Goal: Task Accomplishment & Management: Manage account settings

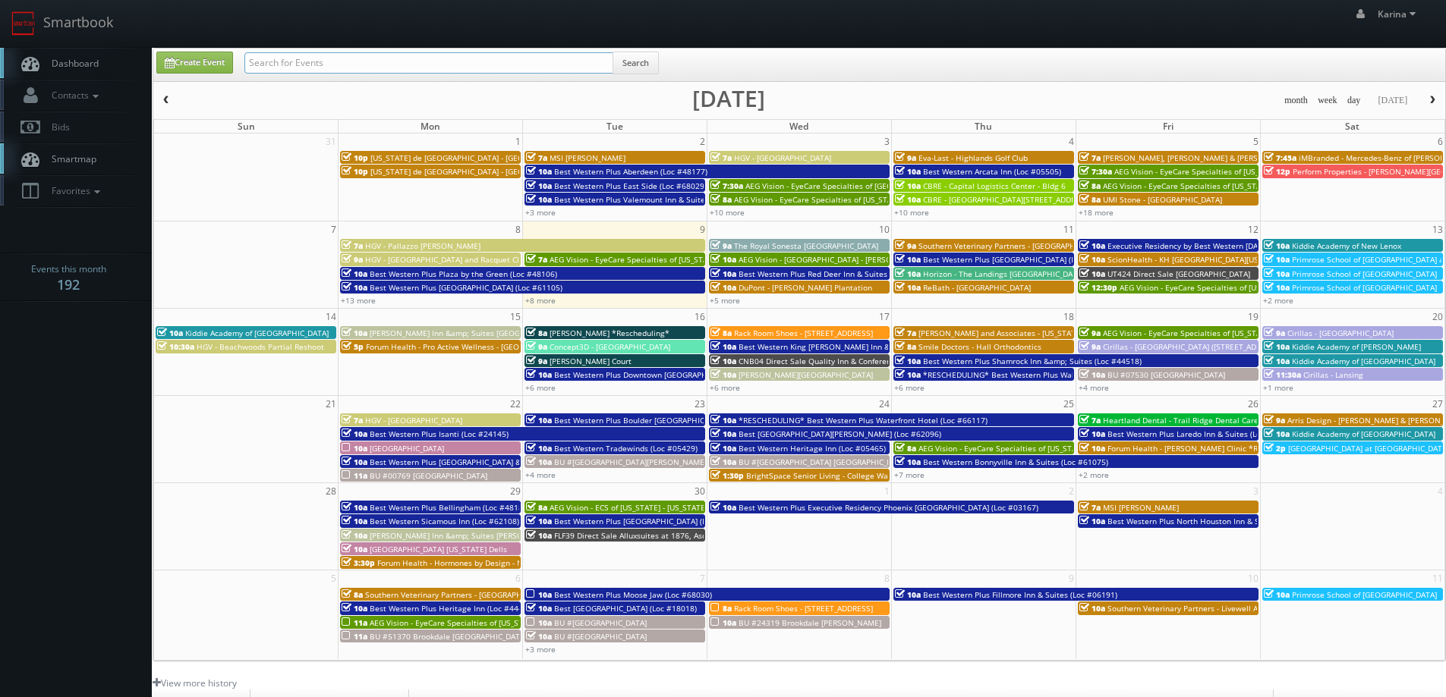
click at [440, 58] on input "text" at bounding box center [428, 62] width 369 height 21
type input "red roof inn"
click at [647, 63] on button "Search" at bounding box center [635, 63] width 46 height 23
click at [919, 386] on link "+6 more" at bounding box center [909, 387] width 30 height 11
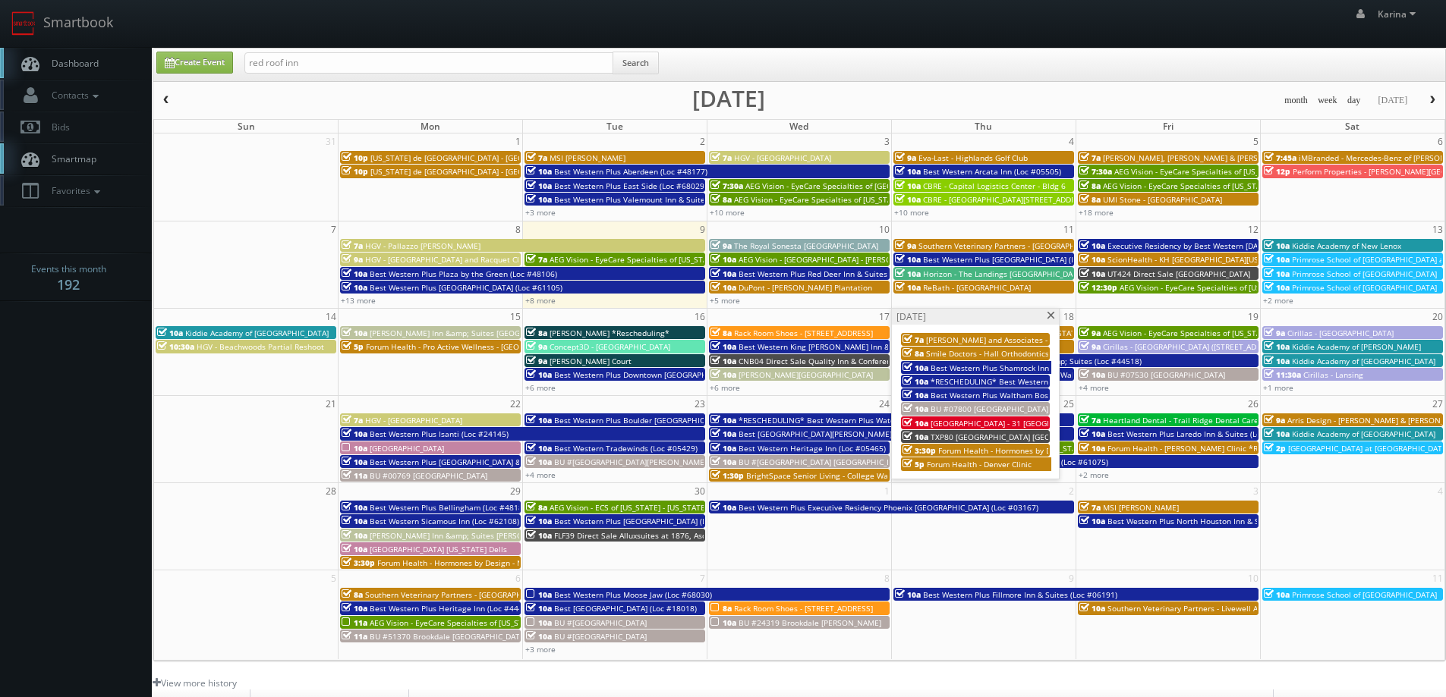
click at [984, 424] on span "[GEOGRAPHIC_DATA] - 31 [GEOGRAPHIC_DATA] [GEOGRAPHIC_DATA]/ [GEOGRAPHIC_DATA]" at bounding box center [1091, 423] width 323 height 11
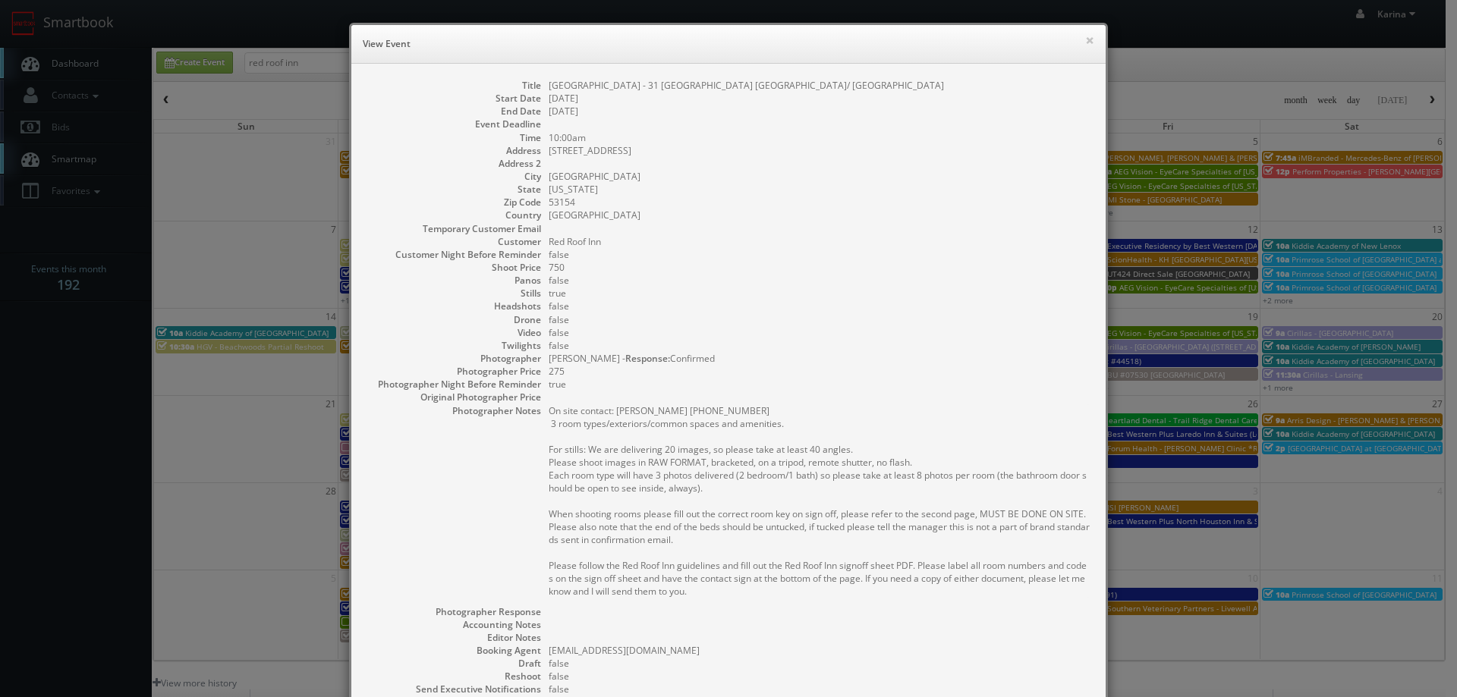
click at [1090, 39] on div "× View Event" at bounding box center [728, 44] width 754 height 39
click at [1085, 39] on button "×" at bounding box center [1089, 40] width 9 height 11
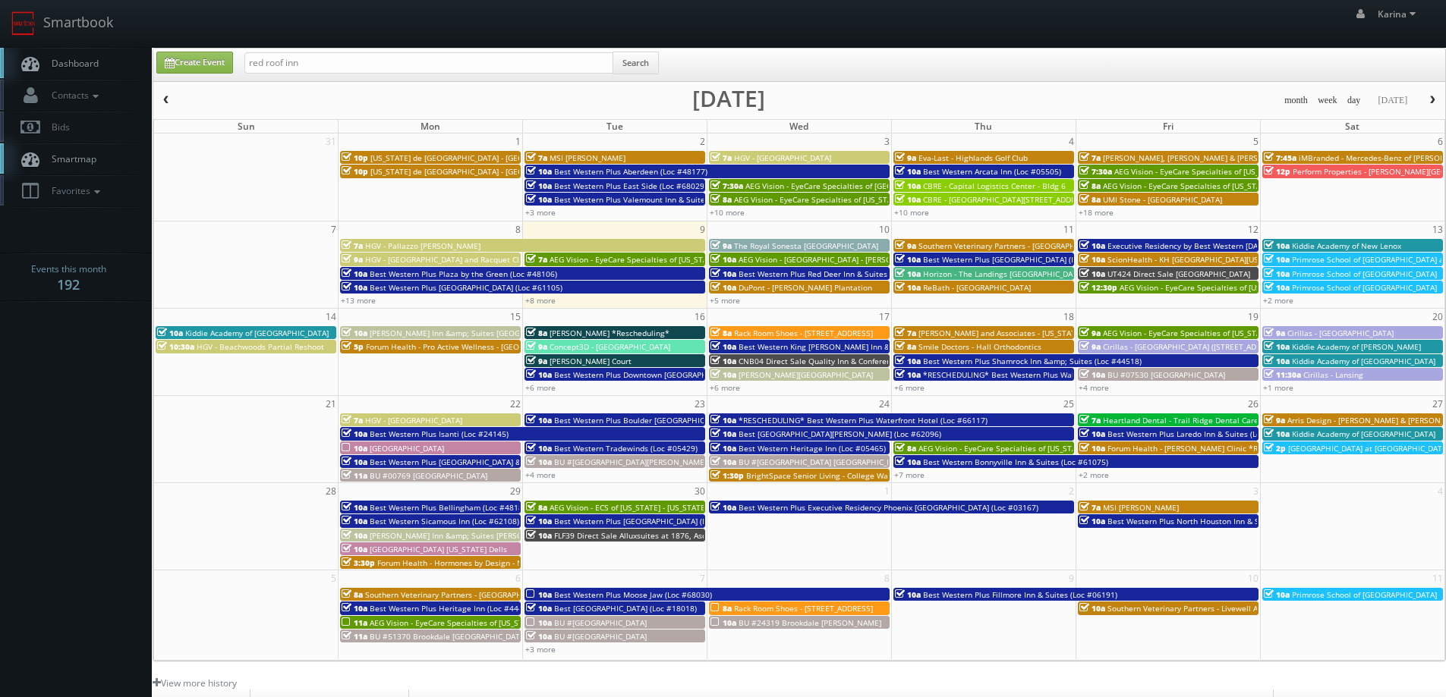
click at [82, 61] on span "Dashboard" at bounding box center [71, 63] width 55 height 13
click at [914, 390] on link "+6 more" at bounding box center [909, 387] width 30 height 11
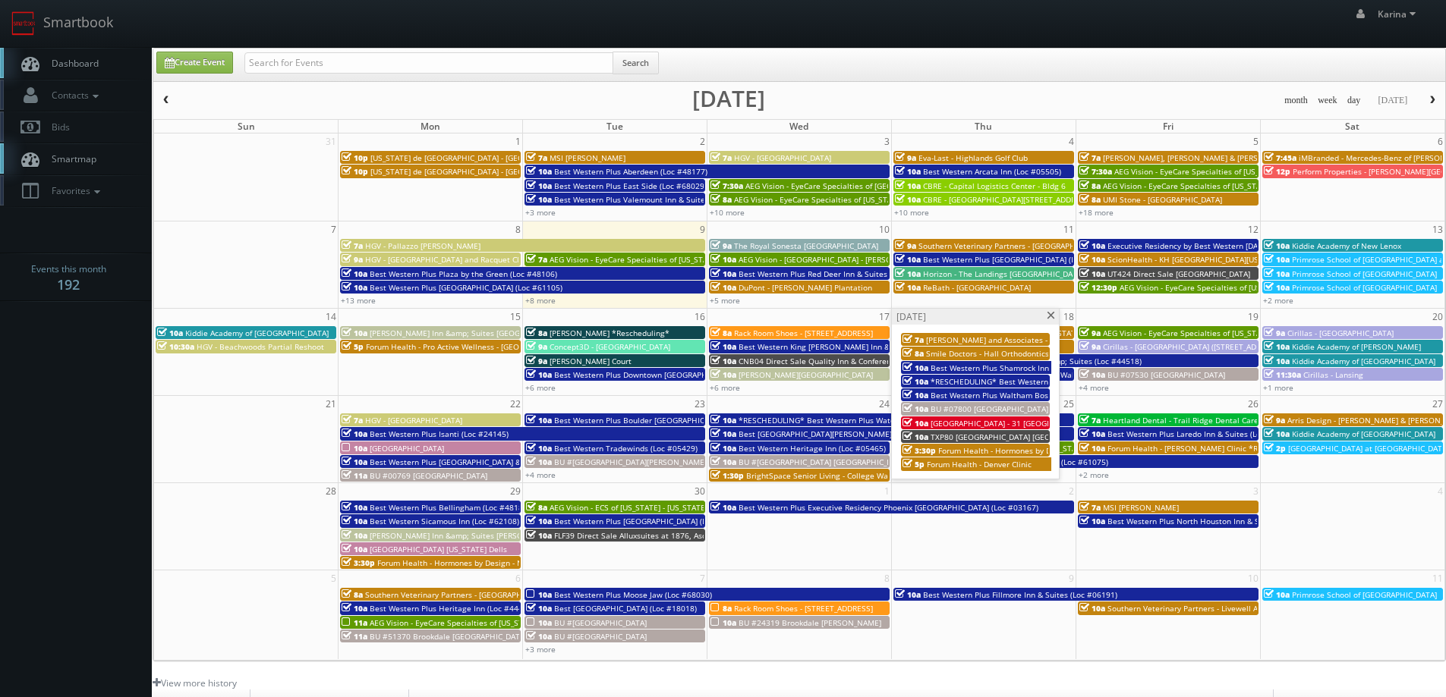
click at [1015, 424] on span "Red Roof Inn - 31 Red Roof Inn Milwaukee - Airport/ Oak Creek" at bounding box center [1091, 423] width 323 height 11
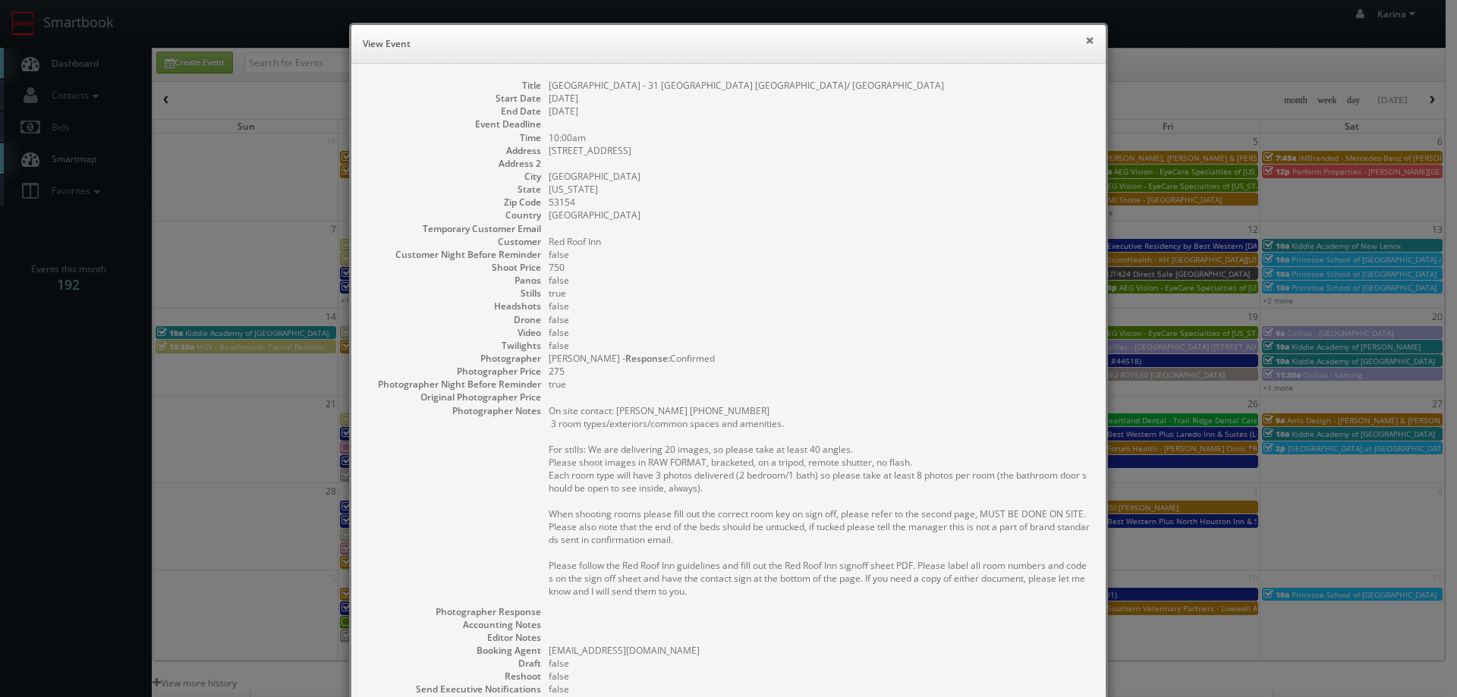
click at [1088, 42] on button "×" at bounding box center [1089, 40] width 9 height 11
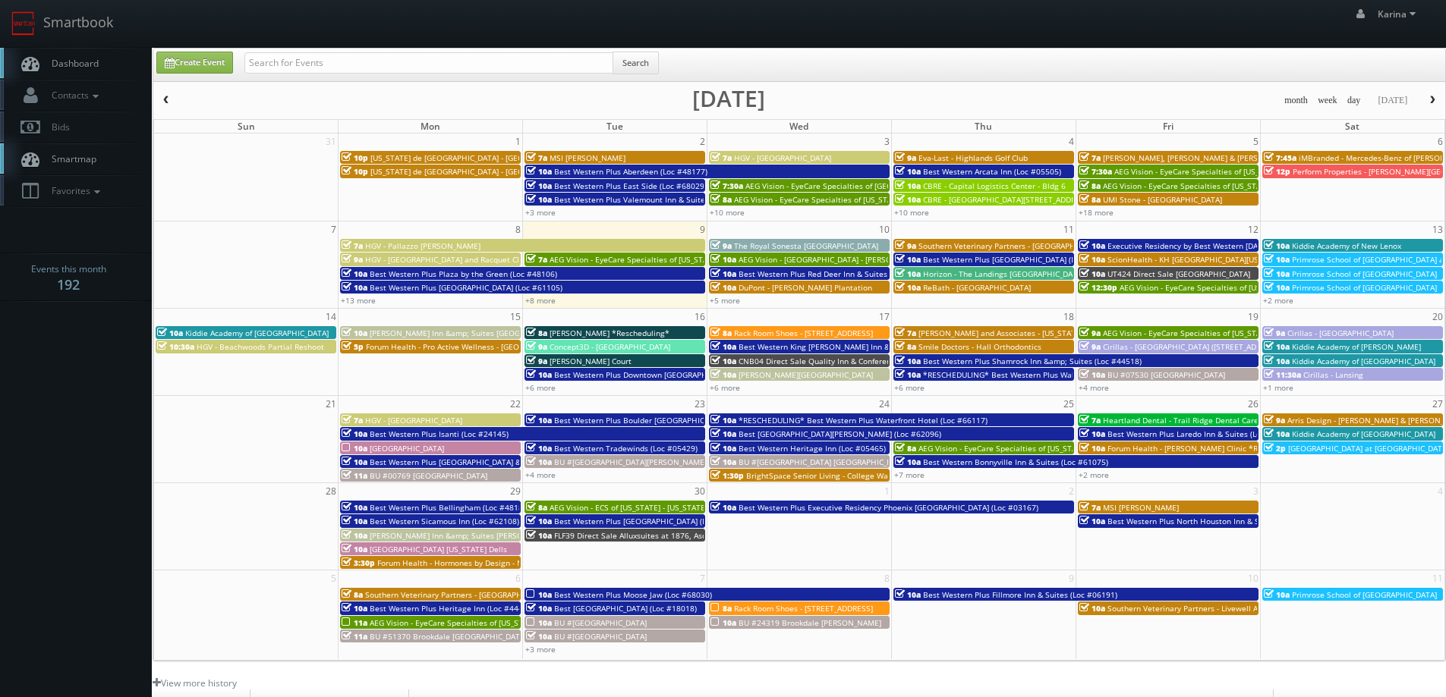
click at [1425, 96] on button "button" at bounding box center [1432, 100] width 26 height 19
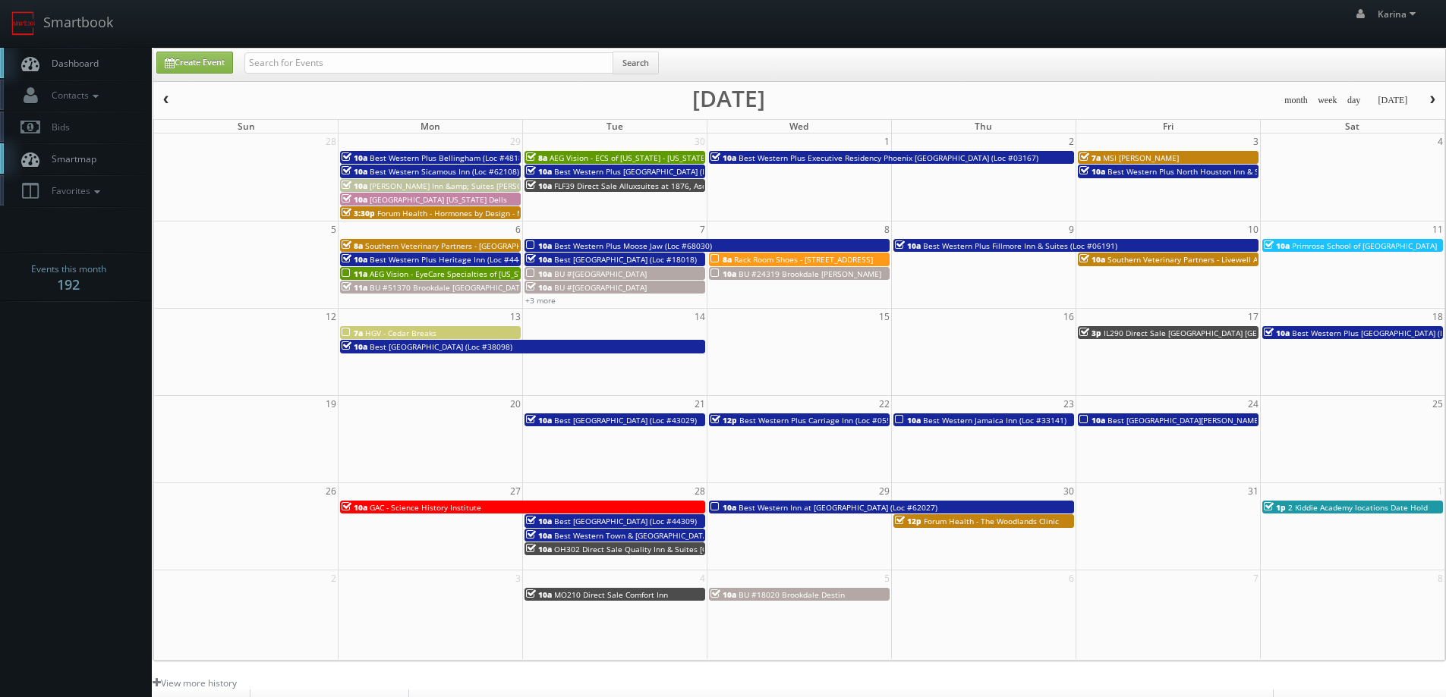
click at [446, 272] on span "AEG Vision - EyeCare Specialties of New Jersey – Marshall EyeCare" at bounding box center [504, 274] width 269 height 11
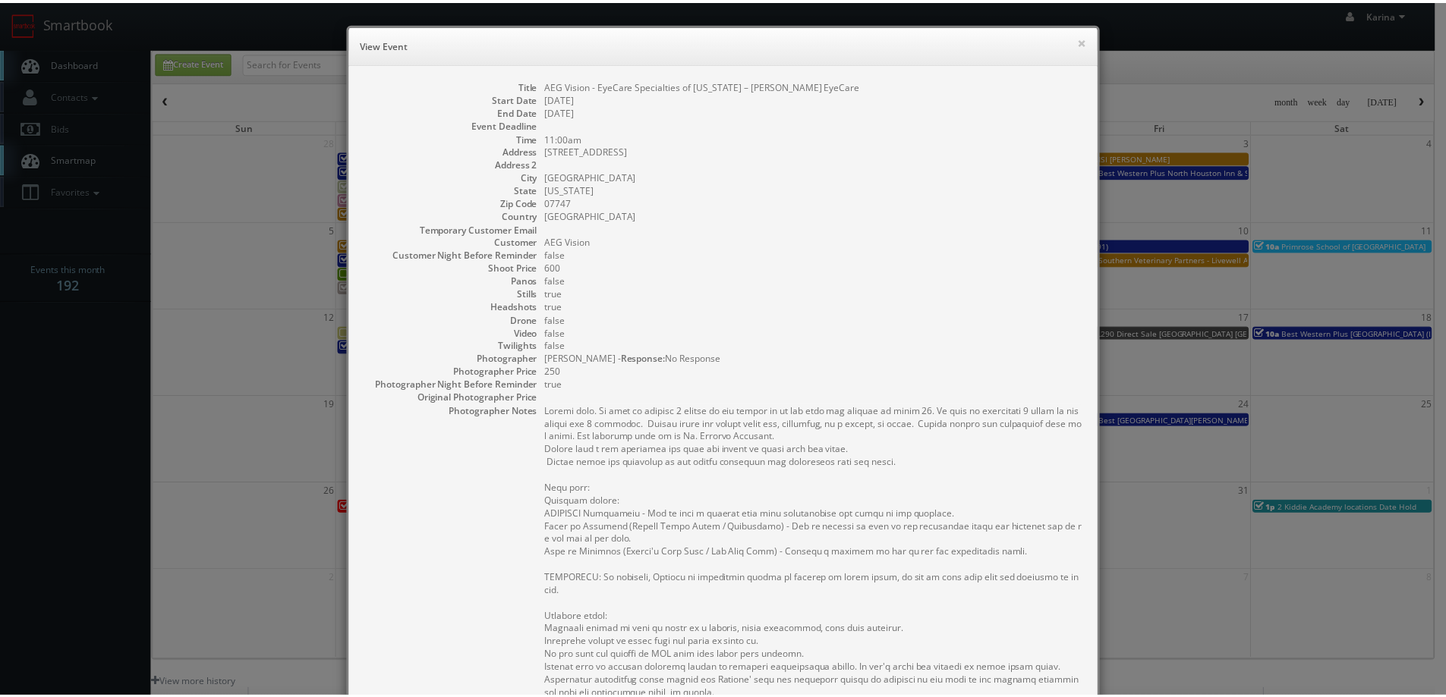
scroll to position [379, 0]
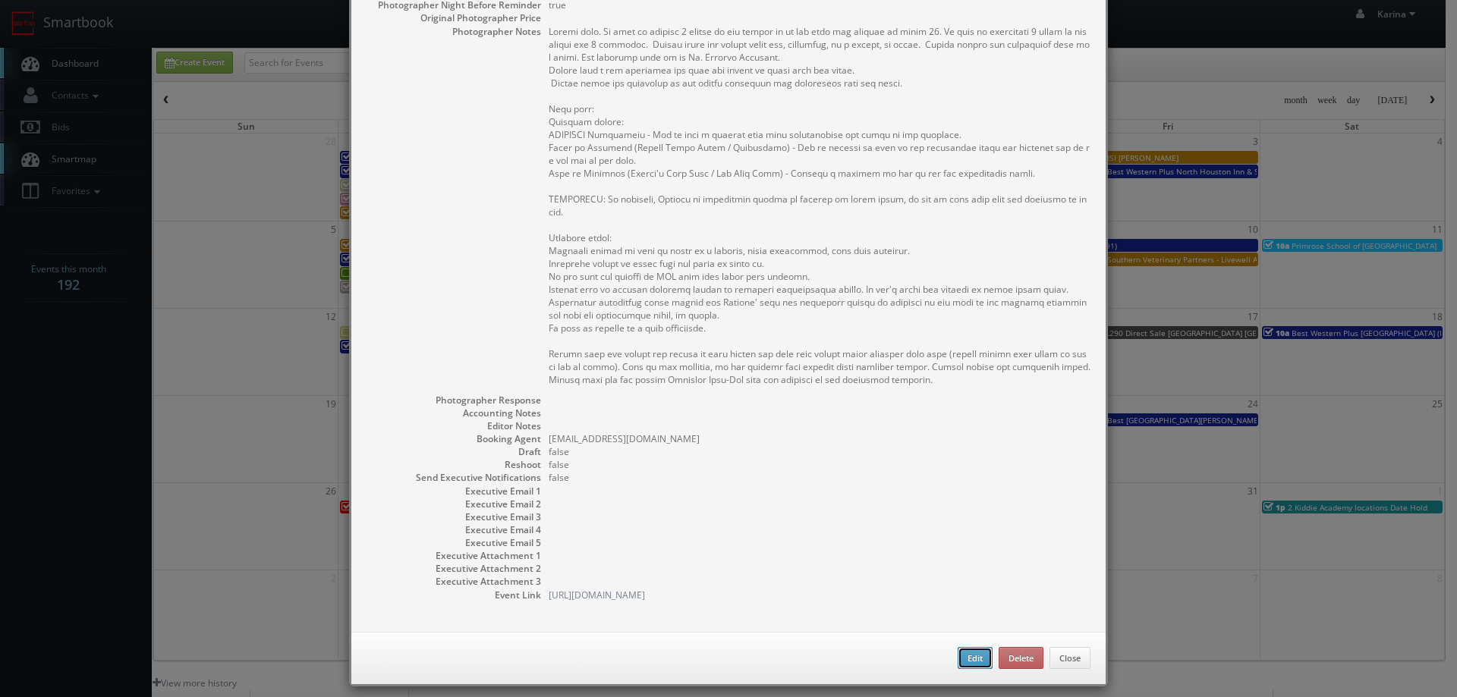
click at [965, 656] on button "Edit" at bounding box center [975, 658] width 35 height 23
select select "fake4299@mg.cs3calendar.com"
select select "terraaltusphoto@gmail.com"
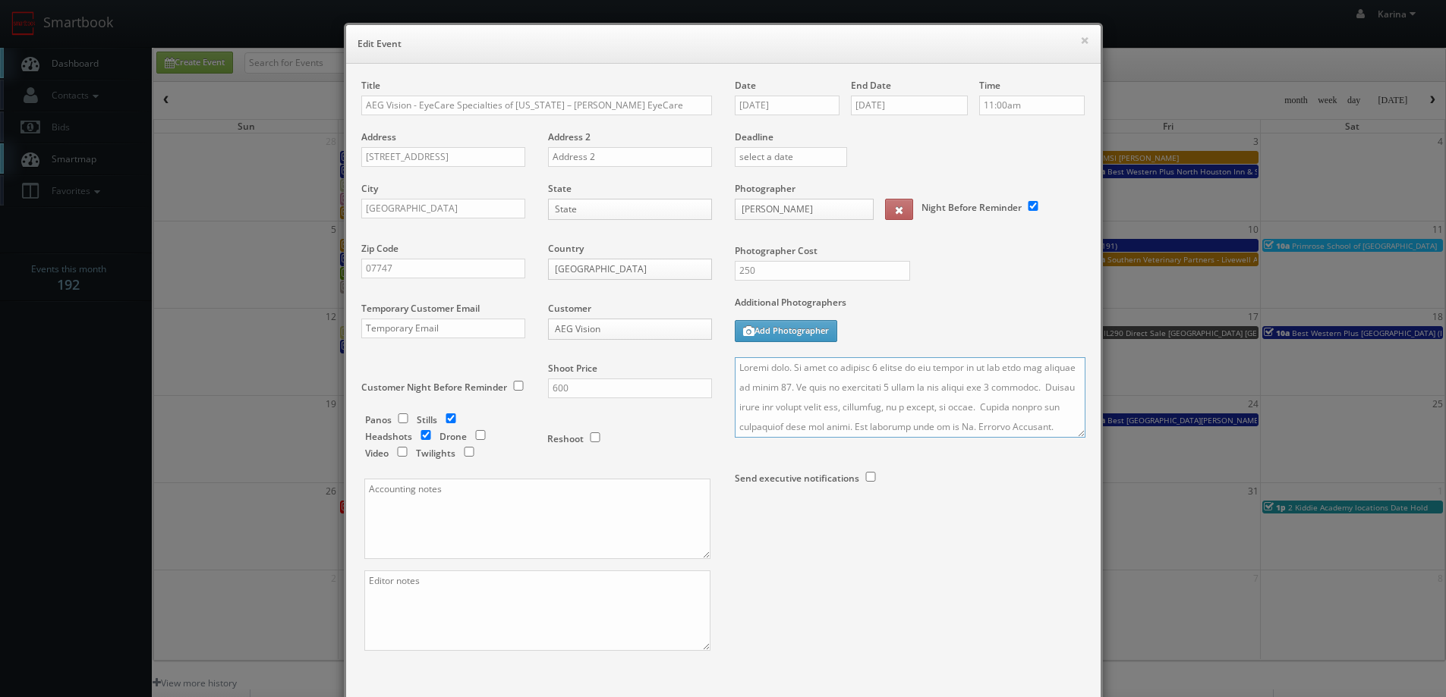
click at [735, 370] on textarea at bounding box center [910, 397] width 351 height 80
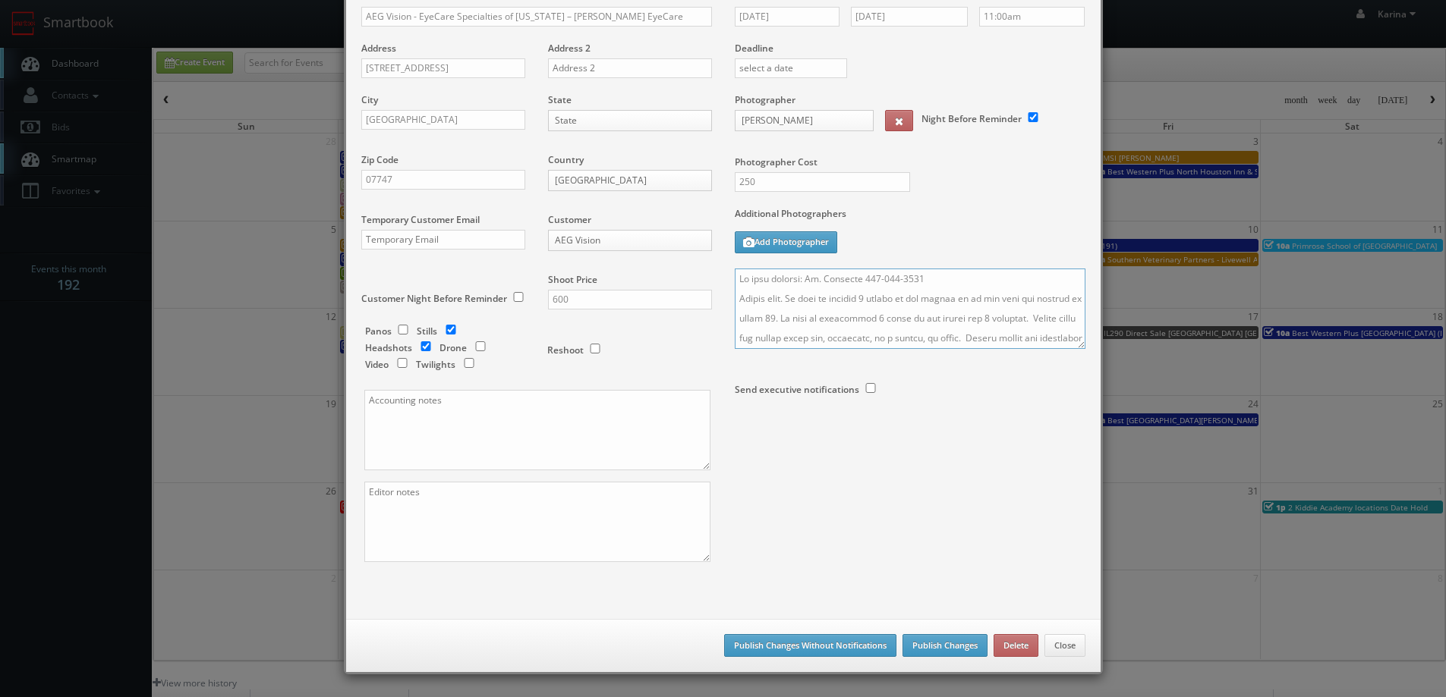
scroll to position [76, 0]
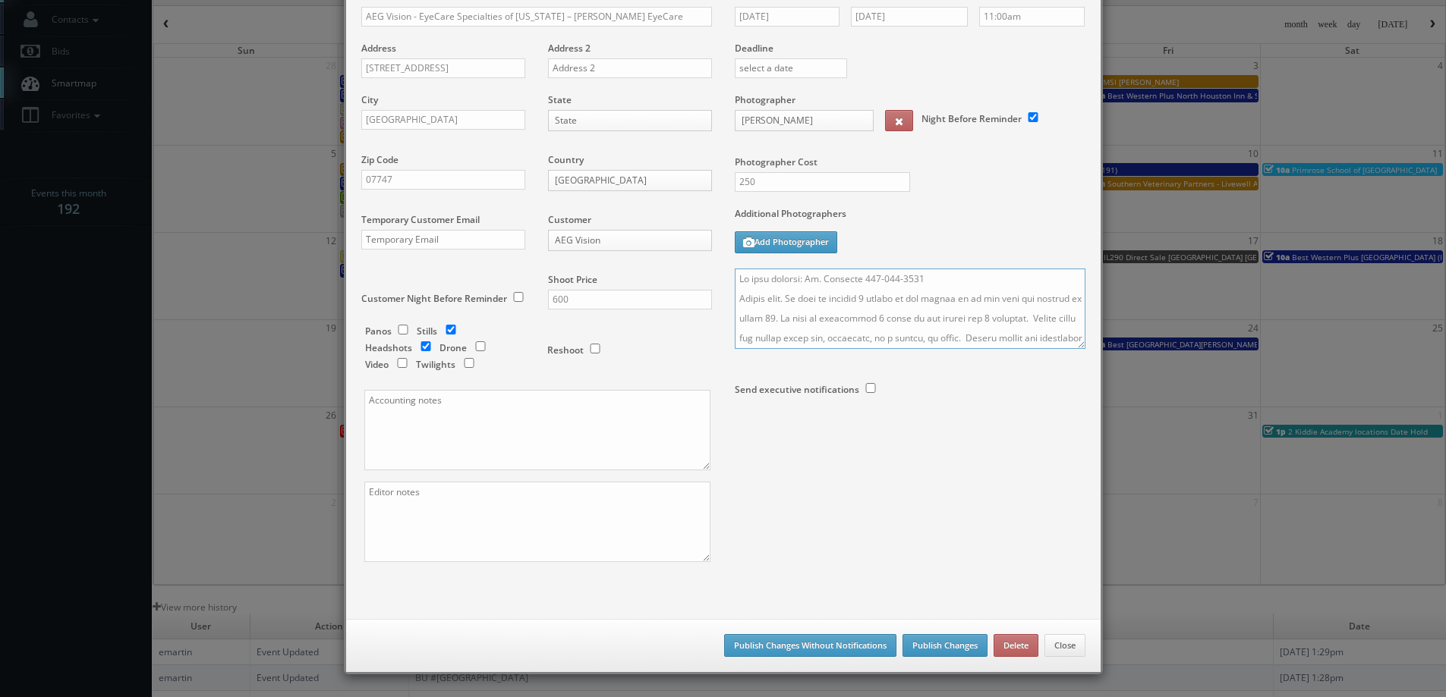
type textarea "On site contact: Dr. Marshall 718-926-8310 Stills only. We need to deliver 5 st…"
click at [947, 644] on button "Publish Changes" at bounding box center [944, 645] width 85 height 23
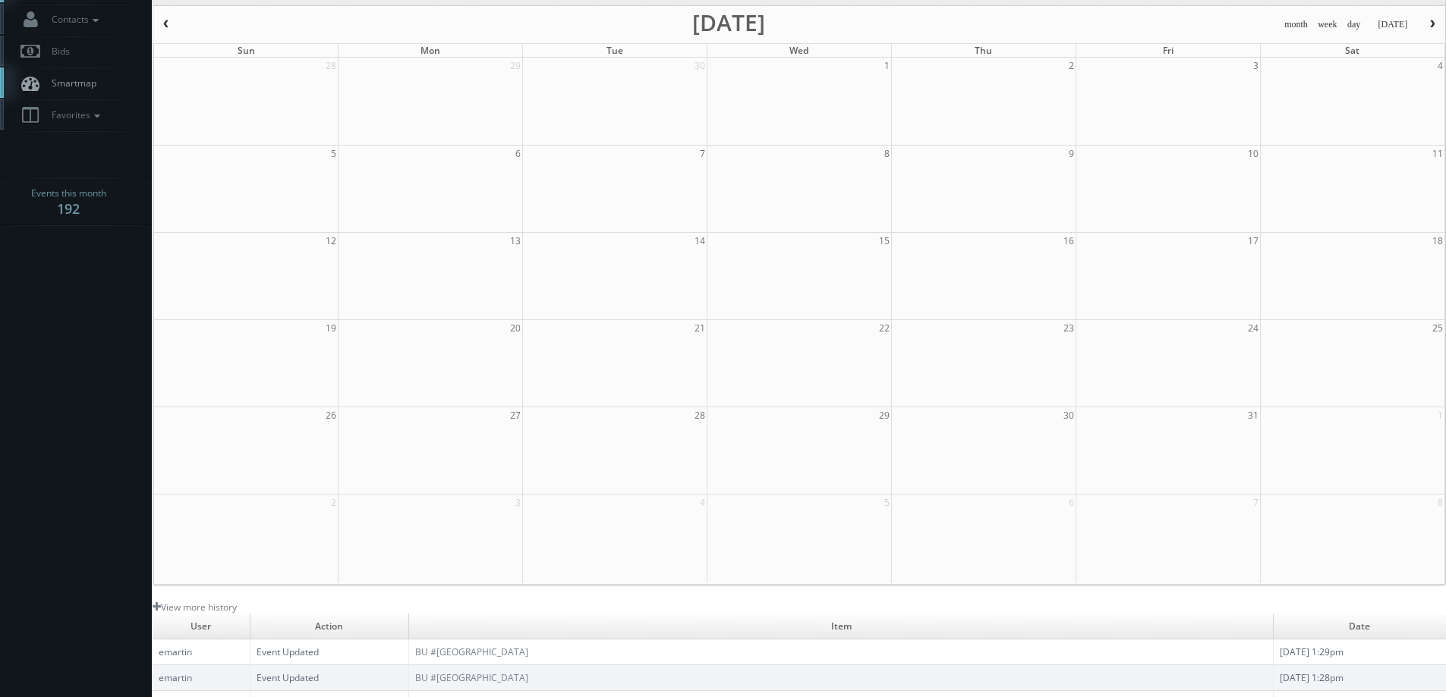
scroll to position [0, 0]
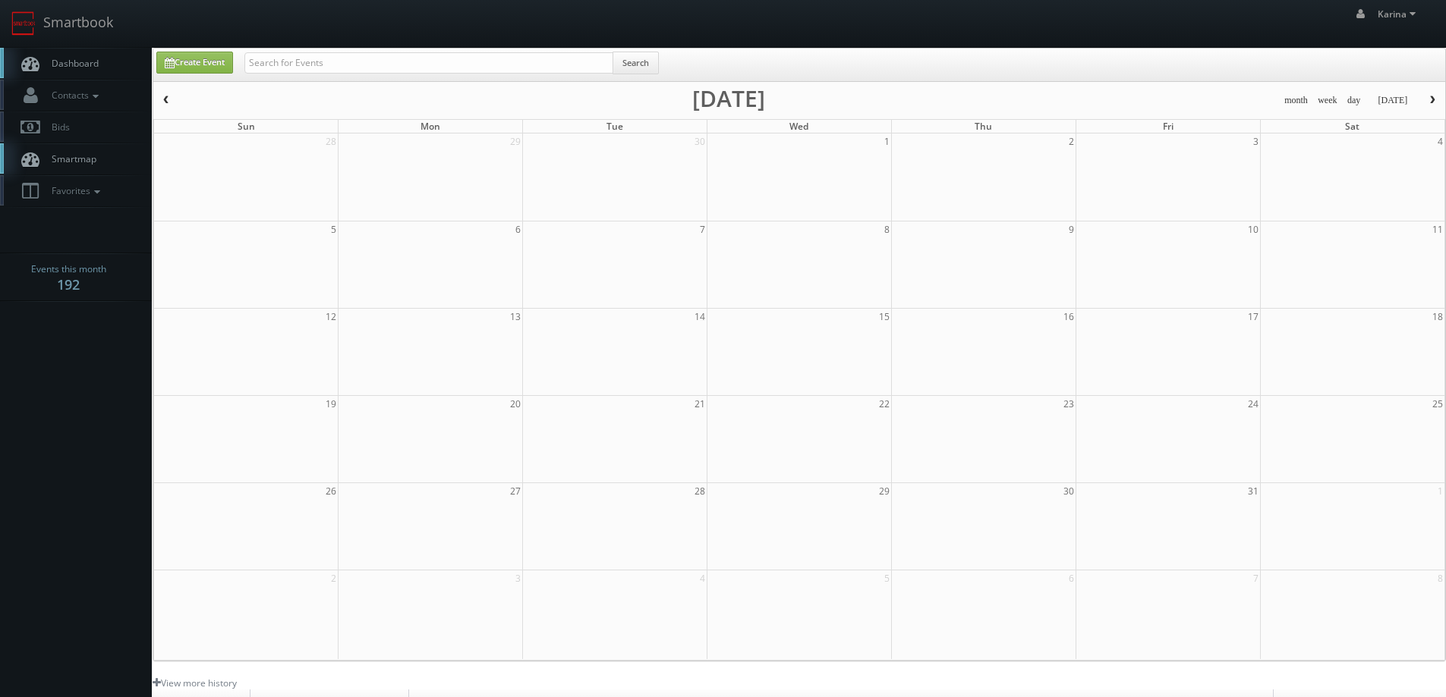
click at [91, 67] on span "Dashboard" at bounding box center [71, 63] width 55 height 13
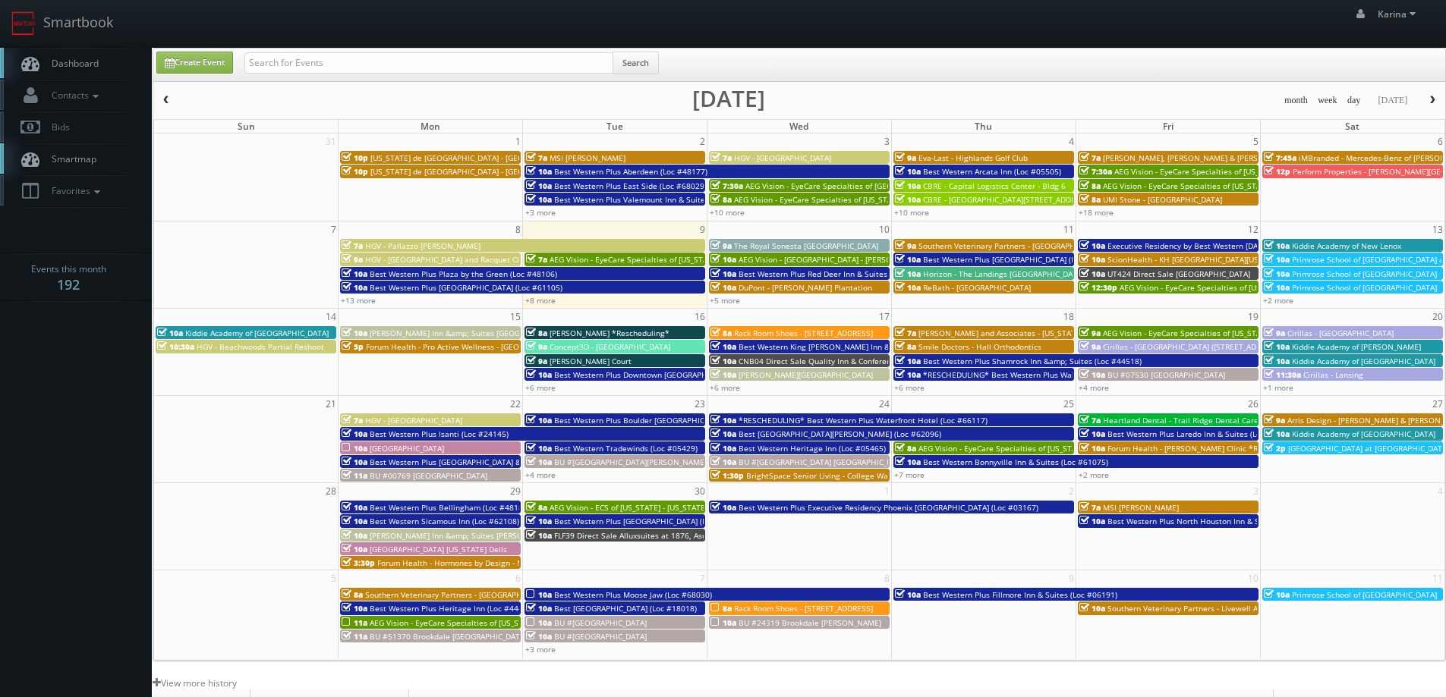
click at [1430, 98] on span "button" at bounding box center [1432, 100] width 11 height 9
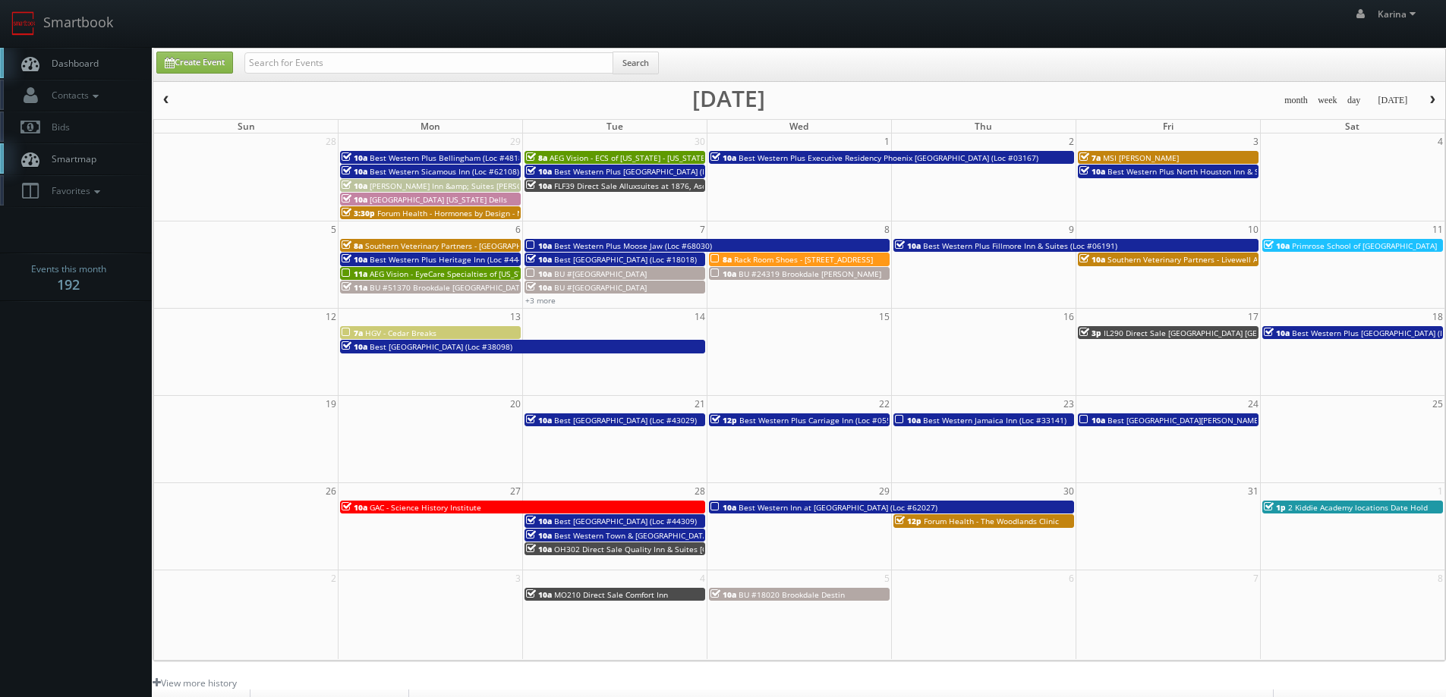
click at [470, 269] on span "AEG Vision - EyeCare Specialties of New Jersey – Marshall EyeCare" at bounding box center [504, 274] width 269 height 11
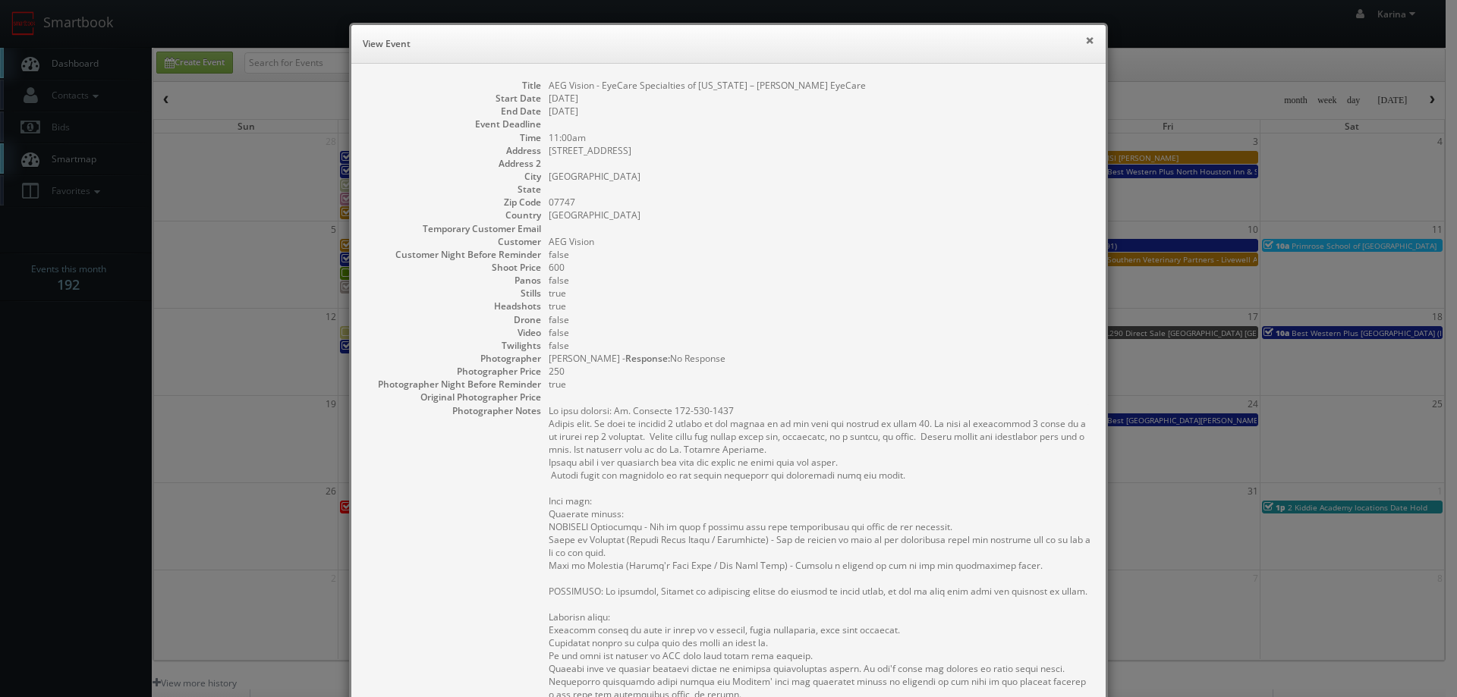
click at [1085, 38] on button "×" at bounding box center [1089, 40] width 9 height 11
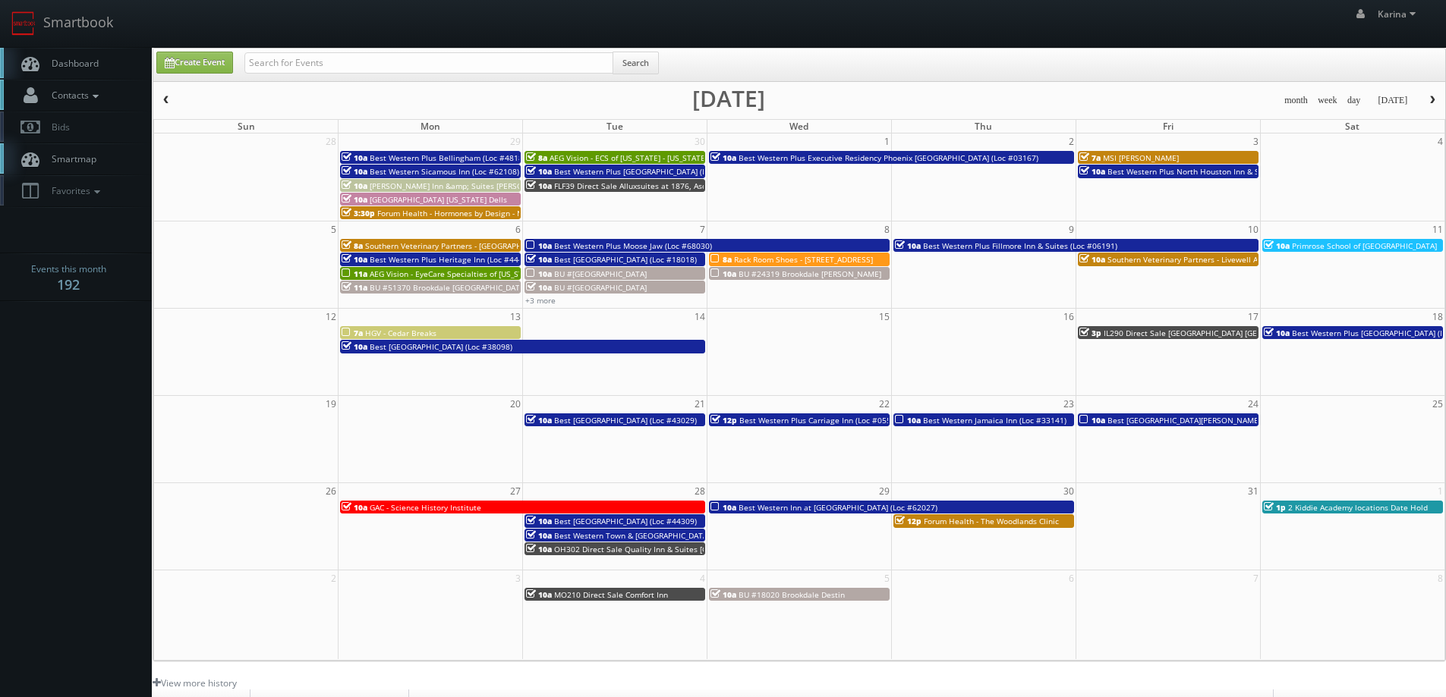
click at [72, 93] on span "Contacts" at bounding box center [73, 95] width 58 height 13
click at [98, 124] on link "Manage Photographers" at bounding box center [76, 121] width 152 height 21
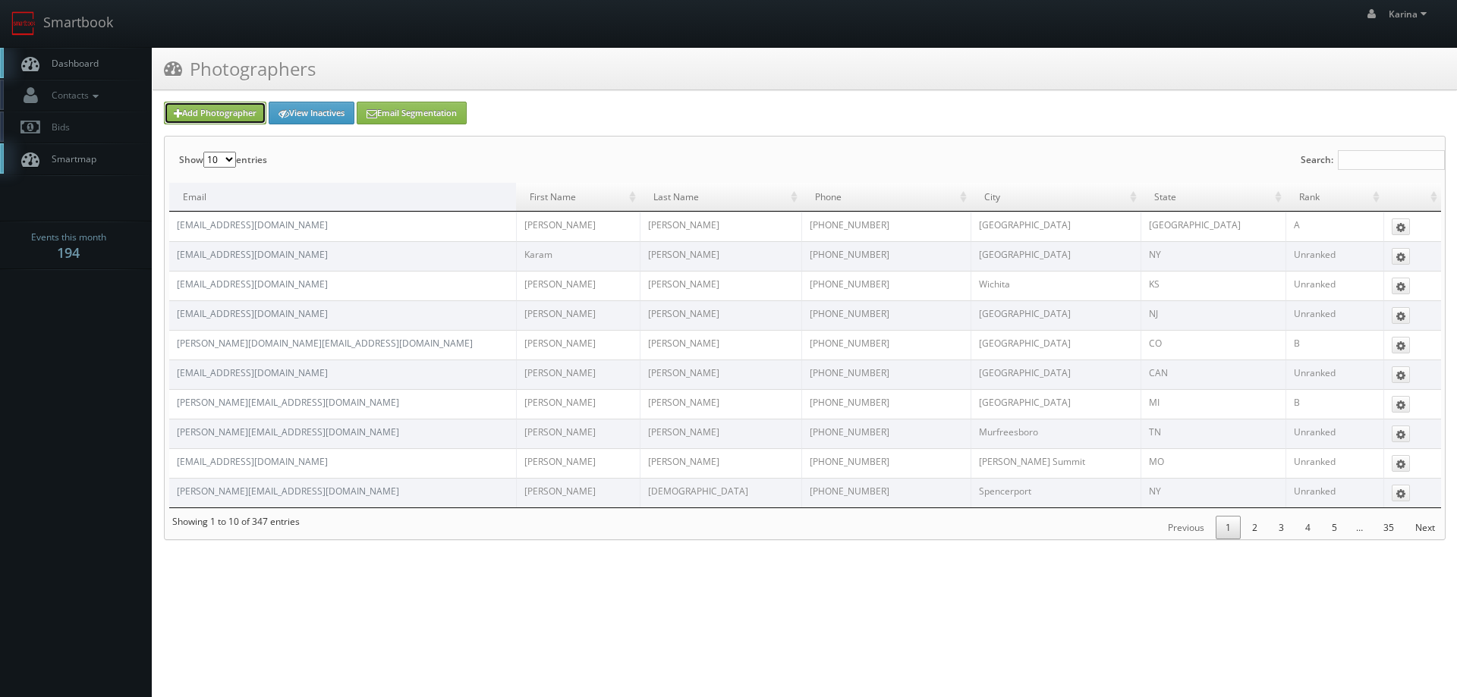
click at [242, 115] on link "Add Photographer" at bounding box center [215, 113] width 102 height 23
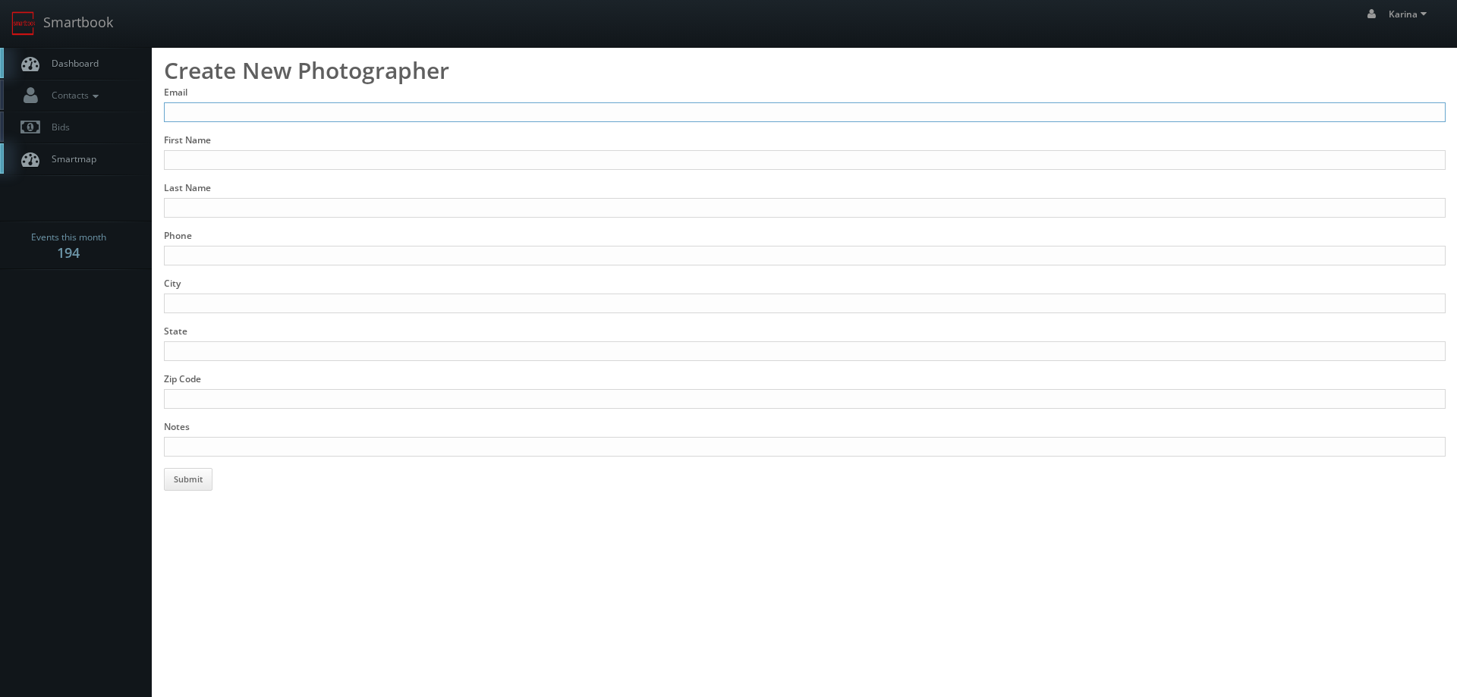
click at [191, 109] on input "Email" at bounding box center [805, 112] width 1282 height 20
paste input "victoriareackhof@gmail.com>"
type input "victoriareackhof@gmail.com"
click at [191, 167] on input "First Name" at bounding box center [805, 160] width 1282 height 20
type input "Victoria"
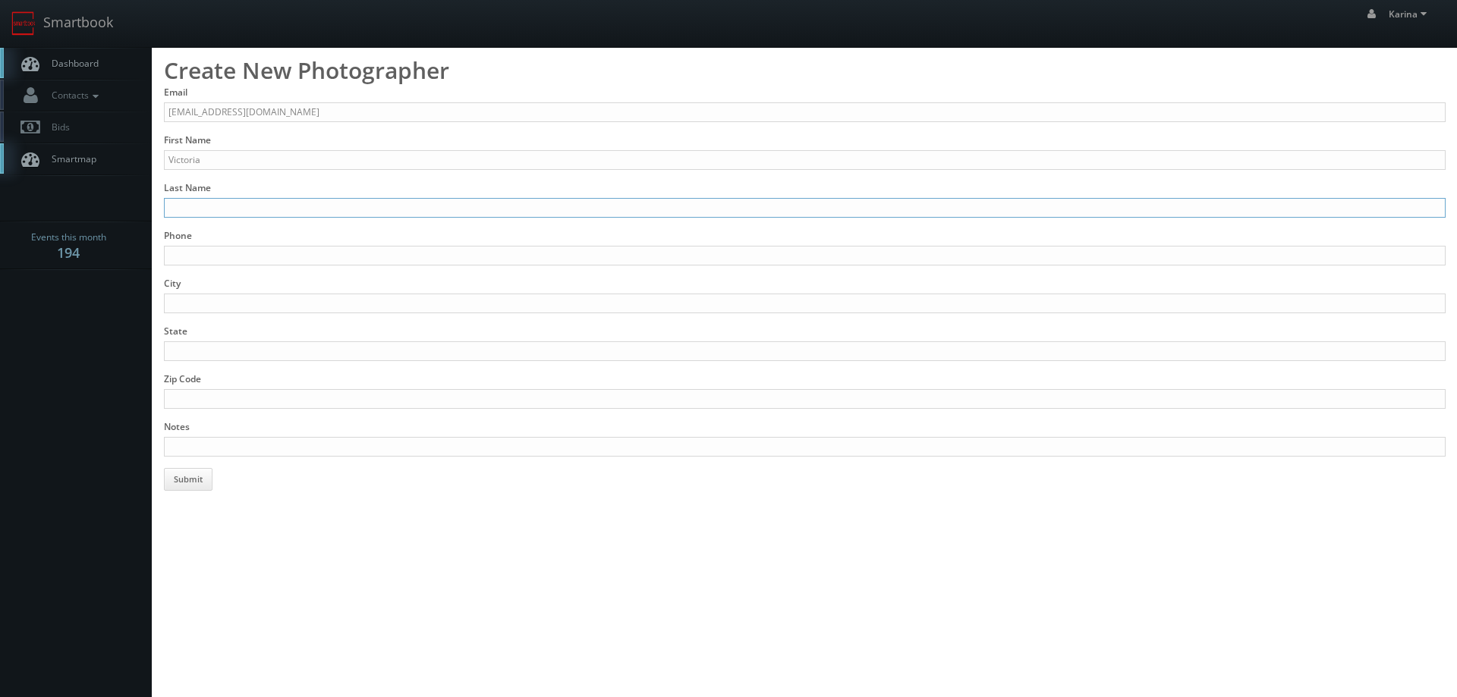
click at [187, 198] on input "Last Name" at bounding box center [805, 208] width 1282 height 20
click at [195, 214] on input "Last Name" at bounding box center [805, 208] width 1282 height 20
paste input "Reackhof"
type input "Reackhof"
click at [187, 253] on input "Phone" at bounding box center [805, 256] width 1282 height 20
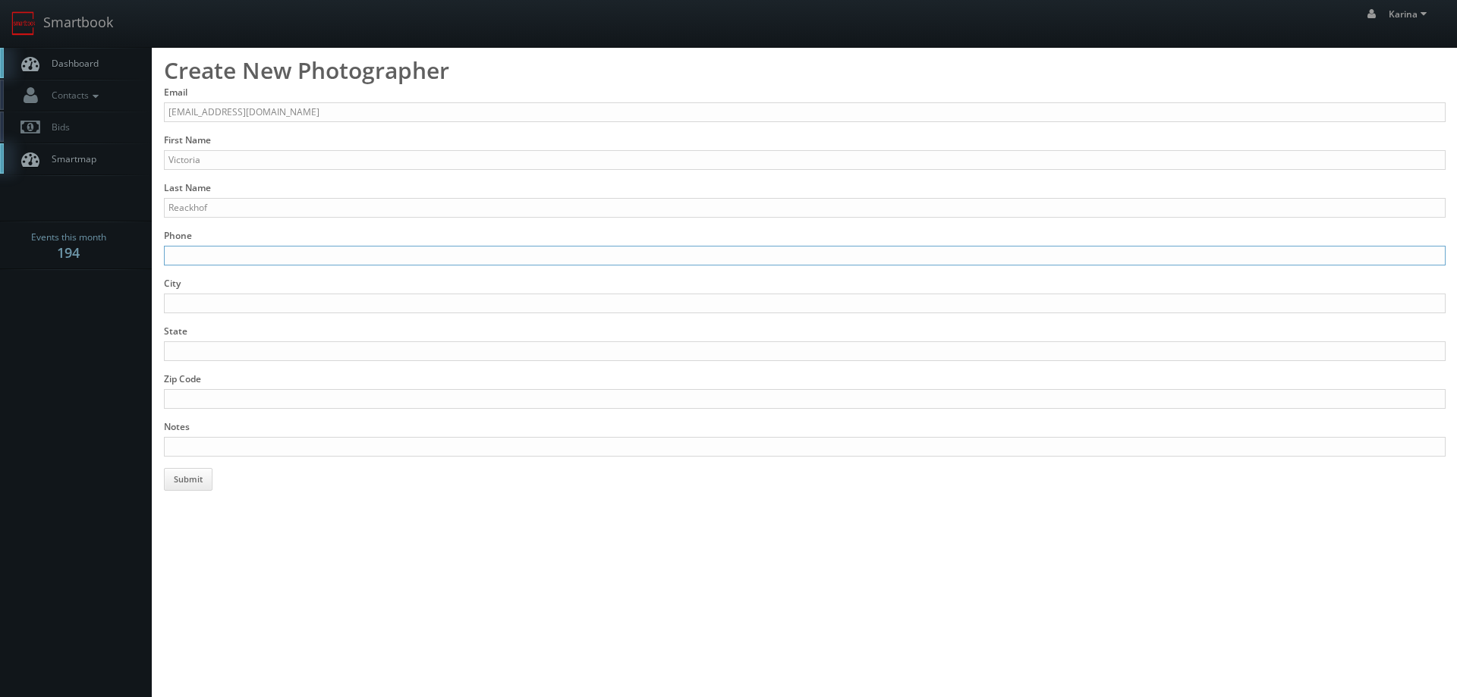
paste input "(734)645-6576"
type input "(734)645-6576"
click at [188, 298] on input "City" at bounding box center [805, 304] width 1282 height 20
type input "Detroit"
click at [195, 348] on input "State" at bounding box center [805, 351] width 1282 height 20
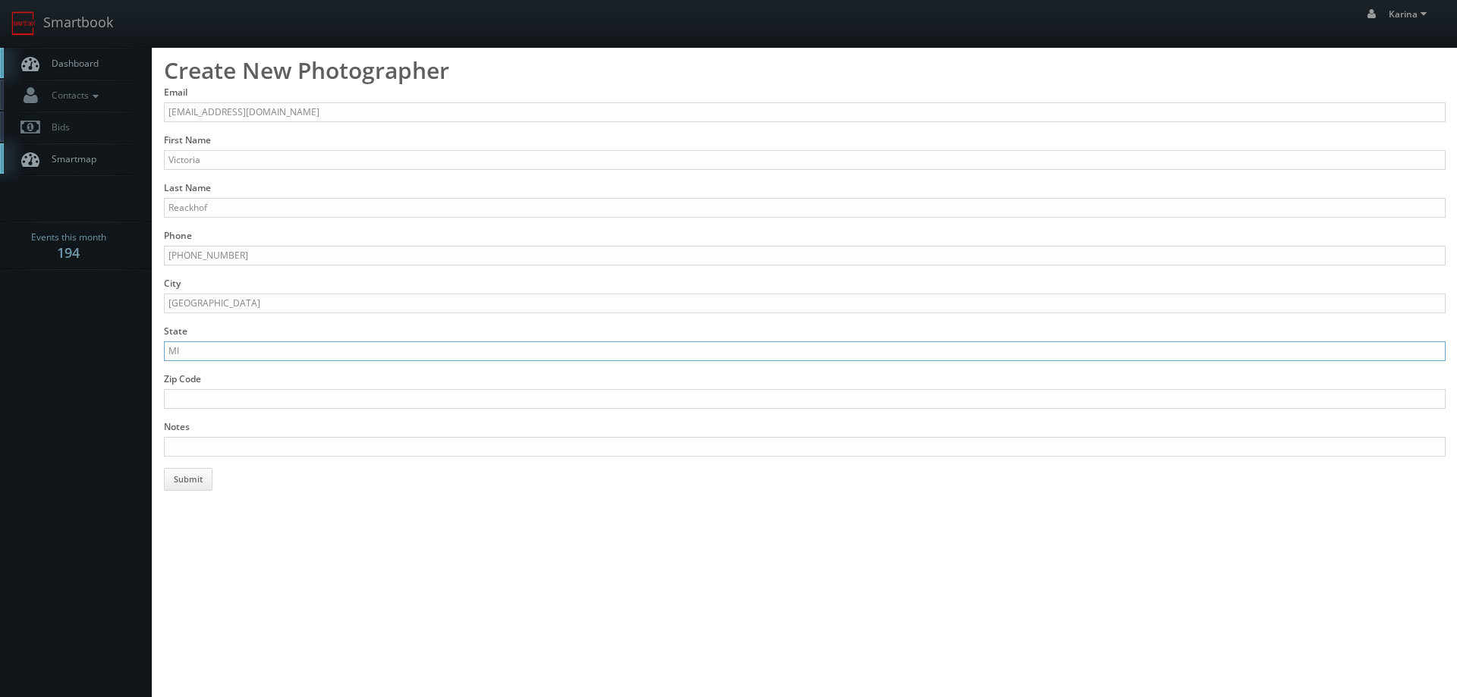
type input "MI"
click at [187, 402] on input "Zip Code" at bounding box center [805, 399] width 1282 height 20
click at [190, 448] on input "Notes" at bounding box center [805, 447] width 1282 height 20
click at [420, 449] on input "NDA and tested stills as of 9/9/2025" at bounding box center [805, 447] width 1282 height 20
paste input "https://www.thesixthstreetstudio.com/"
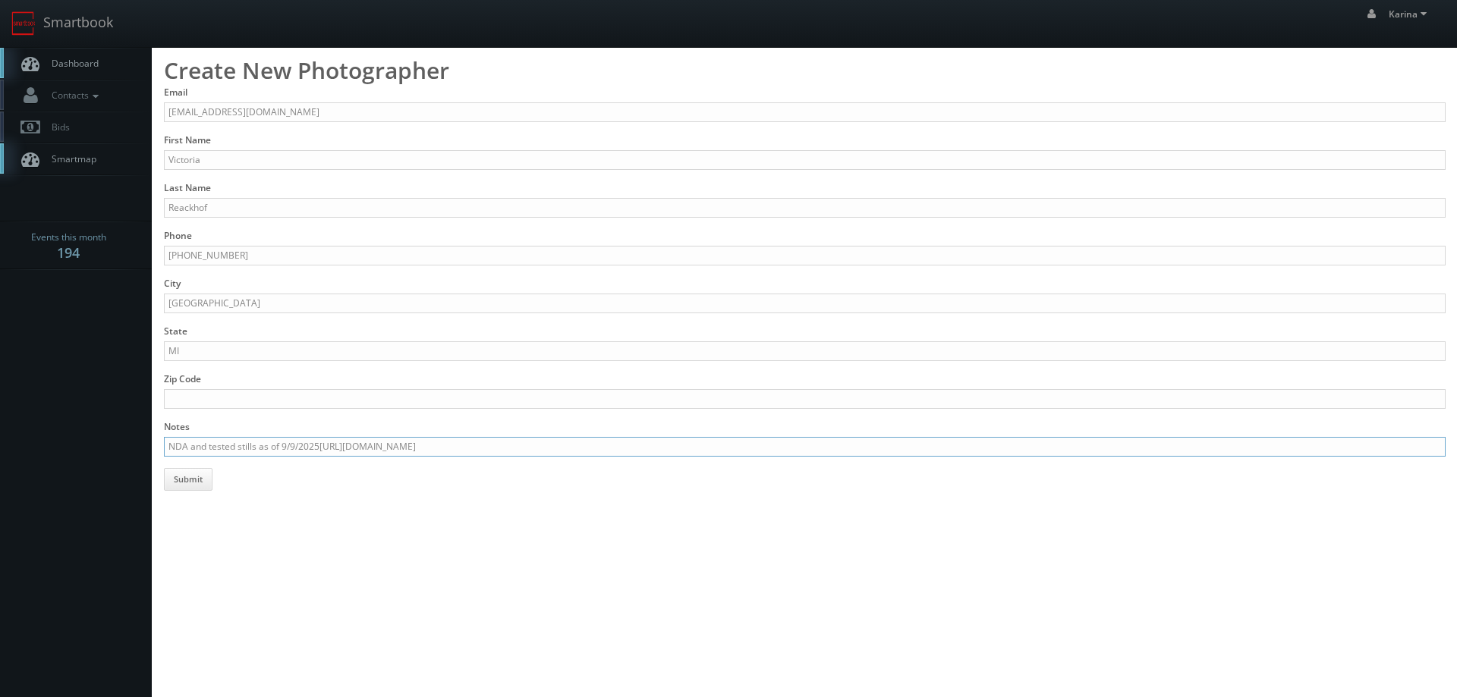
click at [318, 448] on input "NDA and tested stills as of 9/9/2025https://www.thesixthstreetstudio.com/" at bounding box center [805, 447] width 1282 height 20
type input "NDA and tested stills as of 9/9/2025 https://www.thesixthstreetstudio.com/"
click at [418, 481] on form "Email victoriareackhof@gmail.com First Name Victoria Last Name Reackhof Phone (…" at bounding box center [805, 288] width 1282 height 405
click at [190, 482] on button "Submit" at bounding box center [188, 479] width 49 height 23
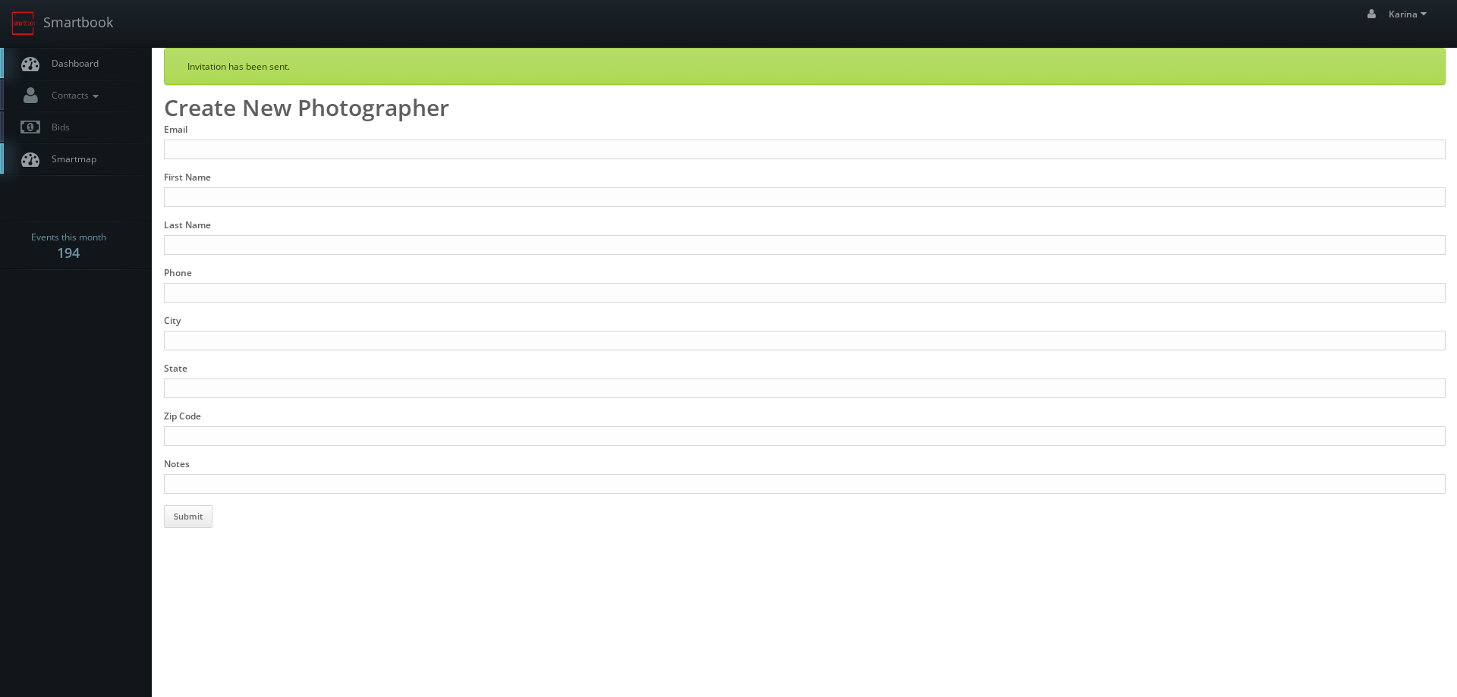
click at [80, 68] on span "Dashboard" at bounding box center [71, 63] width 55 height 13
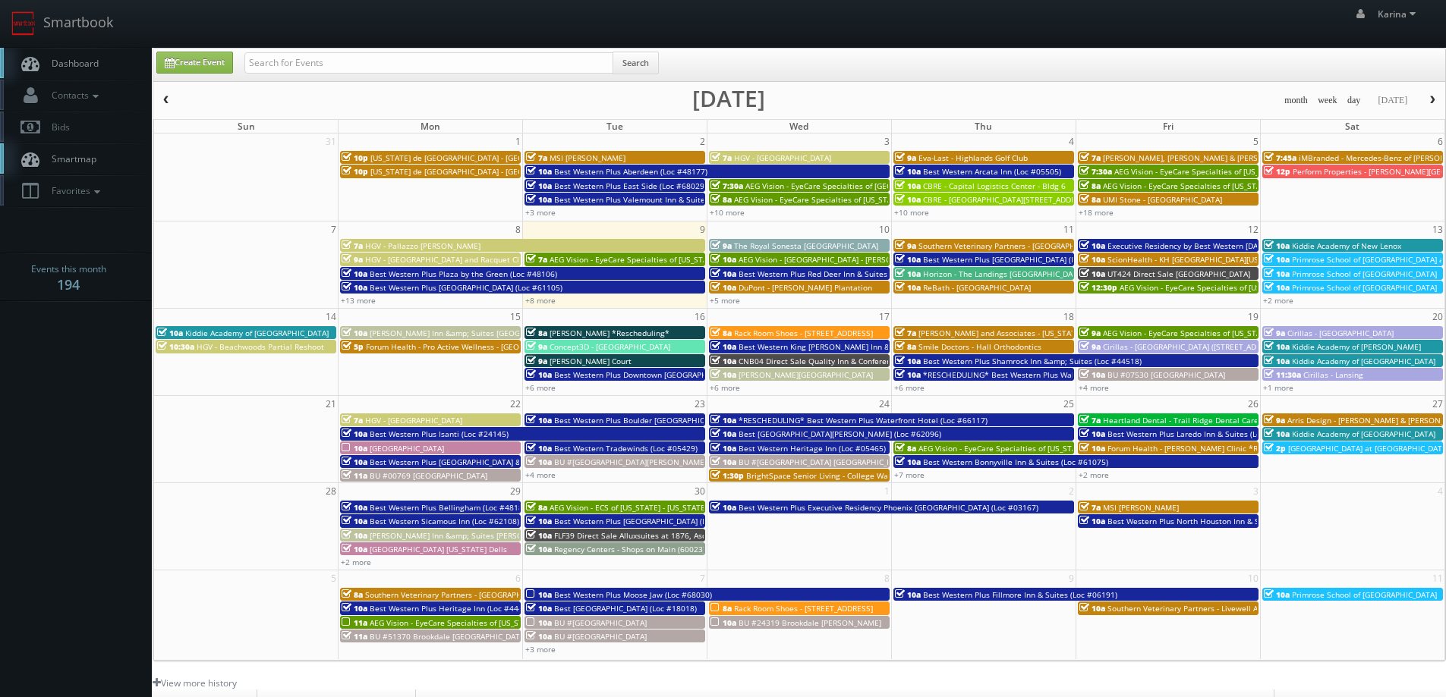
click at [91, 58] on span "Dashboard" at bounding box center [71, 63] width 55 height 13
click at [83, 71] on link "Dashboard" at bounding box center [76, 63] width 152 height 31
click at [70, 60] on span "Dashboard" at bounding box center [71, 63] width 55 height 13
click at [911, 389] on link "+6 more" at bounding box center [909, 387] width 30 height 11
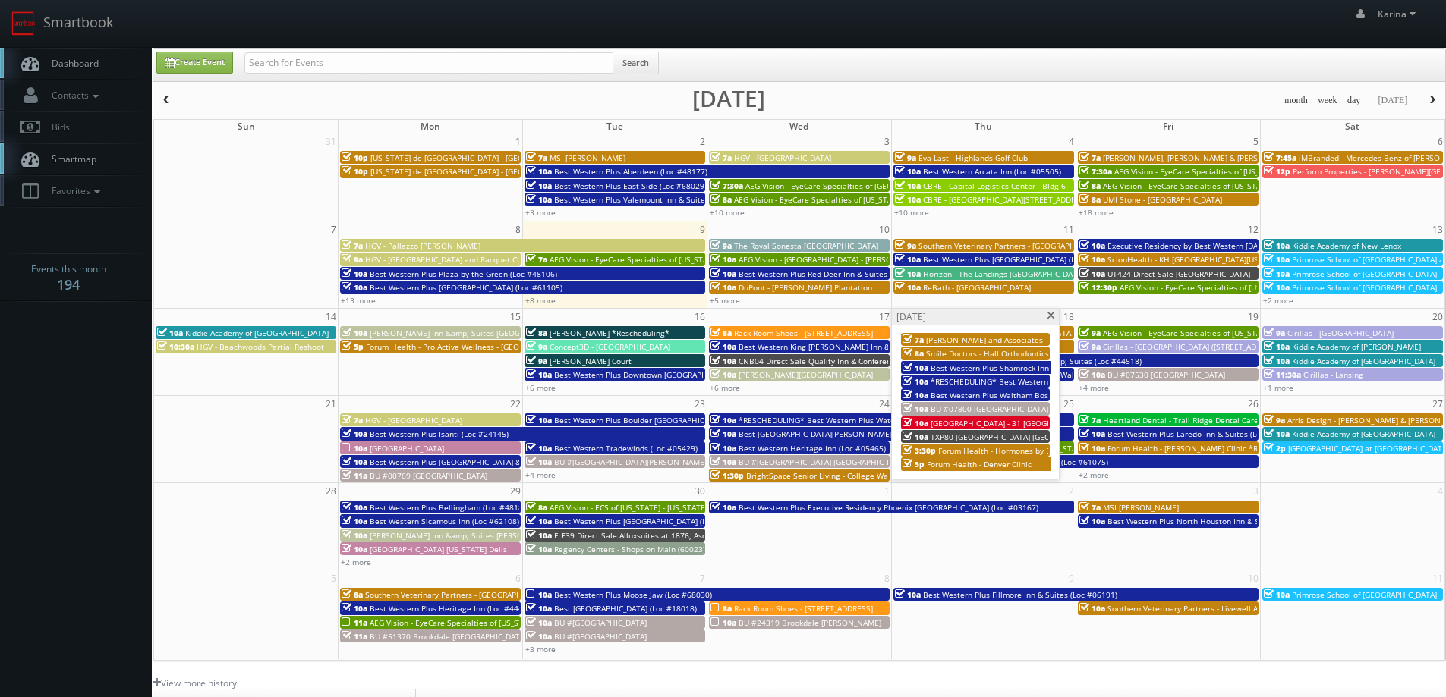
click at [979, 426] on span "[GEOGRAPHIC_DATA] - 31 [GEOGRAPHIC_DATA] [GEOGRAPHIC_DATA]/ [GEOGRAPHIC_DATA]" at bounding box center [1091, 423] width 323 height 11
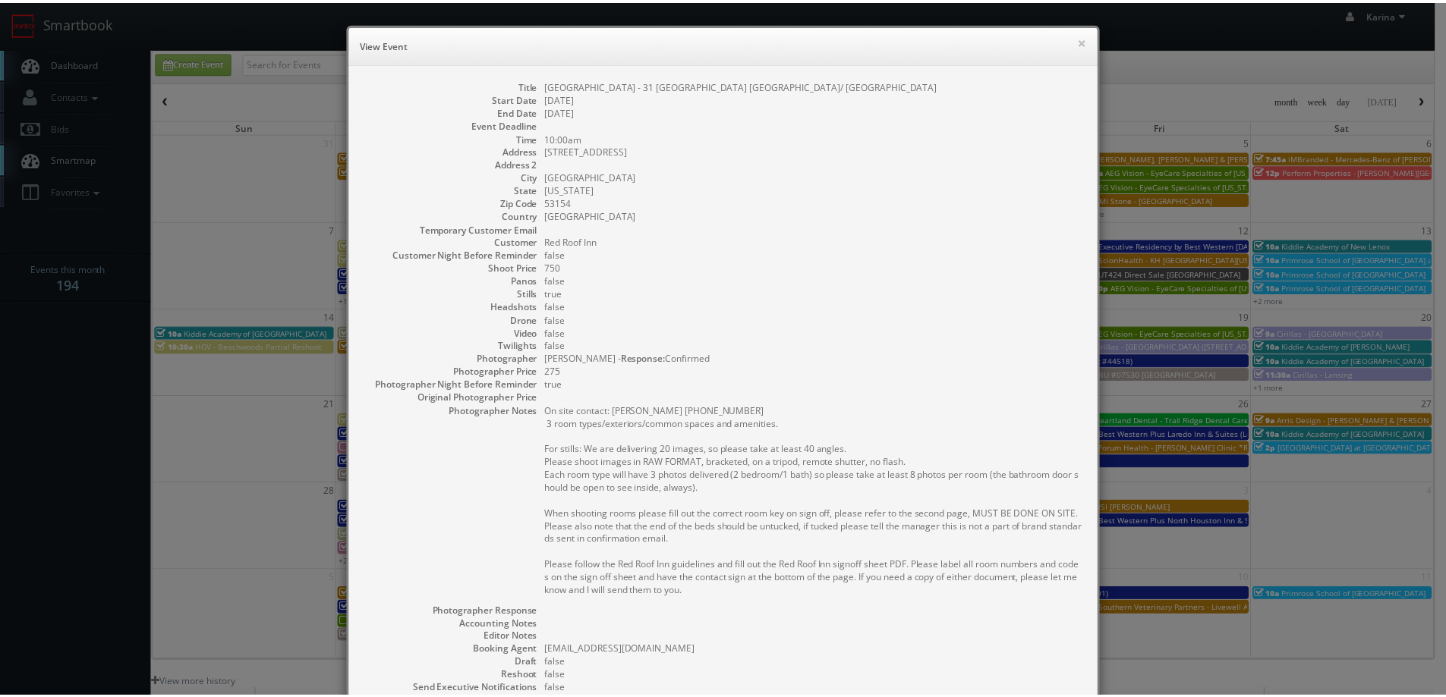
scroll to position [224, 0]
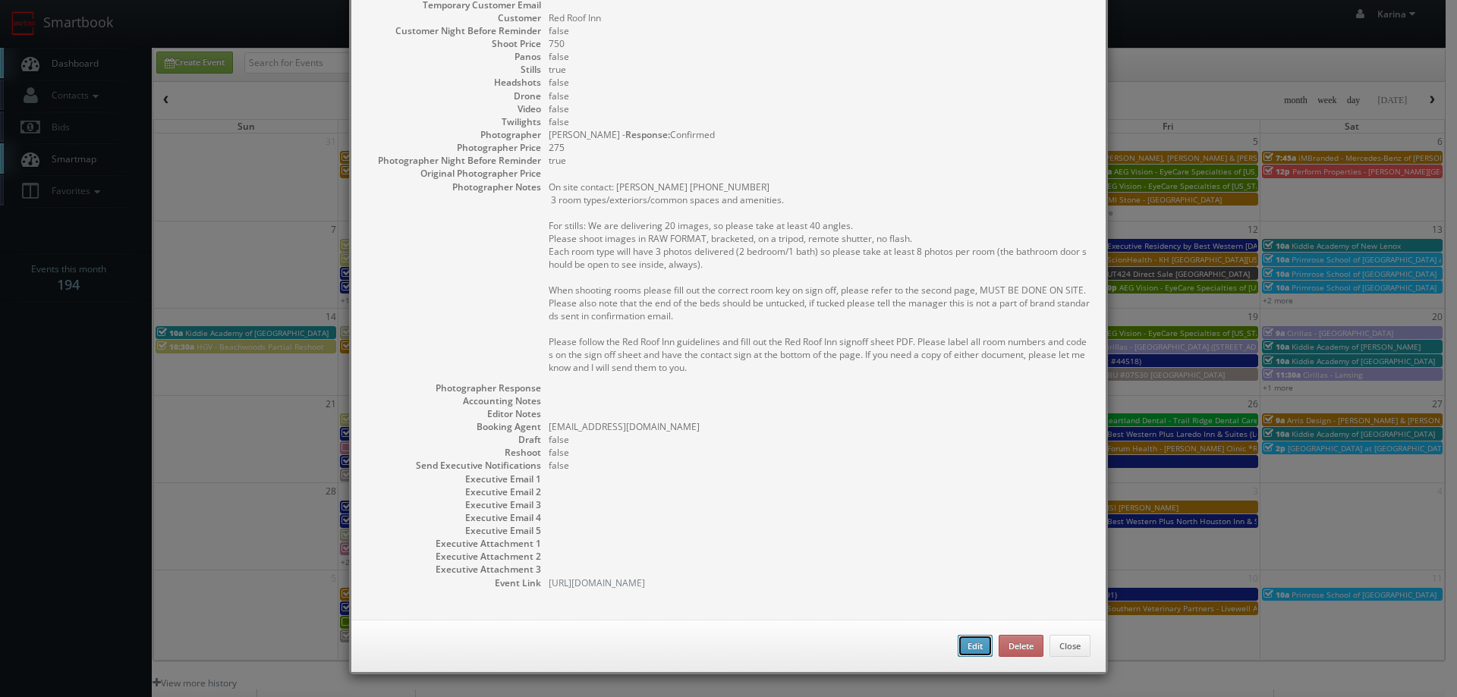
click at [961, 650] on button "Edit" at bounding box center [975, 646] width 35 height 23
type input "[GEOGRAPHIC_DATA] - 31 [GEOGRAPHIC_DATA] [GEOGRAPHIC_DATA]/ [GEOGRAPHIC_DATA]"
type input "6360 South 13th Street"
type input "Oak Creek"
type input "53154"
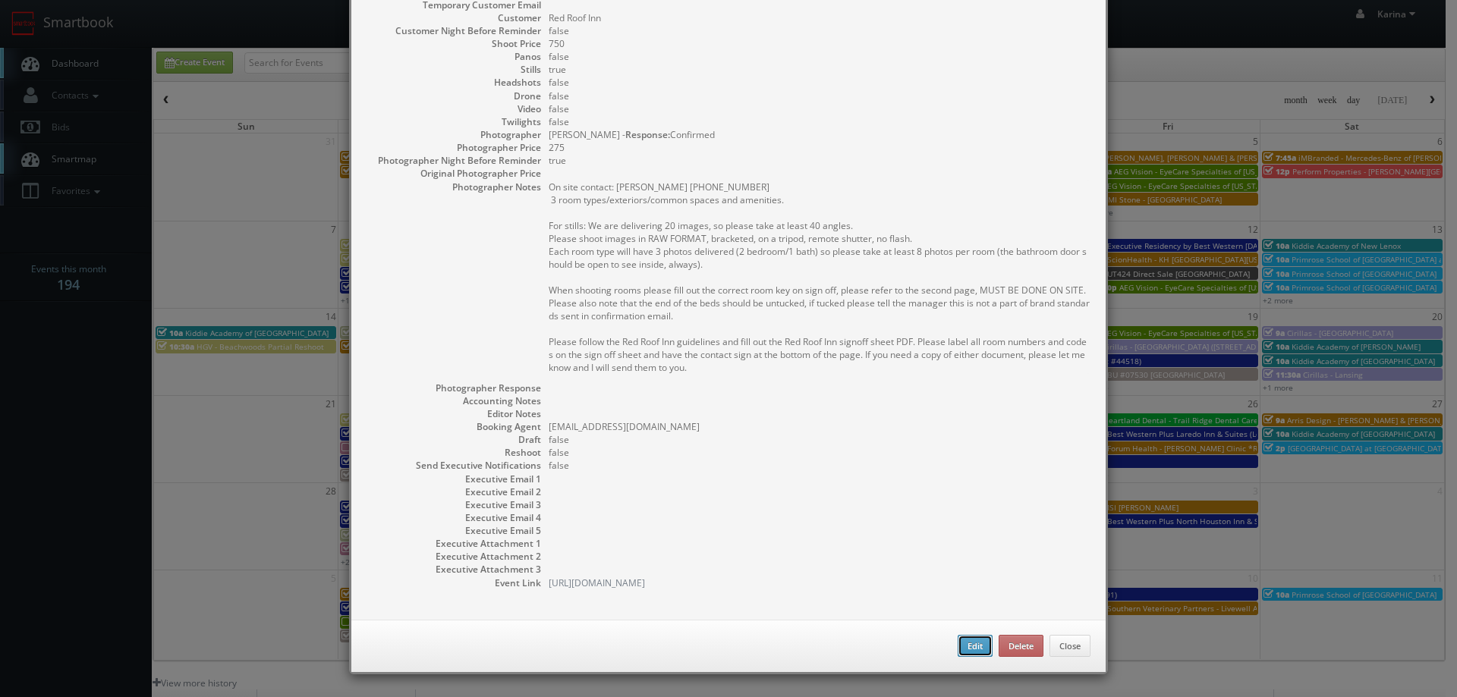
type input "750"
checkbox input "true"
type input "09/18/2025"
type input "10:00am"
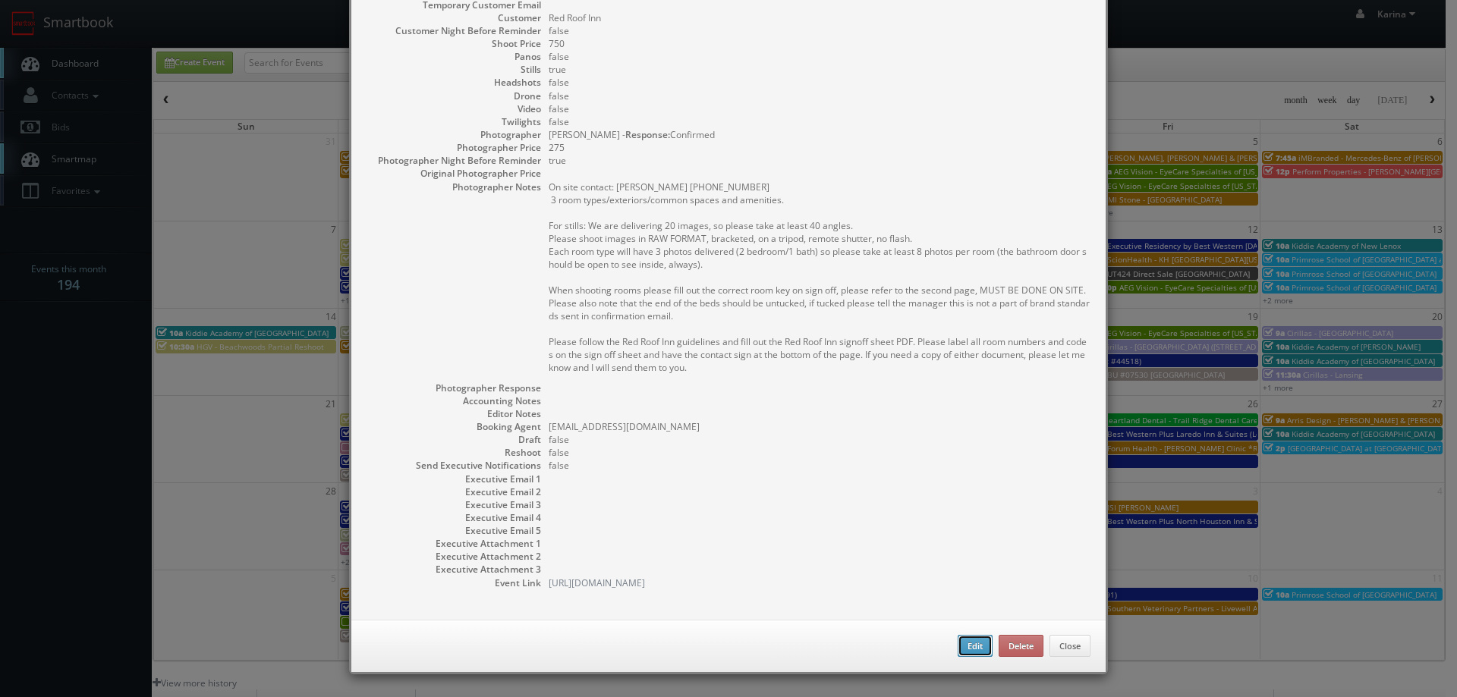
checkbox input "true"
type textarea "On site contact: Nicolas Martinez 414-764-3500 3 room types/exteriors/common sp…"
select select "[US_STATE]"
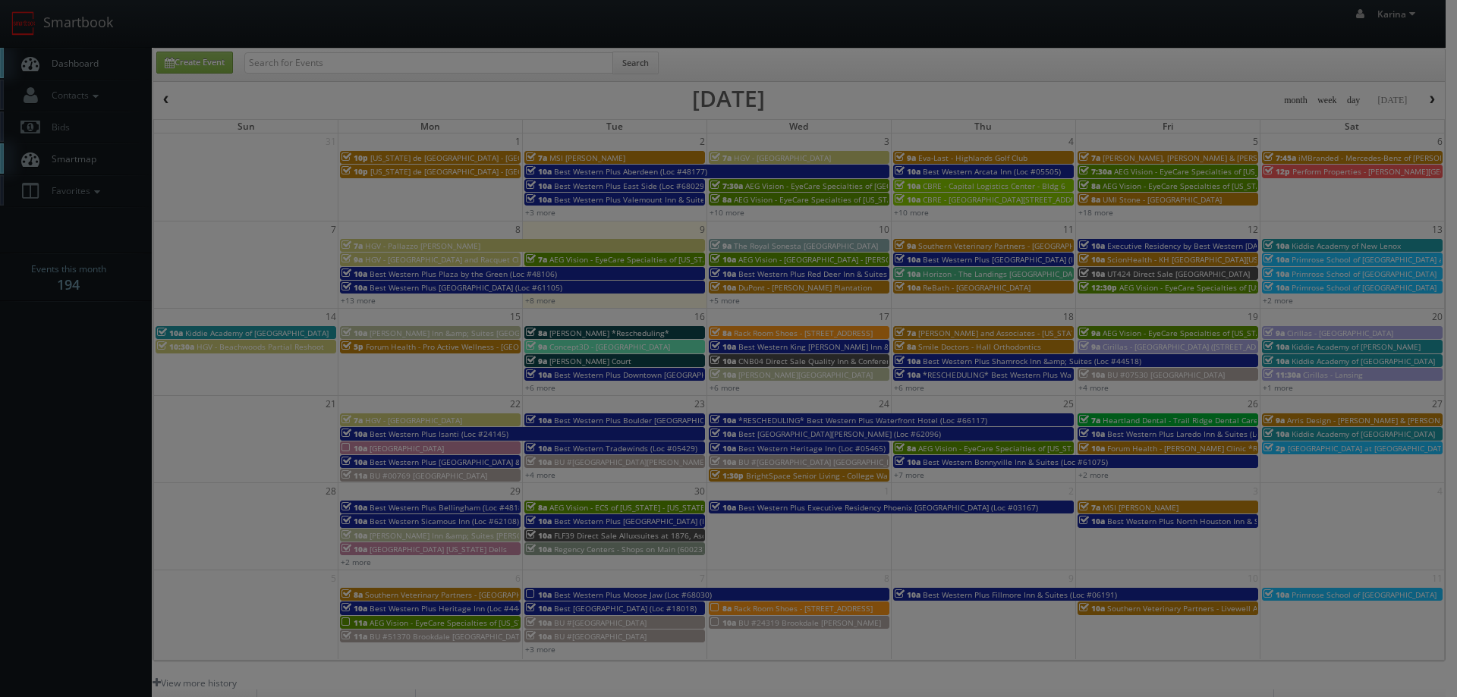
type input "750"
type input "275"
select select "fake1738@mg.cs3calendar.com"
select select "scott@tourdeforce360.com"
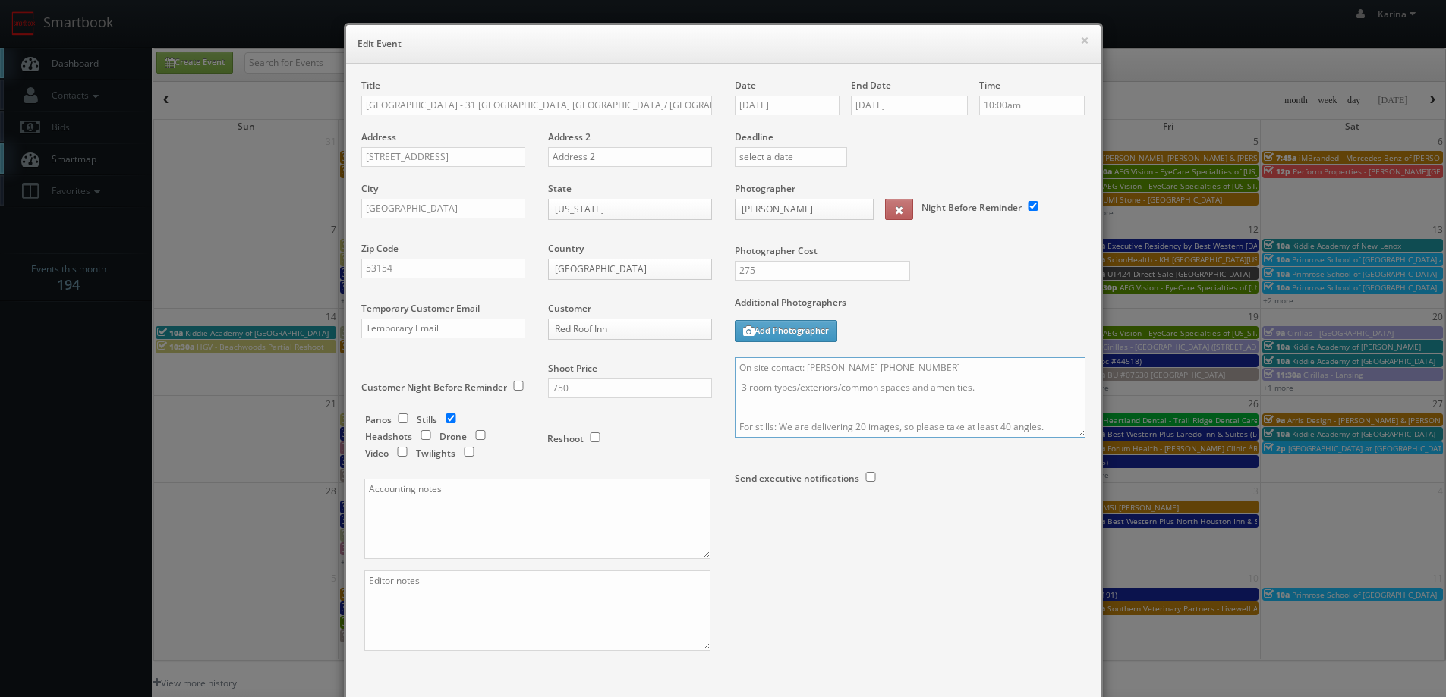
drag, startPoint x: 963, startPoint y: 386, endPoint x: 834, endPoint y: 386, distance: 129.0
click at [834, 386] on textarea "On site contact: Nicolas Martinez 414-764-3500 3 room types/exteriors/common sp…" at bounding box center [910, 397] width 351 height 80
drag, startPoint x: 966, startPoint y: 388, endPoint x: 834, endPoint y: 389, distance: 132.0
click at [834, 389] on textarea "On site contact: Nicolas Martinez 414-764-3500 3 room types/exteriors/common sp…" at bounding box center [910, 397] width 351 height 80
drag, startPoint x: 980, startPoint y: 387, endPoint x: 835, endPoint y: 384, distance: 145.0
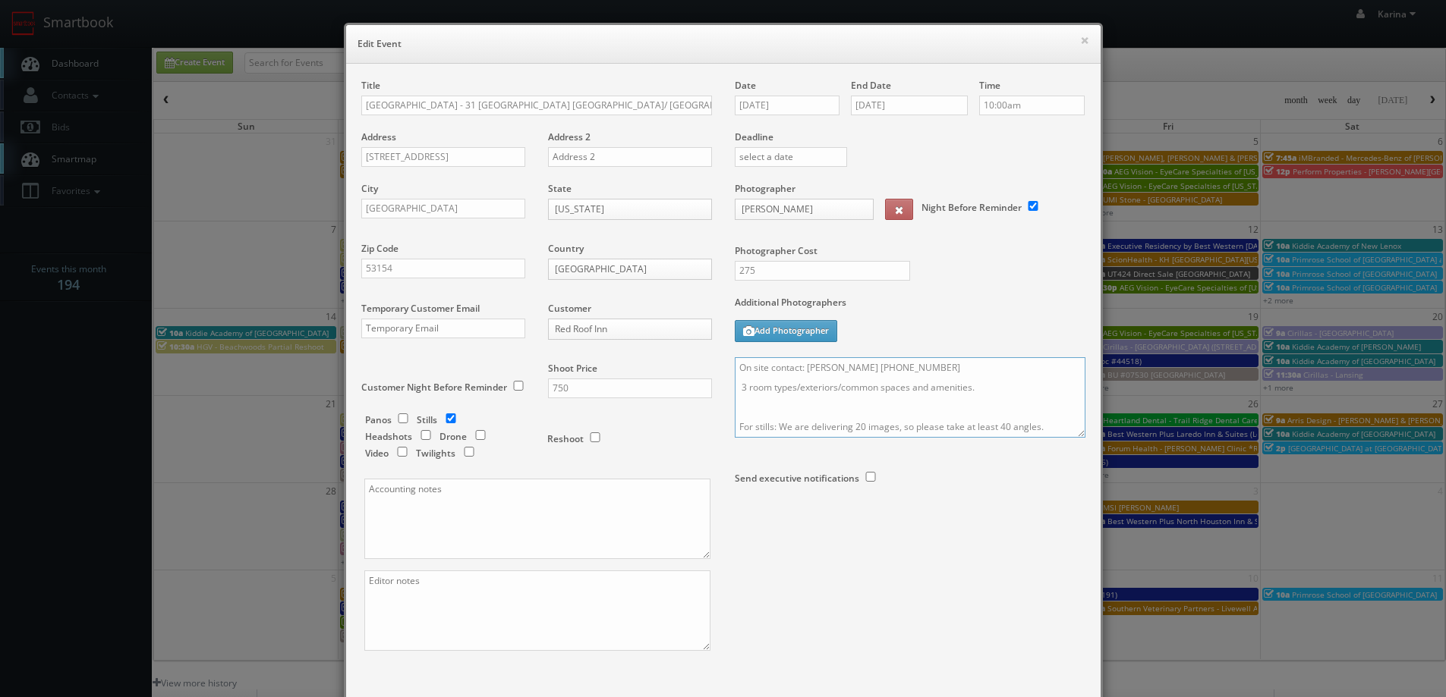
click at [835, 384] on textarea "On site contact: Nicolas Martinez 414-764-3500 3 room types/exteriors/common sp…" at bounding box center [910, 397] width 351 height 80
drag, startPoint x: 794, startPoint y: 383, endPoint x: 805, endPoint y: 385, distance: 11.6
click at [795, 385] on textarea "On site contact: Nicolas Martinez 414-764-3500 3 room types/exteriors For still…" at bounding box center [910, 397] width 351 height 80
click at [741, 385] on textarea "On site contact: Nicolas Martinez 414-764-3500 3 room types+exteriors For still…" at bounding box center [910, 397] width 351 height 80
type textarea "On site contact: Nicolas Martinez 414-764-3500 4 room types+exteriors For still…"
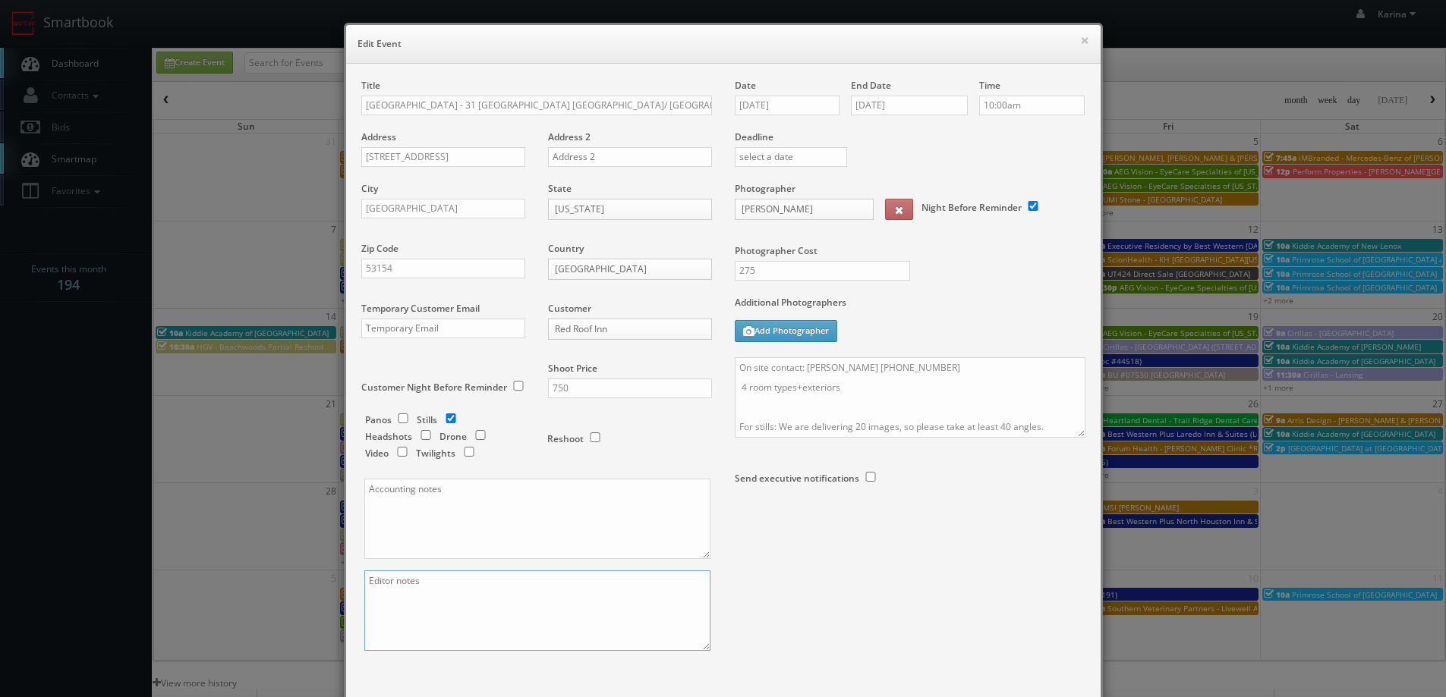
click at [404, 588] on textarea at bounding box center [537, 611] width 346 height 80
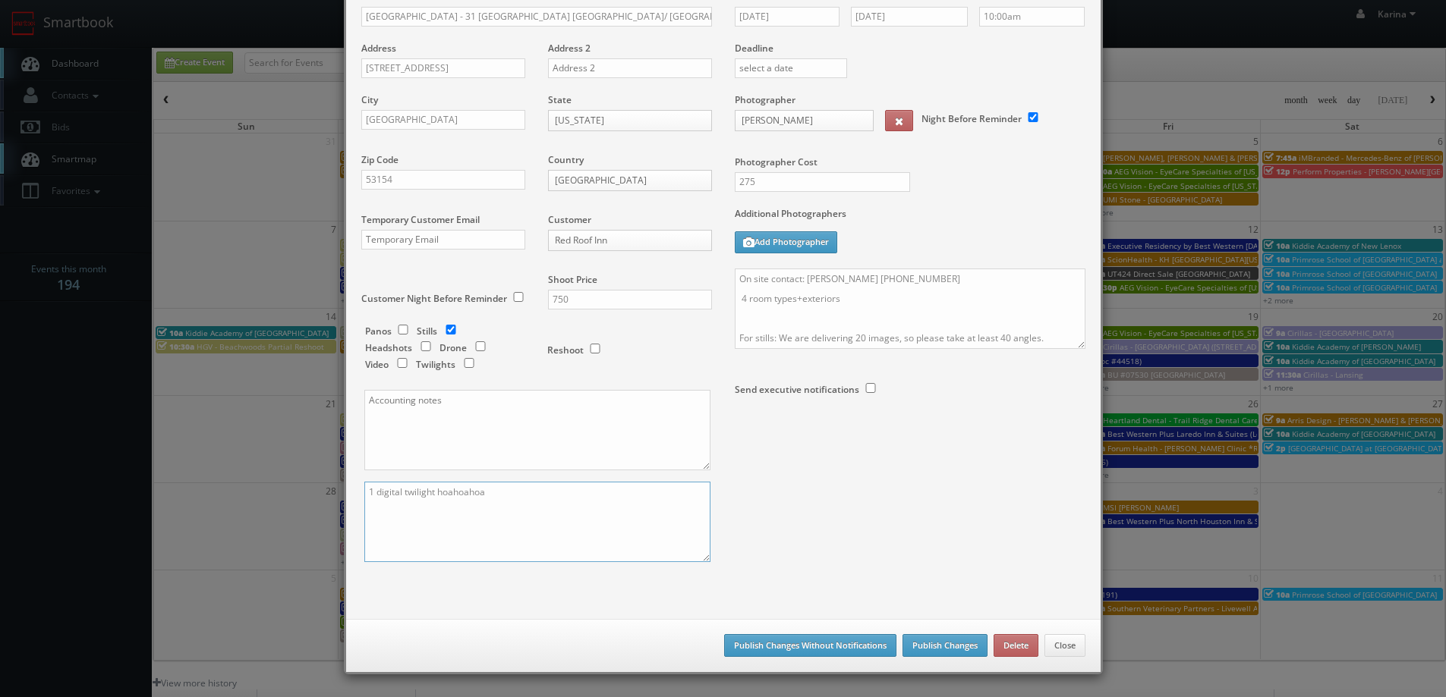
type textarea "1 digital twilight hoahoahoa"
click at [798, 299] on textarea "On site contact: Nicolas Martinez 414-764-3500 4 room types+exteriors For still…" at bounding box center [910, 309] width 351 height 80
drag, startPoint x: 792, startPoint y: 294, endPoint x: 843, endPoint y: 309, distance: 52.8
click at [792, 295] on textarea "On site contact: Nicolas Martinez 414-764-3500 4 room types+ exteriors For stil…" at bounding box center [910, 309] width 351 height 80
click at [902, 321] on textarea "On site contact: Nicolas Martinez 414-764-3500 4 room types + exteriors For sti…" at bounding box center [910, 309] width 351 height 80
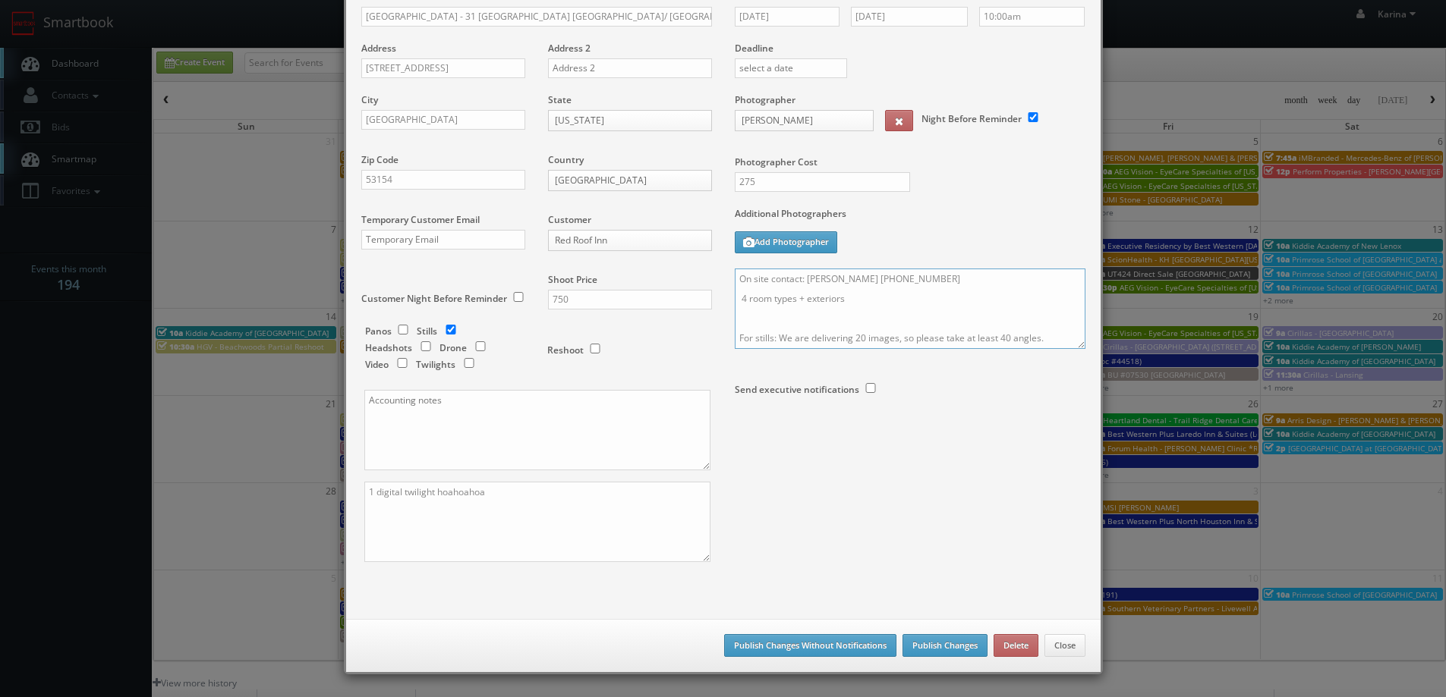
type textarea "On site contact: Nicolas Martinez 414-764-3500 4 room types + exteriors For sti…"
drag, startPoint x: 499, startPoint y: 493, endPoint x: 492, endPoint y: 502, distance: 11.3
click at [435, 493] on textarea "1 digital twilight hoahoahoa" at bounding box center [537, 522] width 346 height 80
type textarea "1 digital twilight"
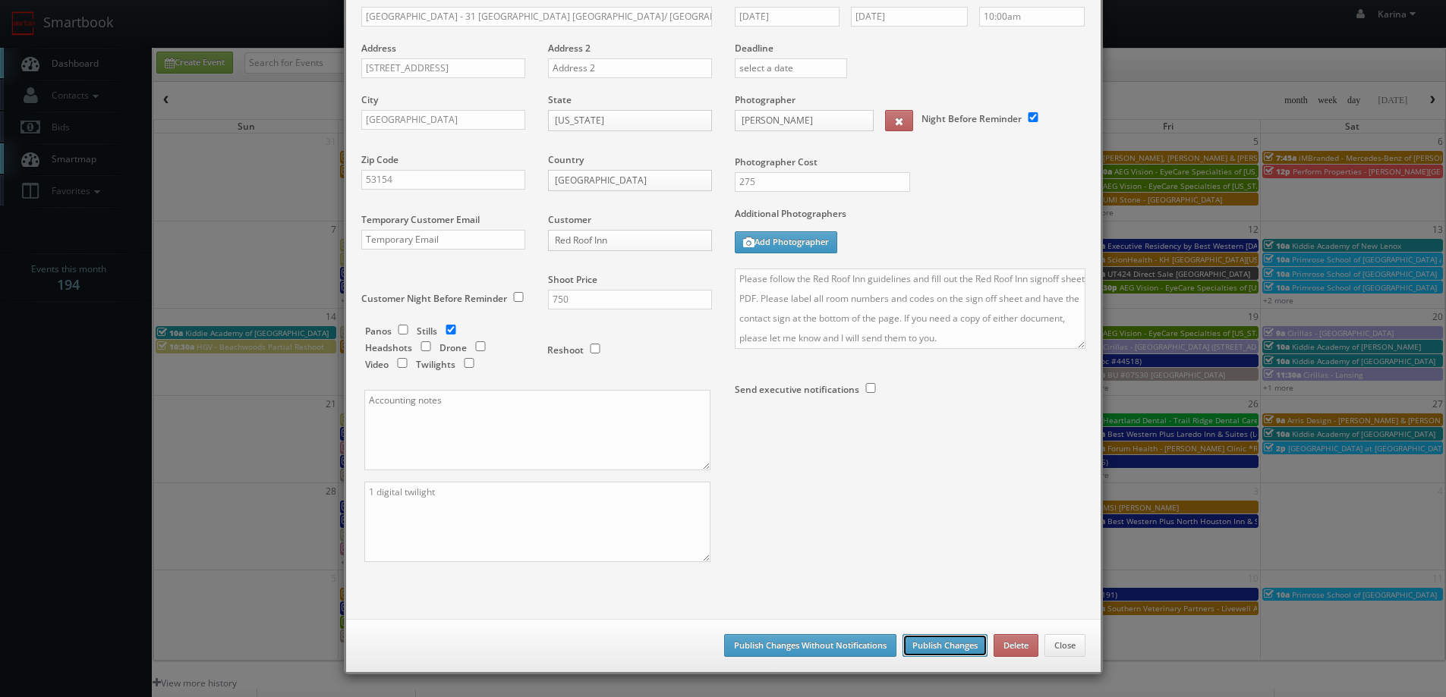
click at [938, 645] on button "Publish Changes" at bounding box center [944, 645] width 85 height 23
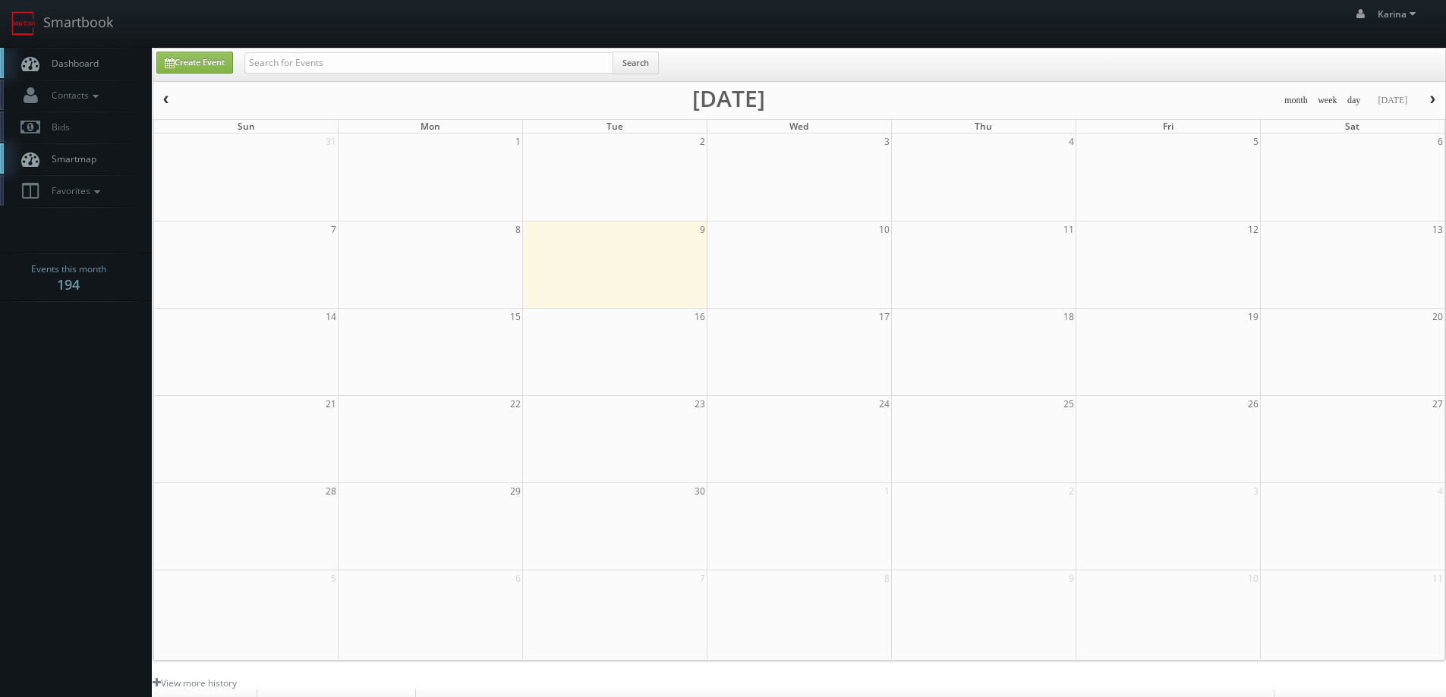
click at [64, 61] on span "Dashboard" at bounding box center [71, 63] width 55 height 13
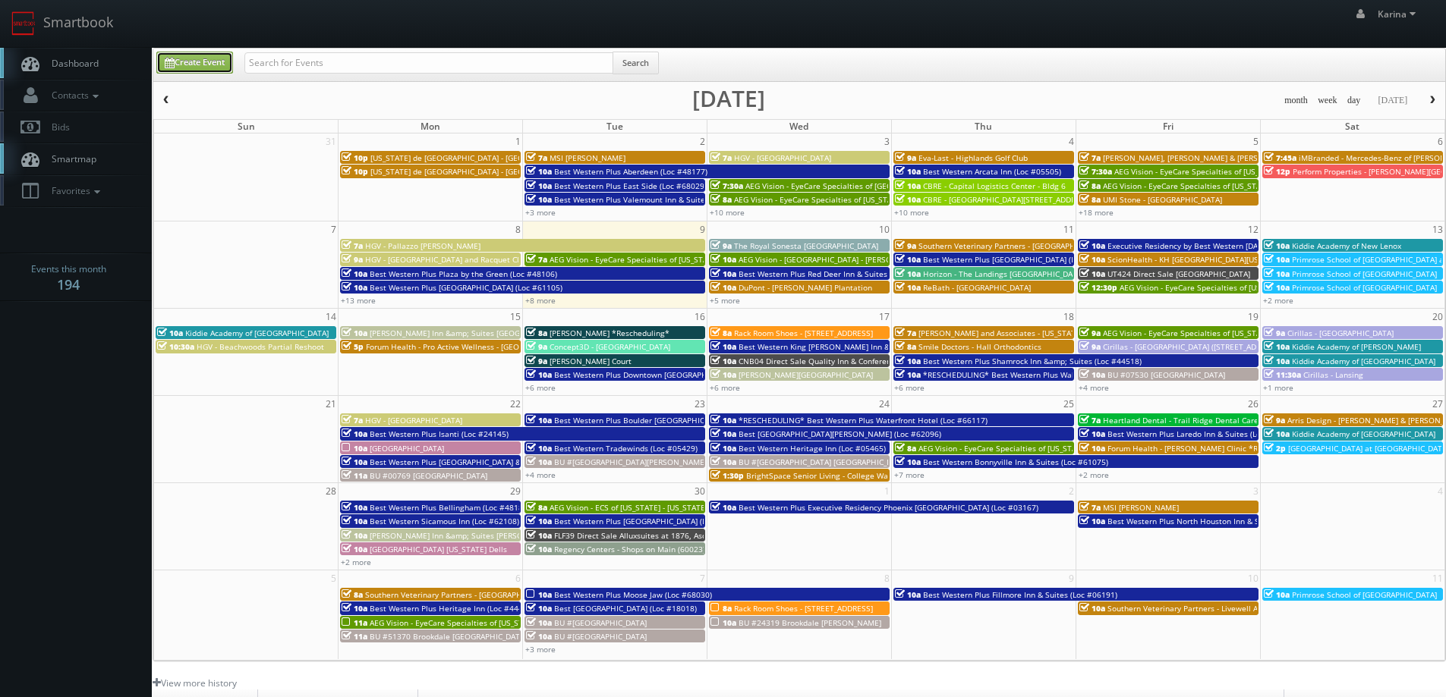
click at [204, 55] on link "Create Event" at bounding box center [194, 63] width 77 height 22
type input "[DATE]"
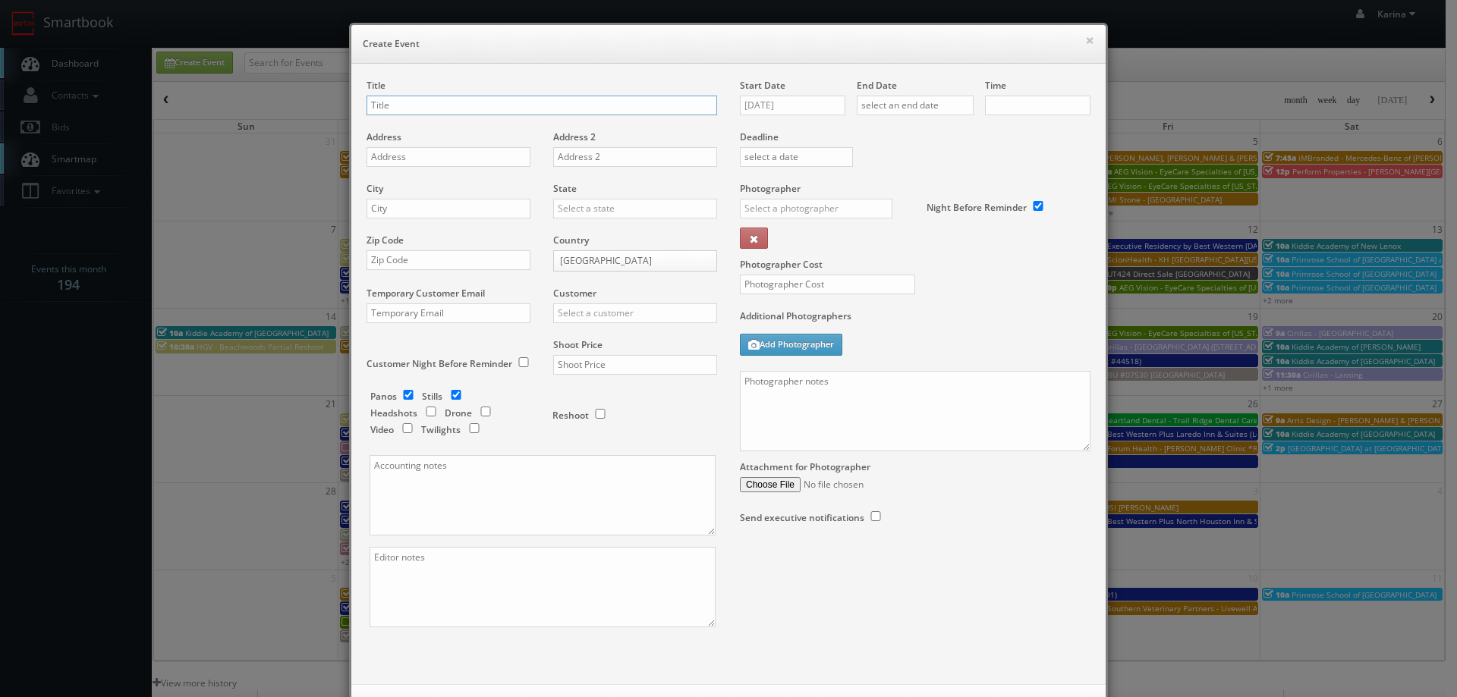
checkbox input "true"
type input "10:00am"
checkbox input "true"
type input "[GEOGRAPHIC_DATA]"
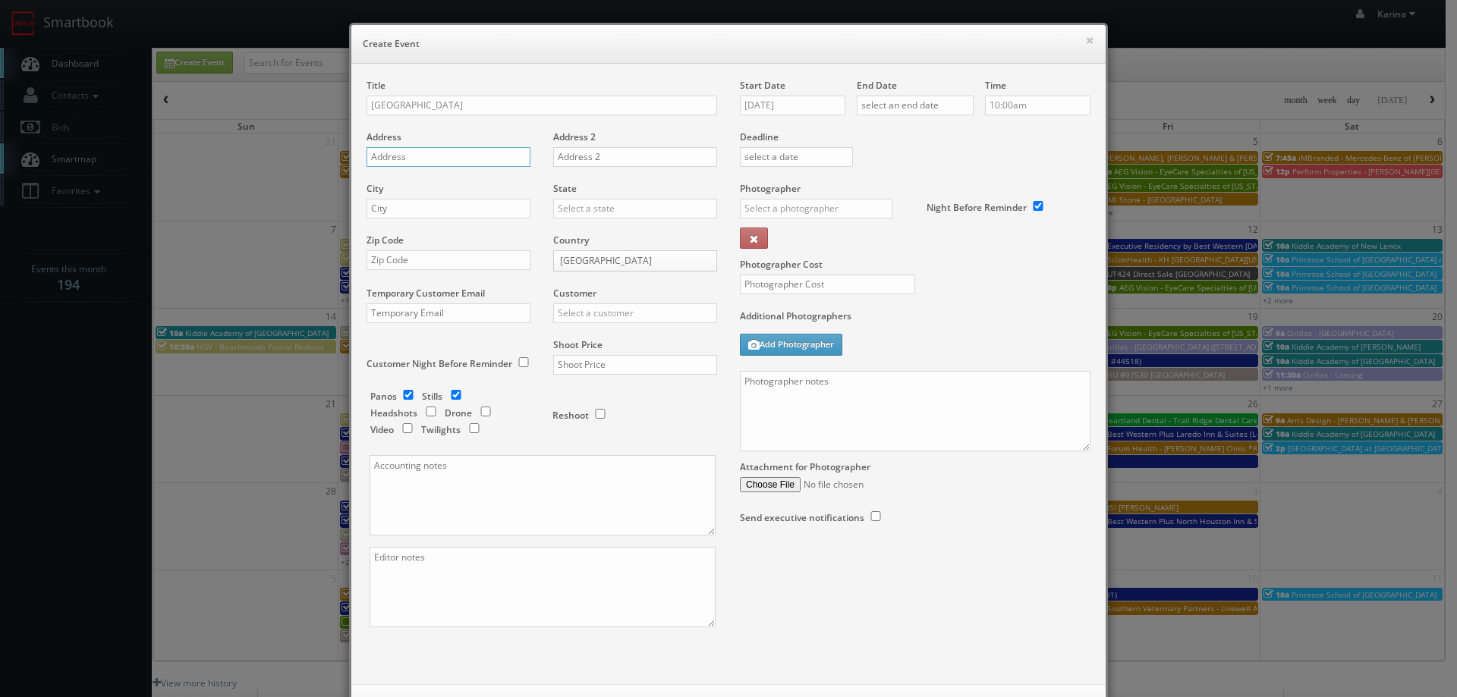
click at [389, 152] on input "text" at bounding box center [449, 157] width 164 height 20
paste input "16003 W Highway 71"
type input "16003 W Highway 71"
click at [416, 209] on input "text" at bounding box center [449, 209] width 164 height 20
type input "Bee Cave"
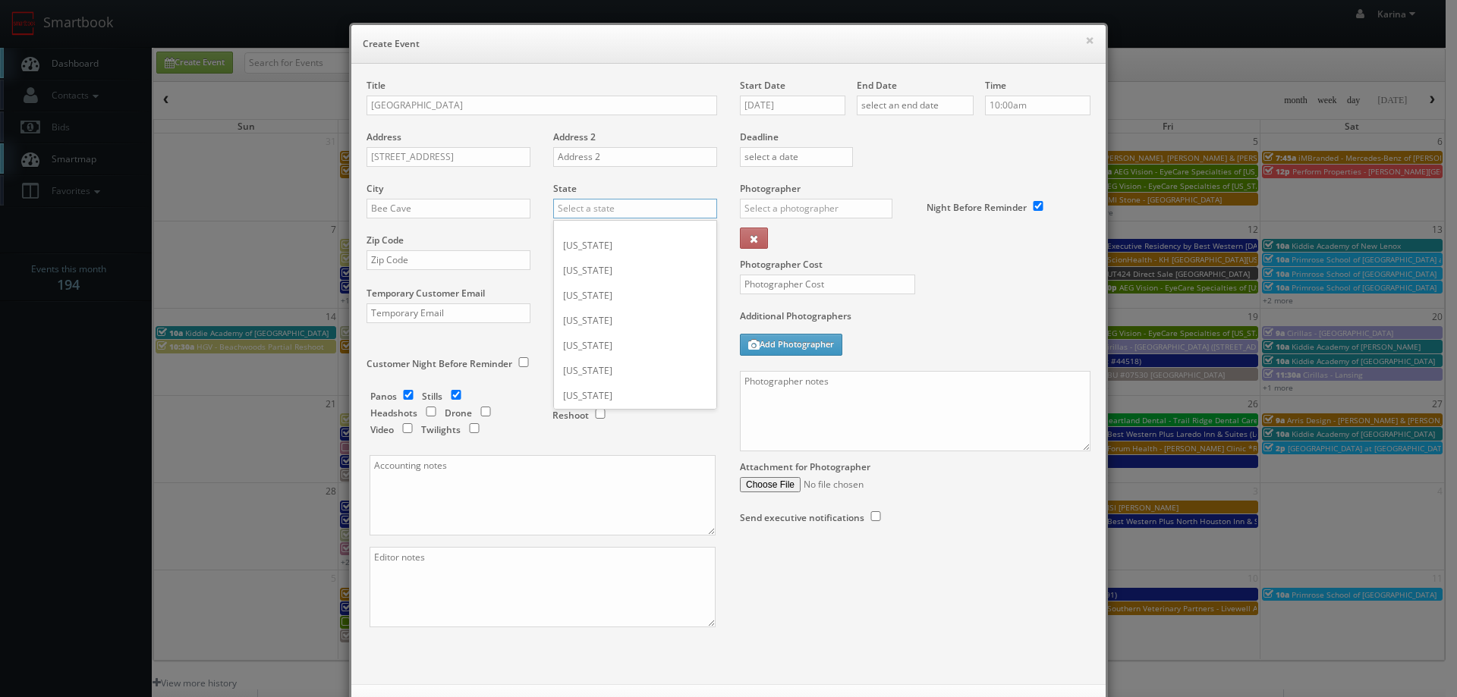
click at [599, 212] on input "text" at bounding box center [635, 209] width 164 height 20
click at [605, 237] on div "[US_STATE]" at bounding box center [635, 233] width 162 height 25
type input "[US_STATE]"
click at [437, 273] on div "Zip Code" at bounding box center [454, 260] width 175 height 52
click at [408, 257] on input "text" at bounding box center [449, 260] width 164 height 20
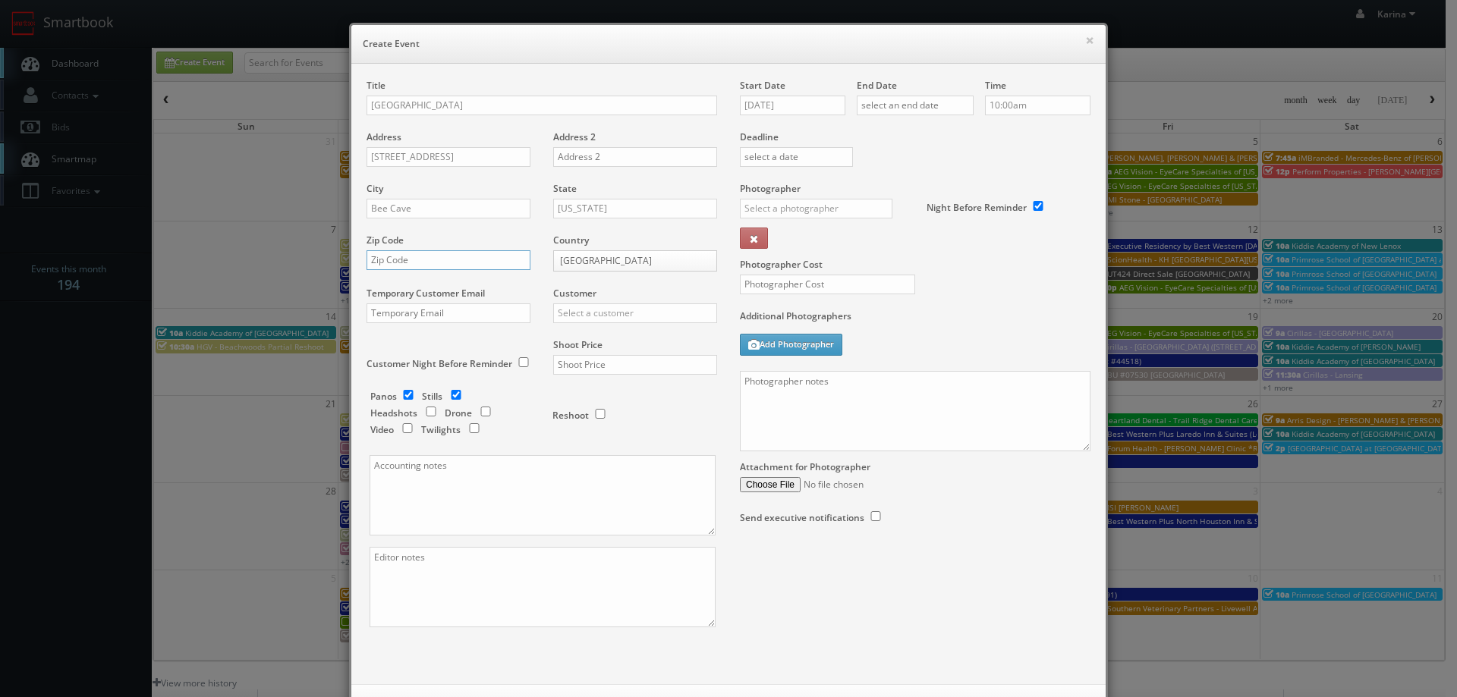
paste input "78738"
type input "78738"
click at [607, 307] on input "text" at bounding box center [635, 314] width 164 height 20
drag, startPoint x: 589, startPoint y: 313, endPoint x: 533, endPoint y: 313, distance: 55.4
click at [533, 313] on div "Title Kiddie Academy of Bee Cave Address 16003 W Highway 71 Address 2 City Bee …" at bounding box center [541, 366] width 373 height 575
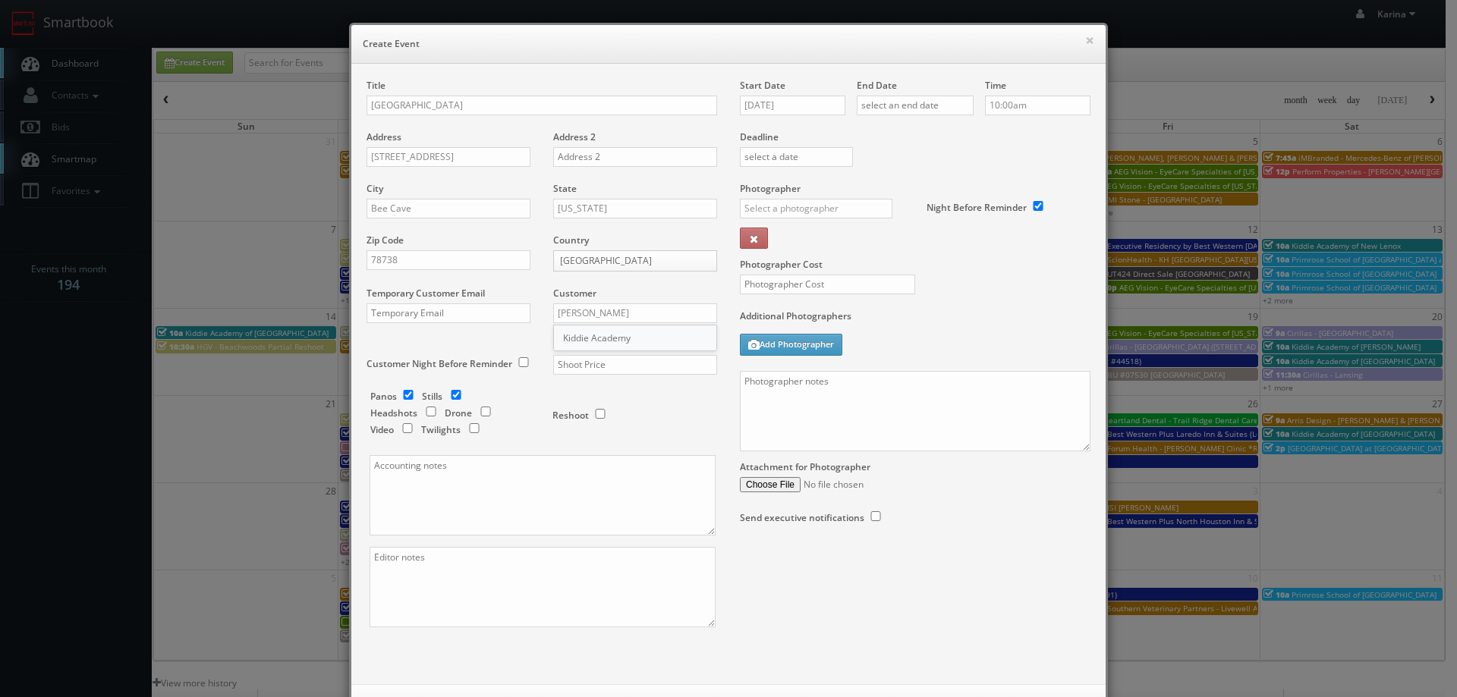
click at [618, 335] on div "Kiddie Academy" at bounding box center [635, 338] width 162 height 25
type input "Kiddie Academy"
click at [583, 370] on input "text" at bounding box center [635, 365] width 164 height 20
type input "650"
click at [404, 392] on input "checkbox" at bounding box center [408, 395] width 23 height 10
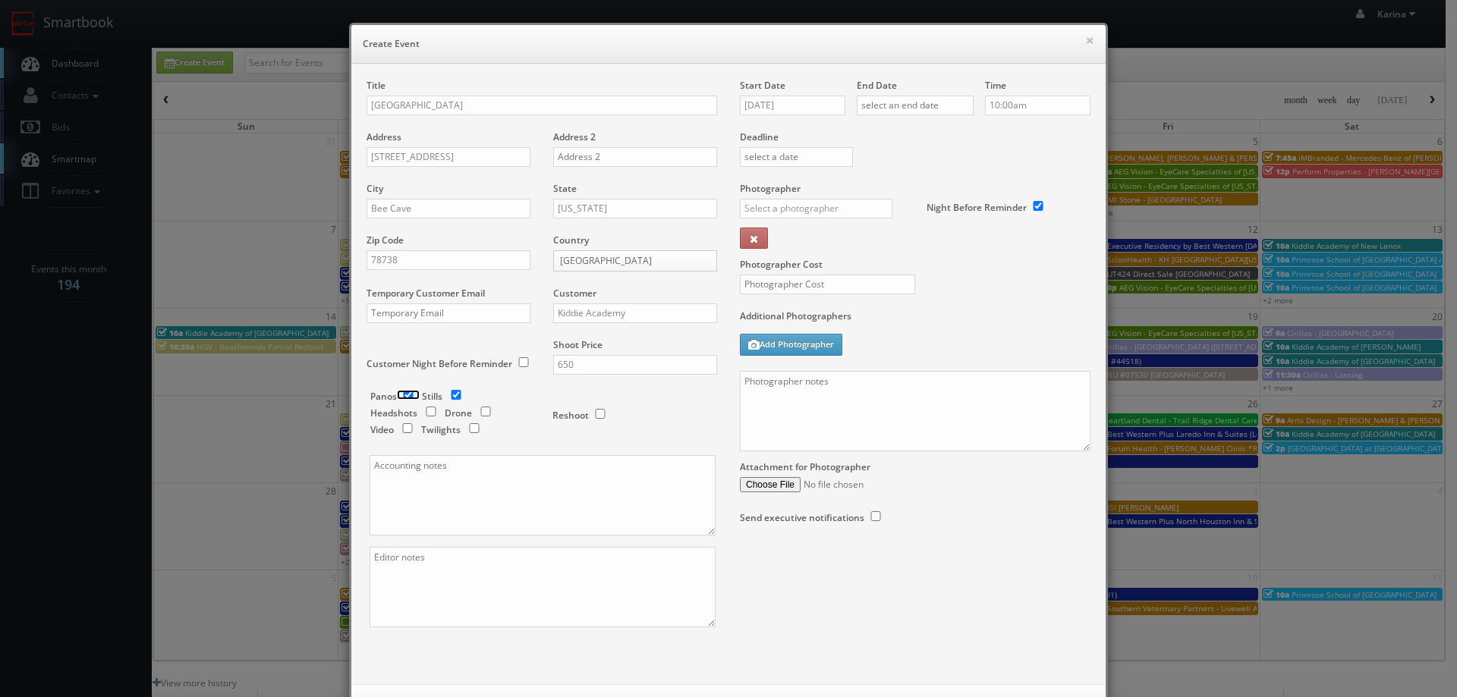
checkbox input "false"
click at [1062, 282] on div "Photographer Cost" at bounding box center [914, 245] width 373 height 127
click at [1045, 319] on label "Additional Photographers" at bounding box center [915, 320] width 351 height 20
click at [796, 110] on input "09/09/2025" at bounding box center [792, 106] width 105 height 20
click at [880, 138] on th at bounding box center [880, 132] width 20 height 23
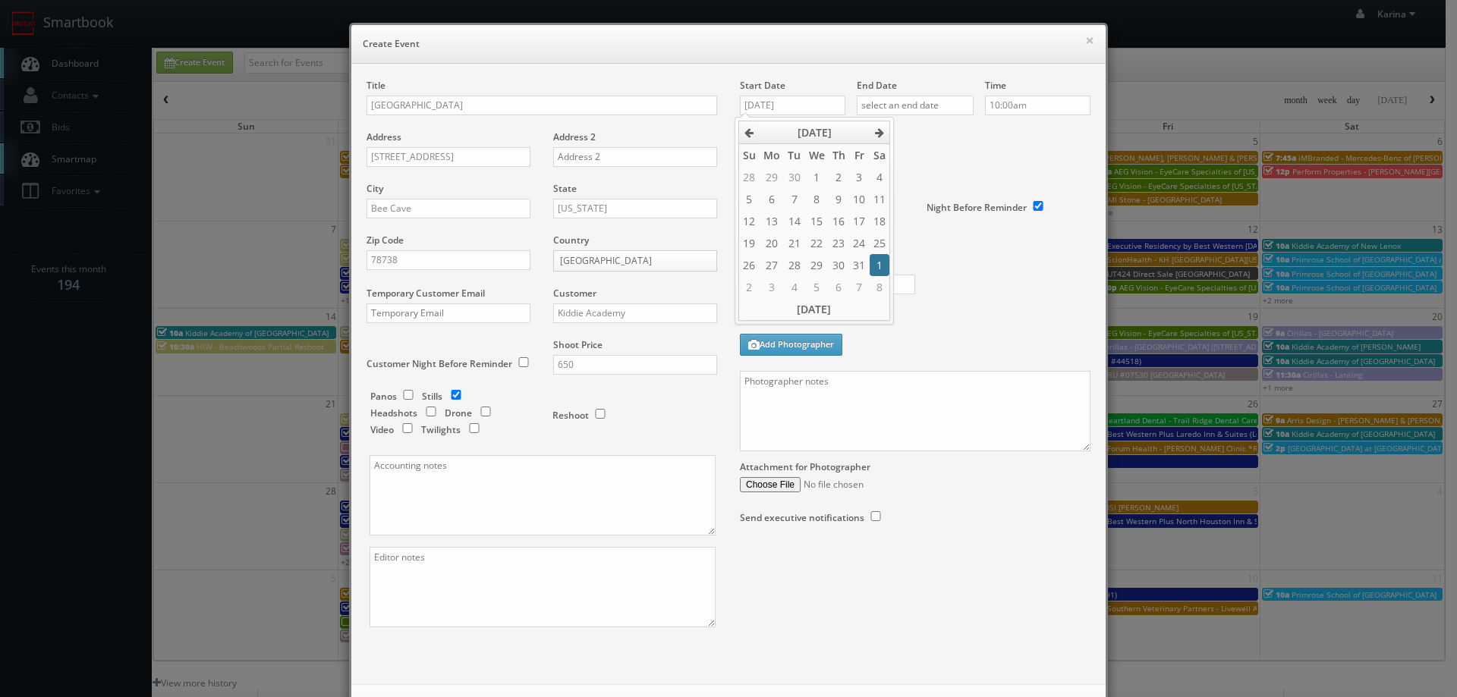
click at [877, 255] on td "1" at bounding box center [880, 265] width 20 height 22
click at [744, 133] on icon at bounding box center [748, 132] width 9 height 11
click at [876, 243] on td "25" at bounding box center [880, 243] width 20 height 22
type input "10/25/2025"
click at [895, 97] on input "text" at bounding box center [915, 106] width 117 height 20
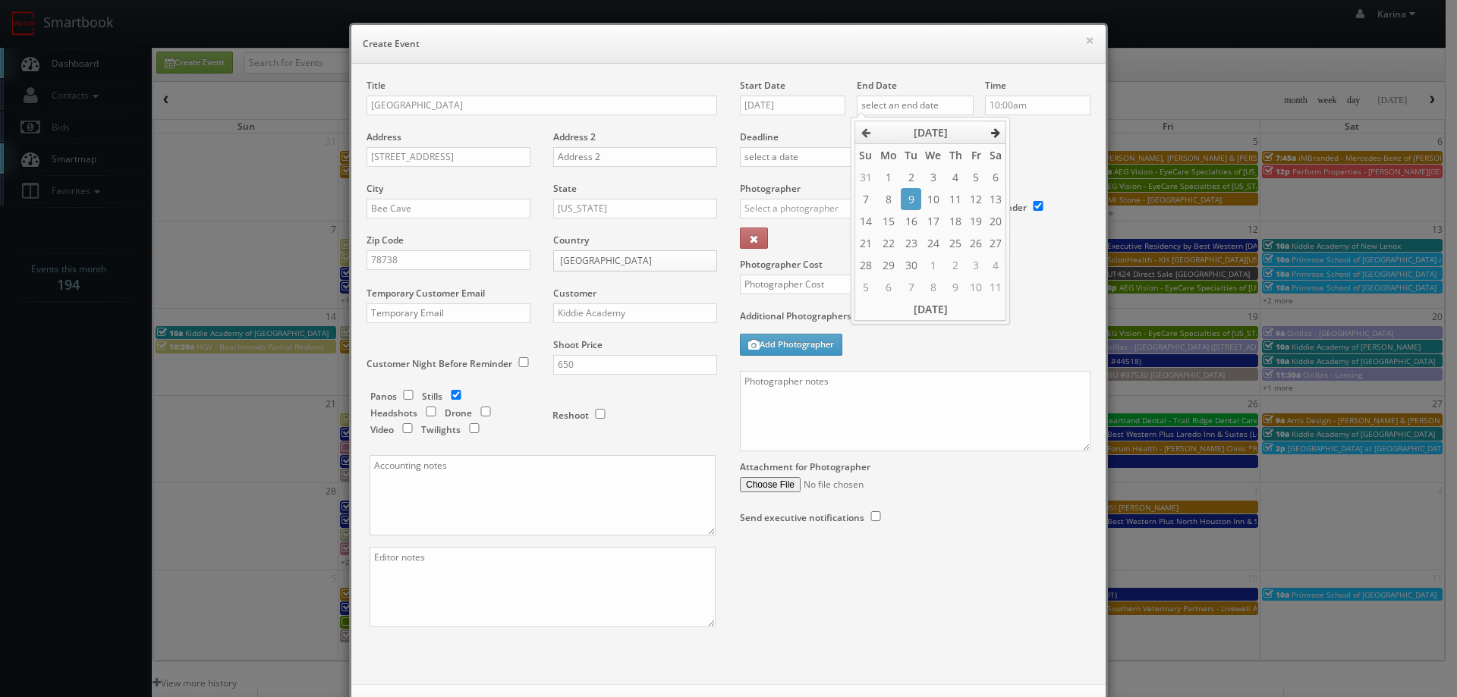
click at [996, 132] on icon at bounding box center [995, 132] width 9 height 11
click at [990, 251] on td "25" at bounding box center [996, 243] width 20 height 22
type input "10/25/2025"
click at [1019, 99] on input "10:00am" at bounding box center [1037, 106] width 105 height 20
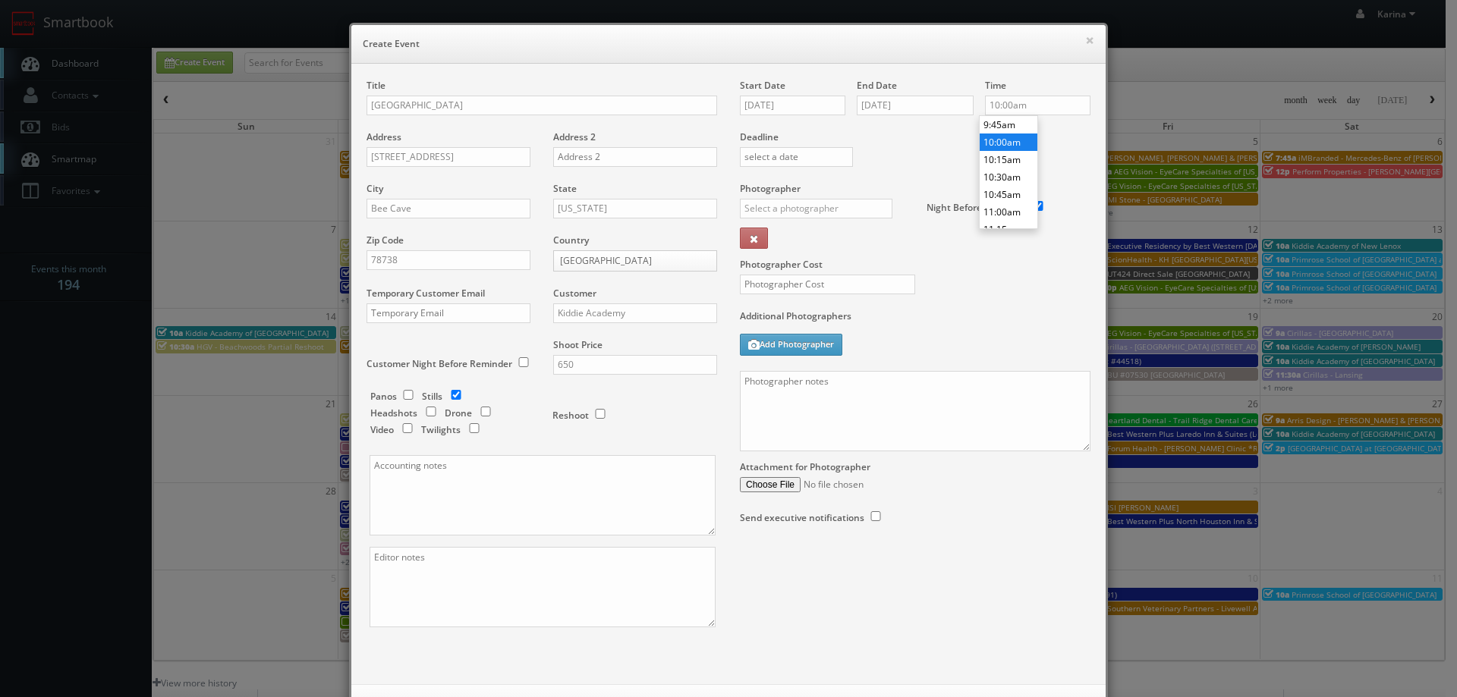
click at [1007, 143] on li "10:00am" at bounding box center [1009, 142] width 58 height 17
click at [754, 204] on input "text" at bounding box center [816, 209] width 153 height 20
type input "s"
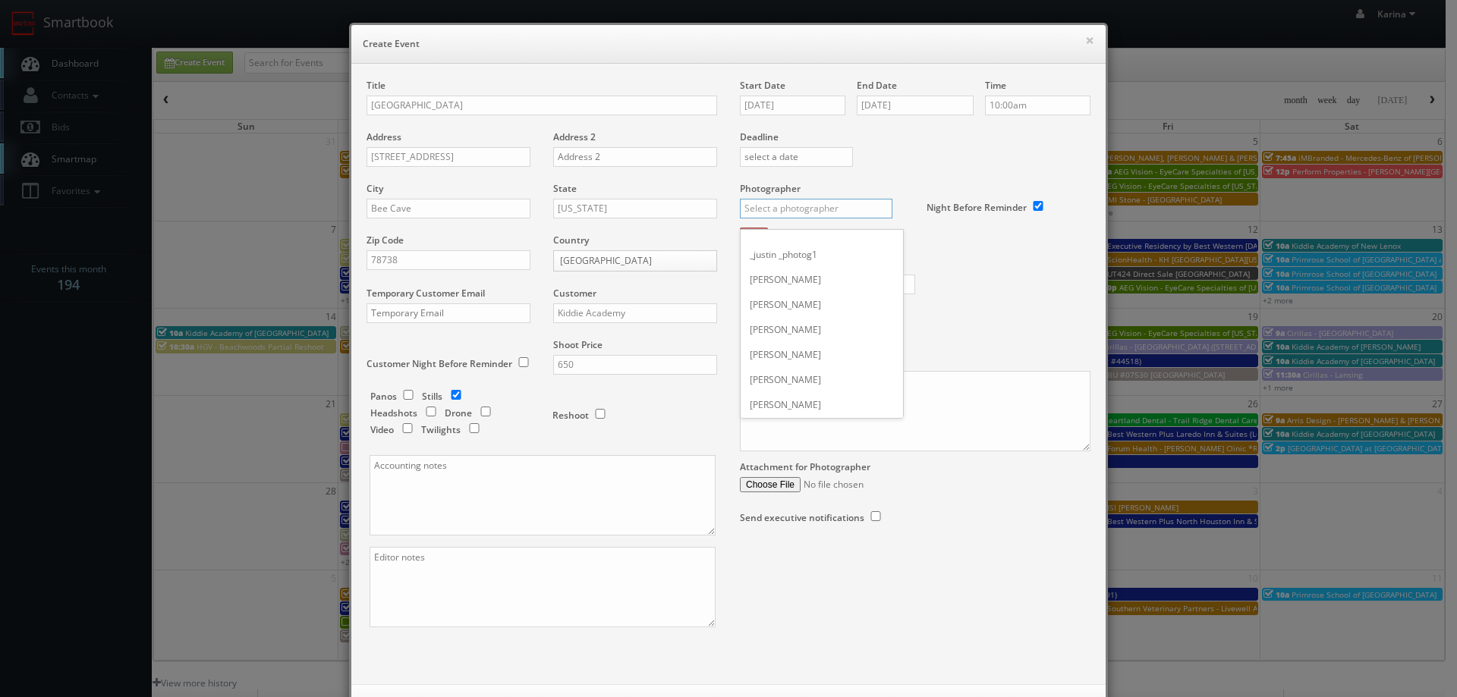
click at [766, 205] on input "text" at bounding box center [816, 209] width 153 height 20
type input "l"
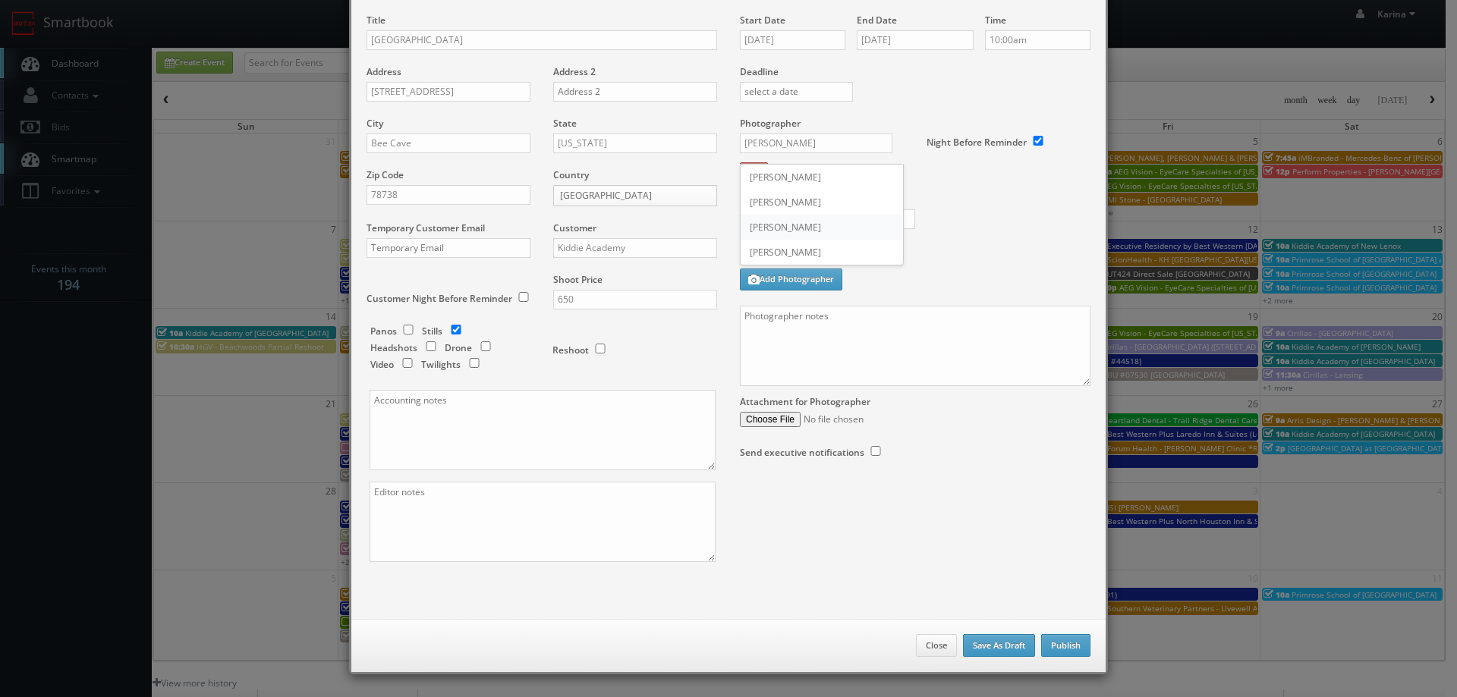
click at [768, 227] on div "[PERSON_NAME]" at bounding box center [822, 227] width 162 height 25
type input "[PERSON_NAME]"
click at [816, 216] on input "text" at bounding box center [827, 219] width 175 height 20
type input "250"
click at [756, 324] on textarea at bounding box center [915, 346] width 351 height 80
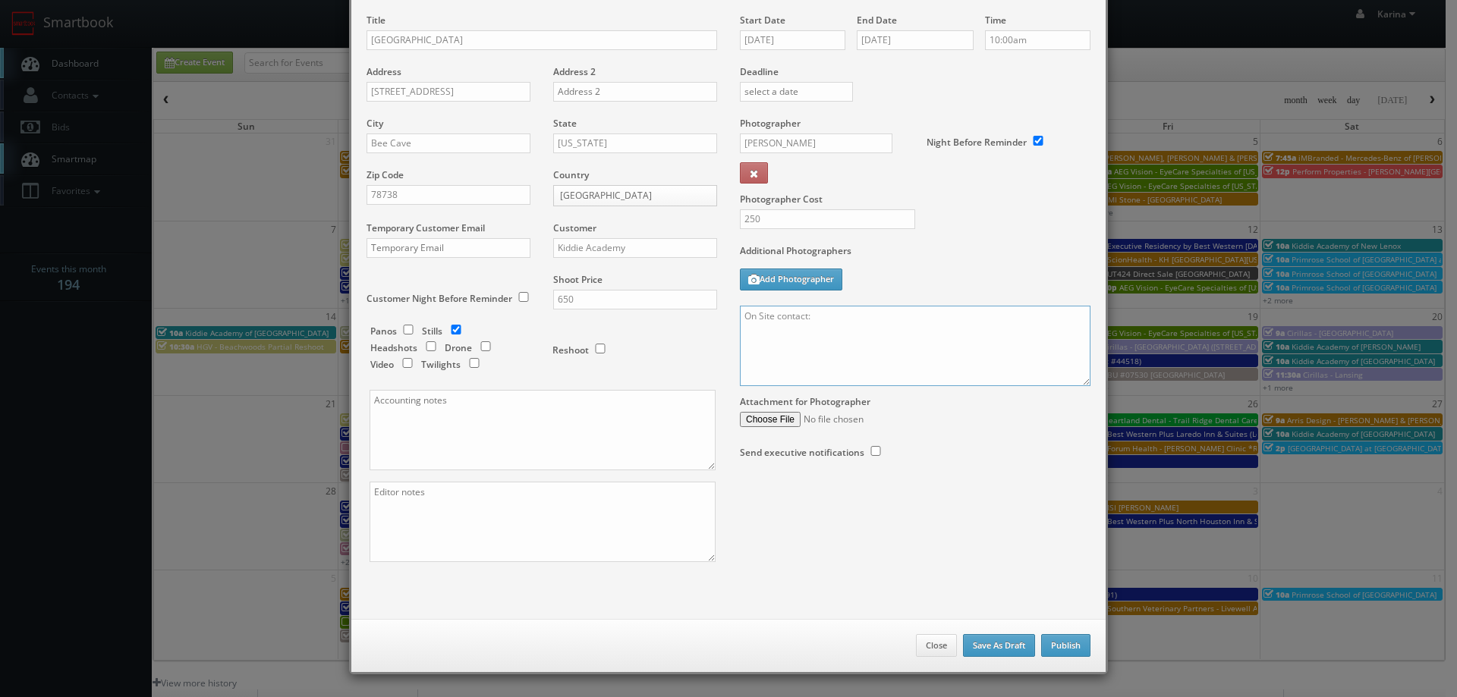
paste textarea "Srini 5126600926"
click at [741, 329] on textarea "On Site contact: Srini 5126600926" at bounding box center [915, 346] width 351 height 80
click at [845, 319] on textarea "On Site contact: Srini 5126600926" at bounding box center [915, 346] width 351 height 80
click at [862, 316] on textarea "On Site contact: Srini 512-6600926" at bounding box center [915, 346] width 351 height 80
click at [926, 328] on textarea "On Site contact: Srini 512-660-0926" at bounding box center [915, 346] width 351 height 80
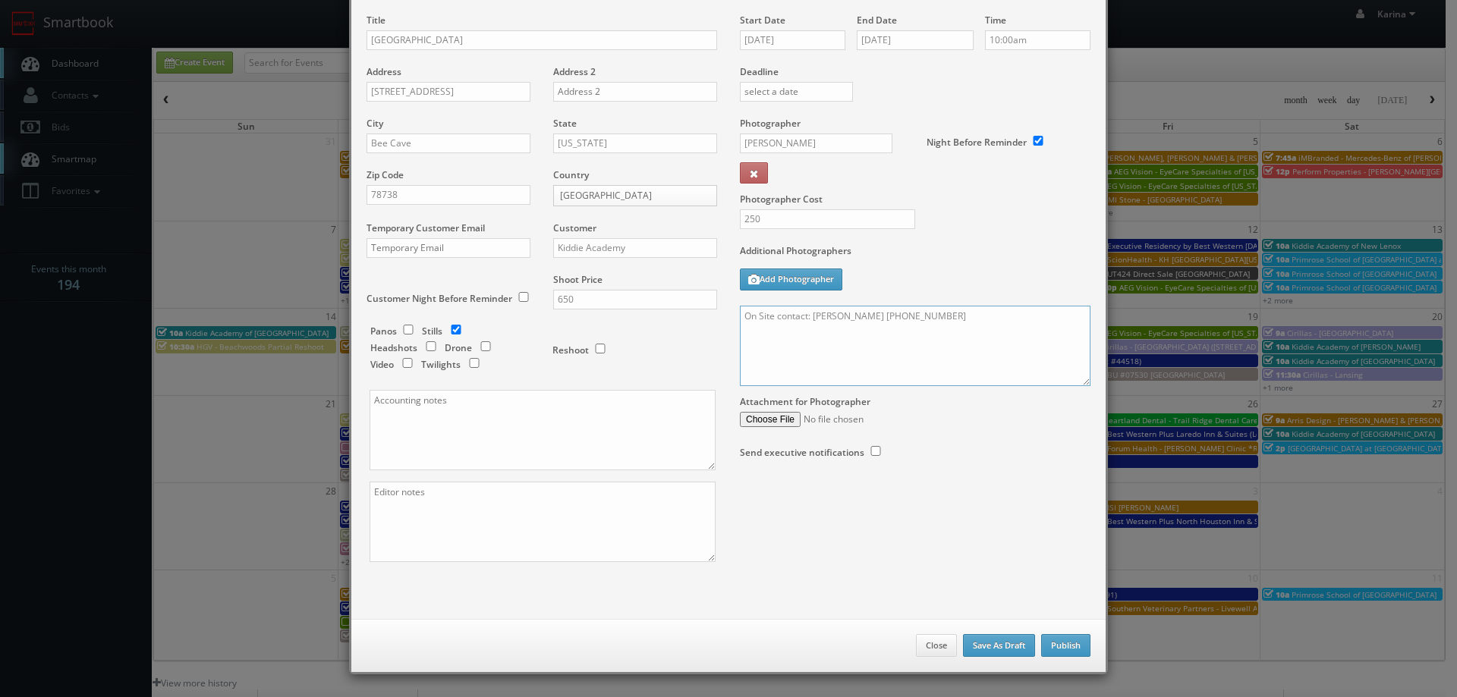
paste textarea "Stills only. We need to deliver 10 stills to the client so we ask that you take…"
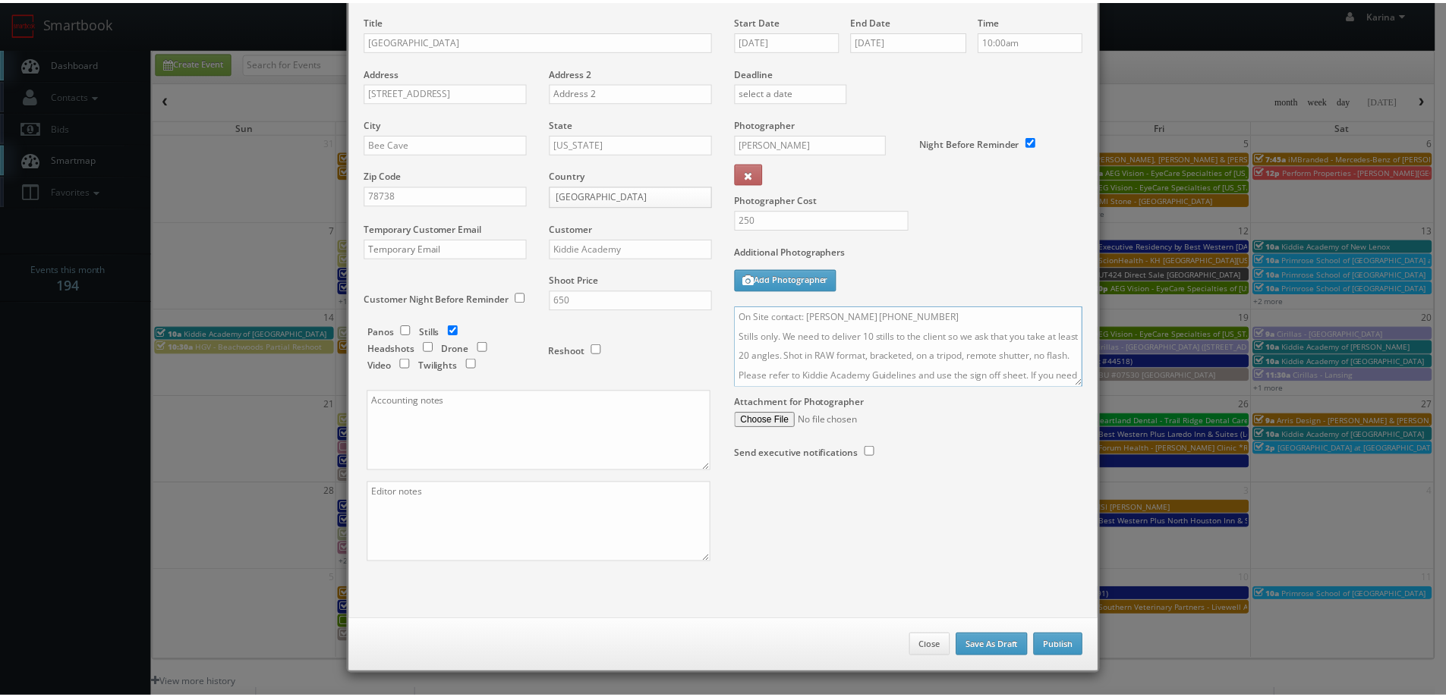
scroll to position [154, 0]
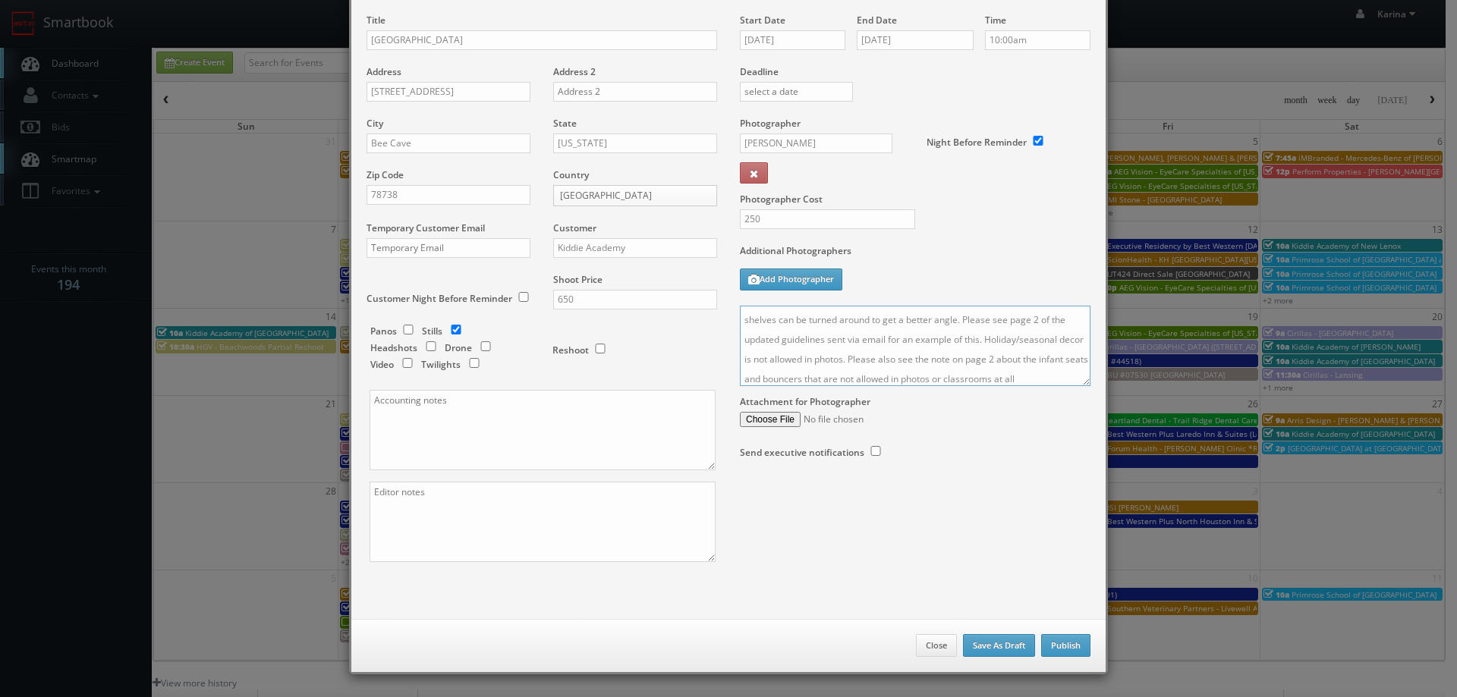
type textarea "On Site contact: Srini 512-660-0926 Stills only. We need to deliver 10 stills t…"
click at [1059, 644] on button "Publish" at bounding box center [1065, 645] width 49 height 23
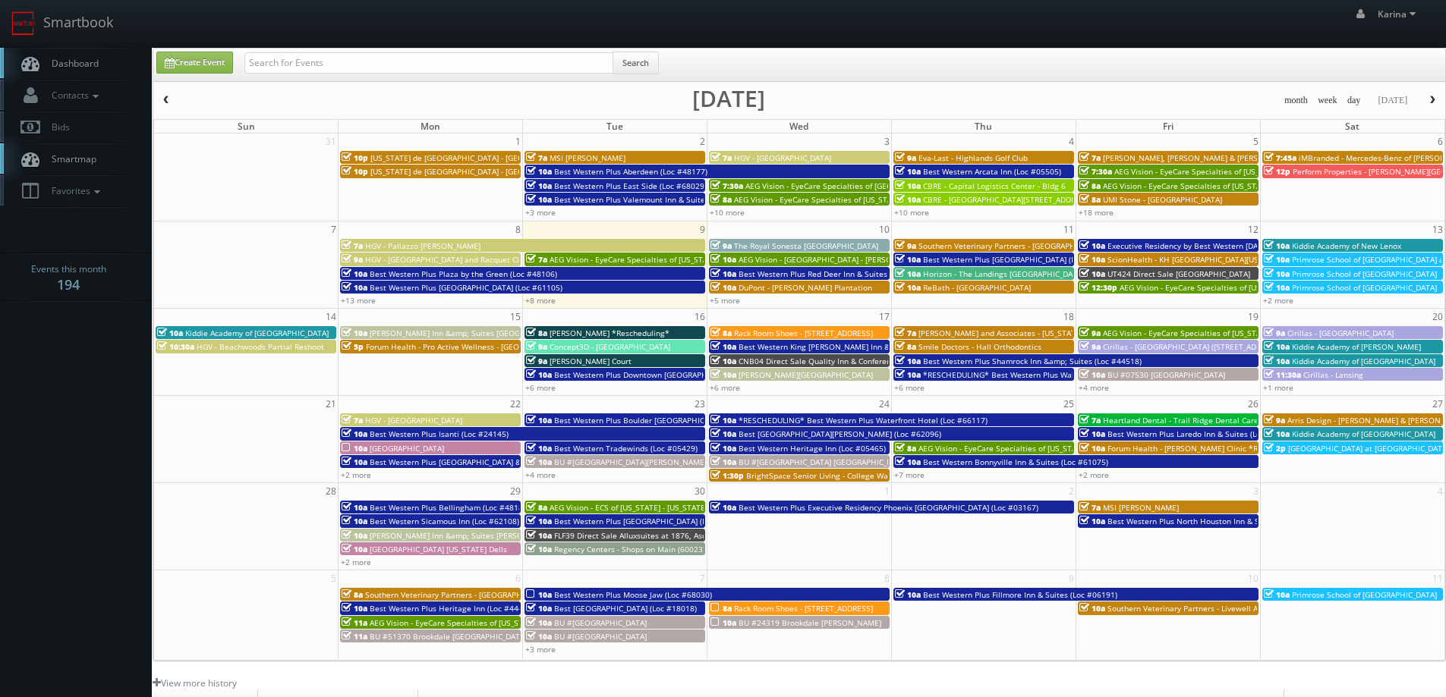
click at [92, 64] on span "Dashboard" at bounding box center [71, 63] width 55 height 13
click at [1320, 435] on span "Kiddie Academy of [GEOGRAPHIC_DATA]" at bounding box center [1363, 434] width 143 height 11
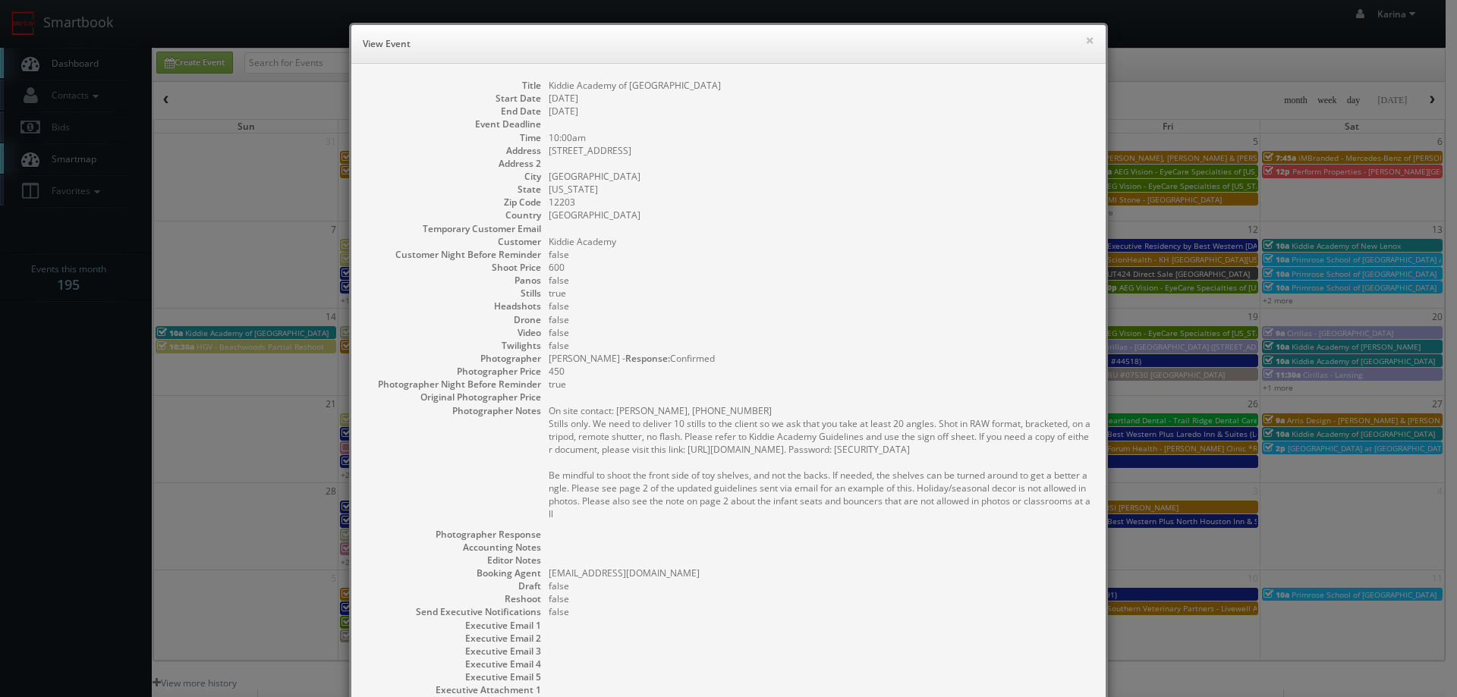
drag, startPoint x: 574, startPoint y: 510, endPoint x: 516, endPoint y: 430, distance: 99.4
click at [516, 430] on dl "Title Kiddie Academy of [GEOGRAPHIC_DATA] Start Date [DATE] End Date [DATE] Eve…" at bounding box center [729, 407] width 724 height 657
copy pre "Stills only. We need to deliver 10 stills to the client so we ask that you take…"
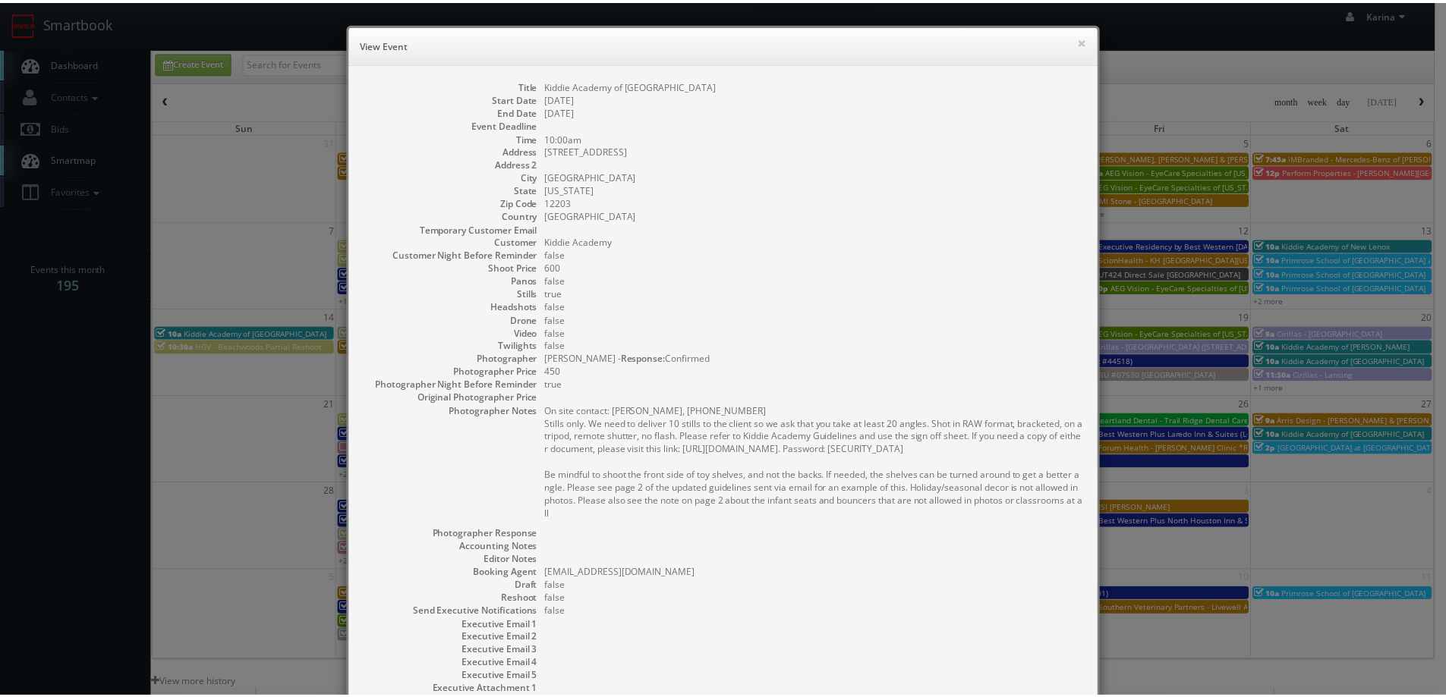
scroll to position [146, 0]
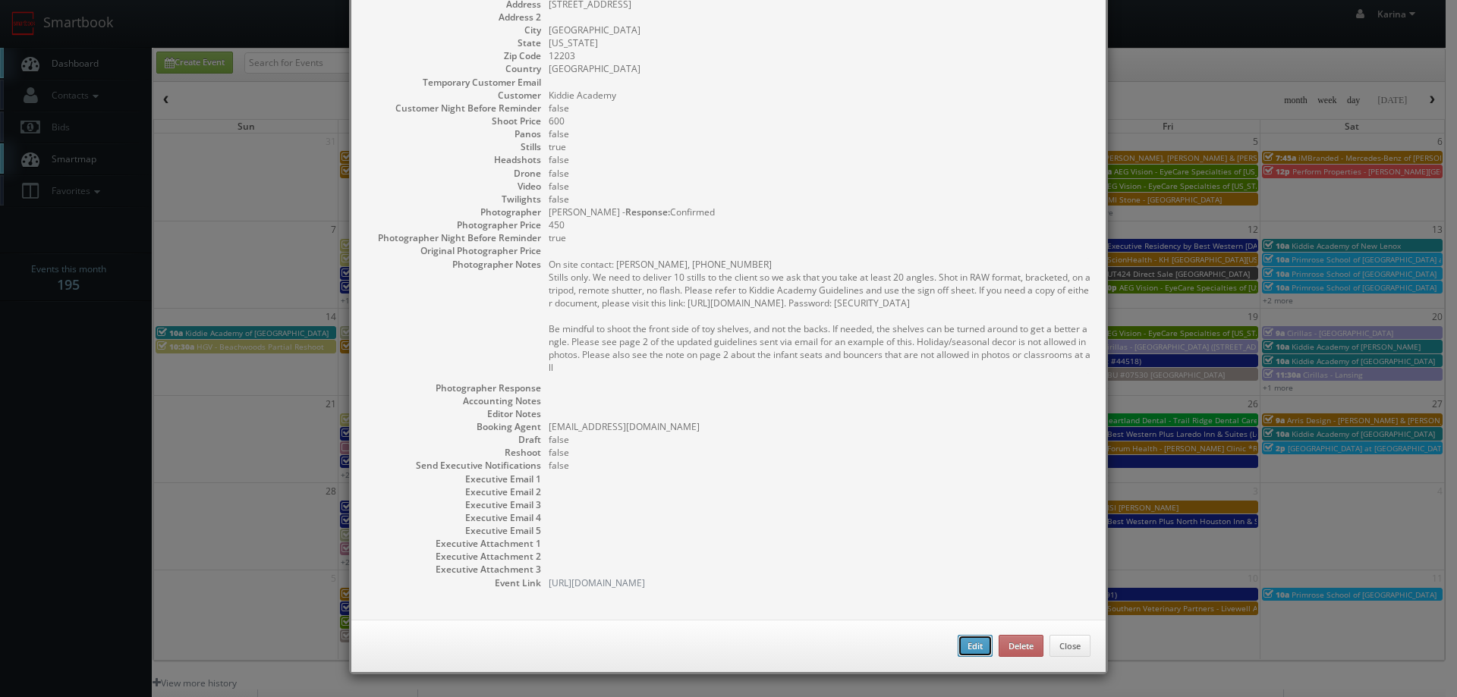
click at [974, 646] on button "Edit" at bounding box center [975, 646] width 35 height 23
type input "Kiddie Academy of [GEOGRAPHIC_DATA]"
type input "[STREET_ADDRESS]"
type input "[GEOGRAPHIC_DATA]"
type input "12203"
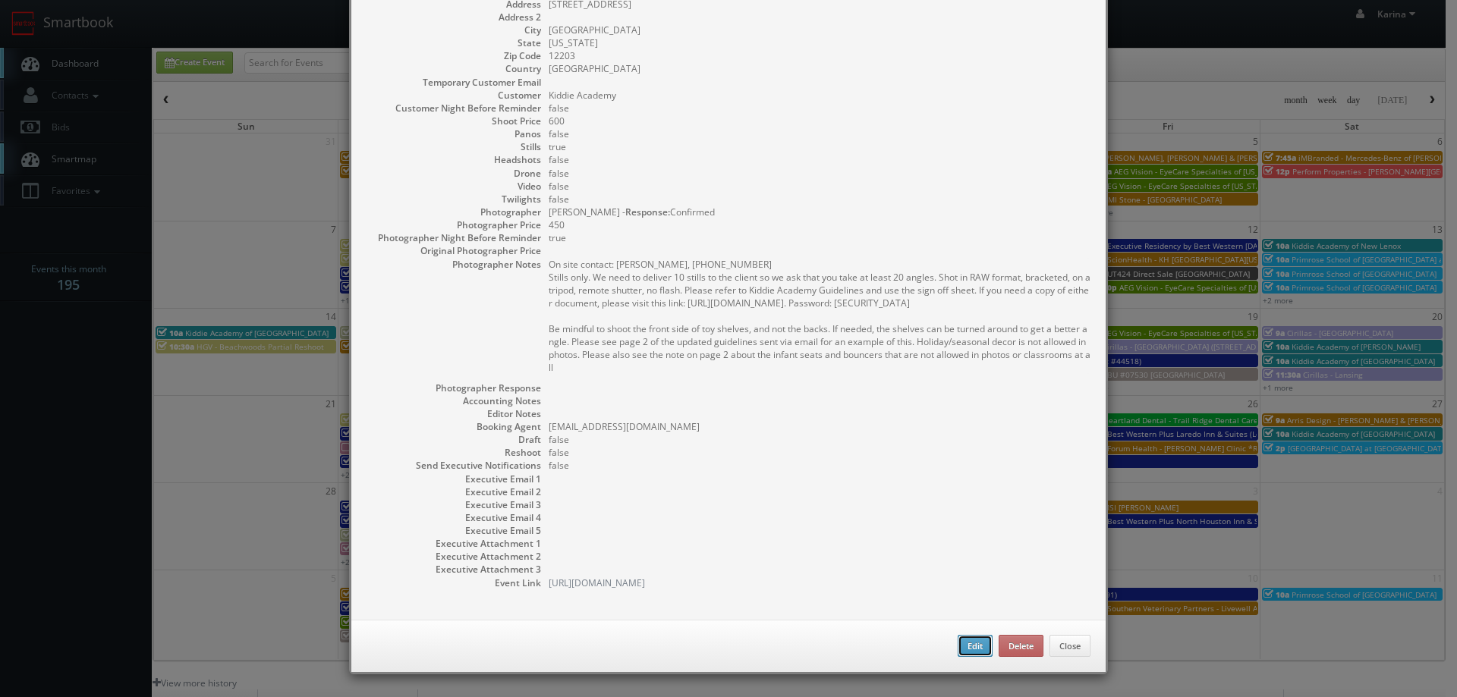
type input "600"
checkbox input "true"
type input "[DATE]"
type input "10:00am"
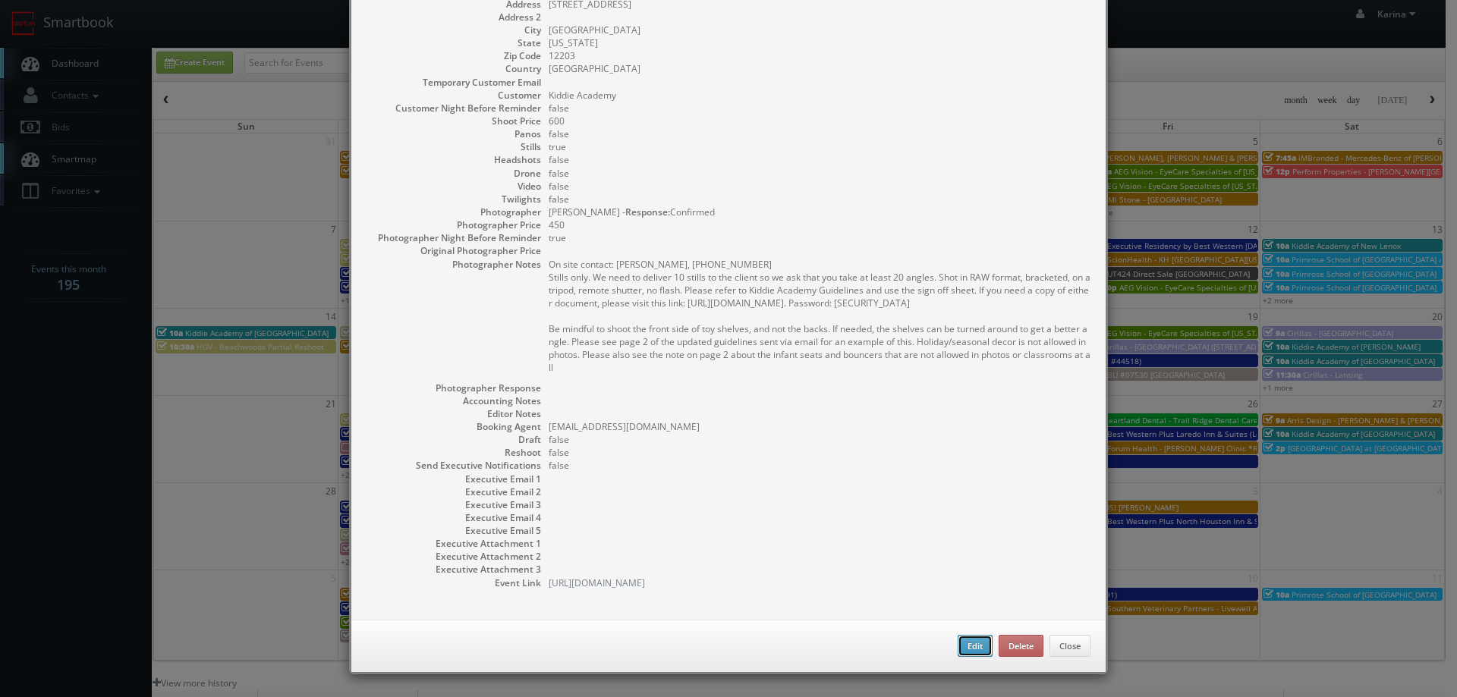
checkbox input "true"
type textarea "On site contact: [PERSON_NAME], [PHONE_NUMBER] Stills only. We need to deliver …"
type input "600"
type input "450"
select select "[EMAIL_ADDRESS][DOMAIN_NAME]"
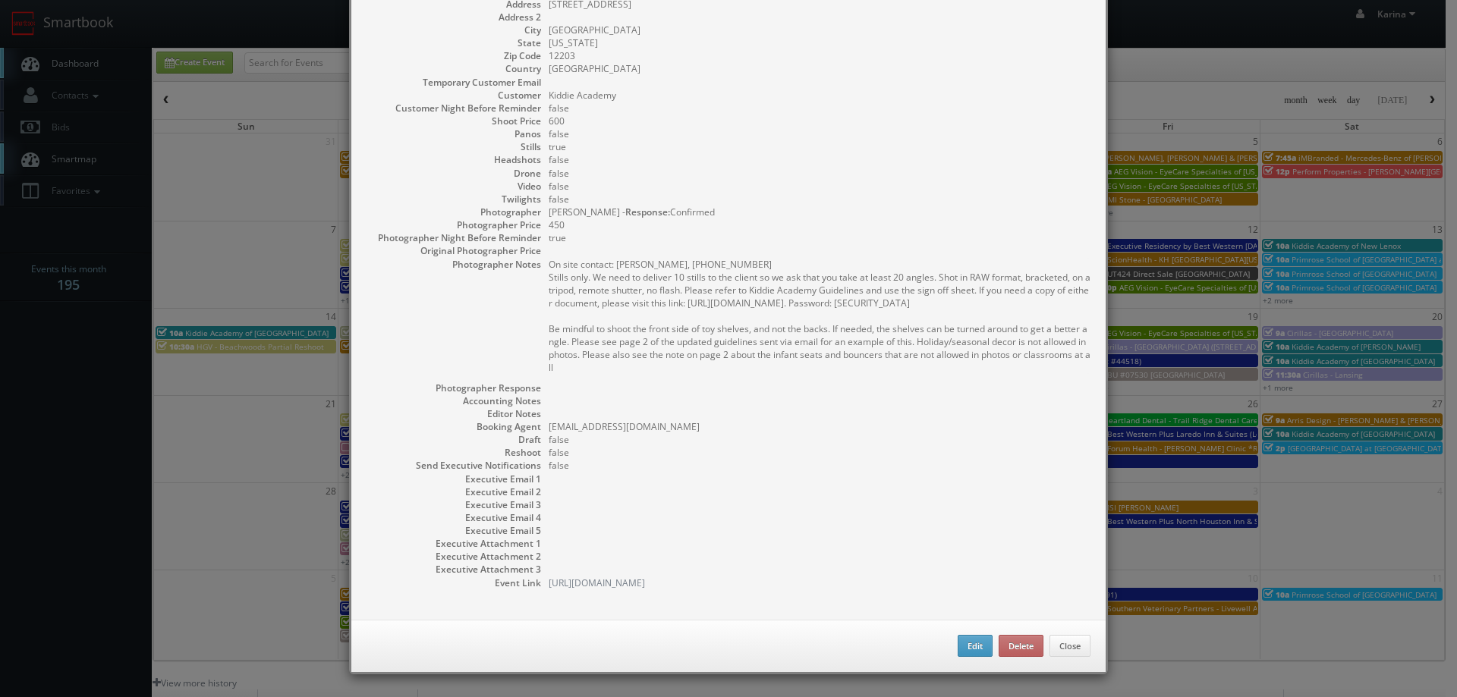
select select "[EMAIL_ADDRESS][DOMAIN_NAME]"
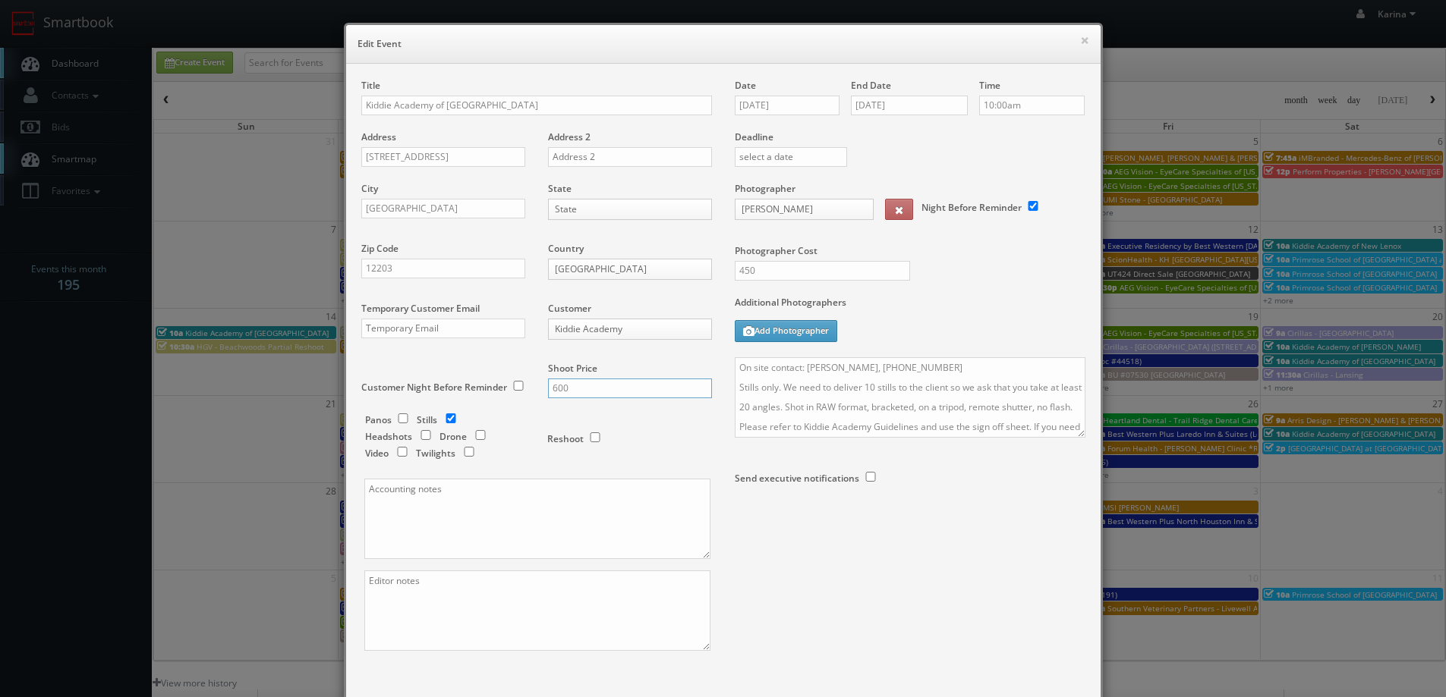
click at [569, 389] on input "600" at bounding box center [630, 389] width 164 height 20
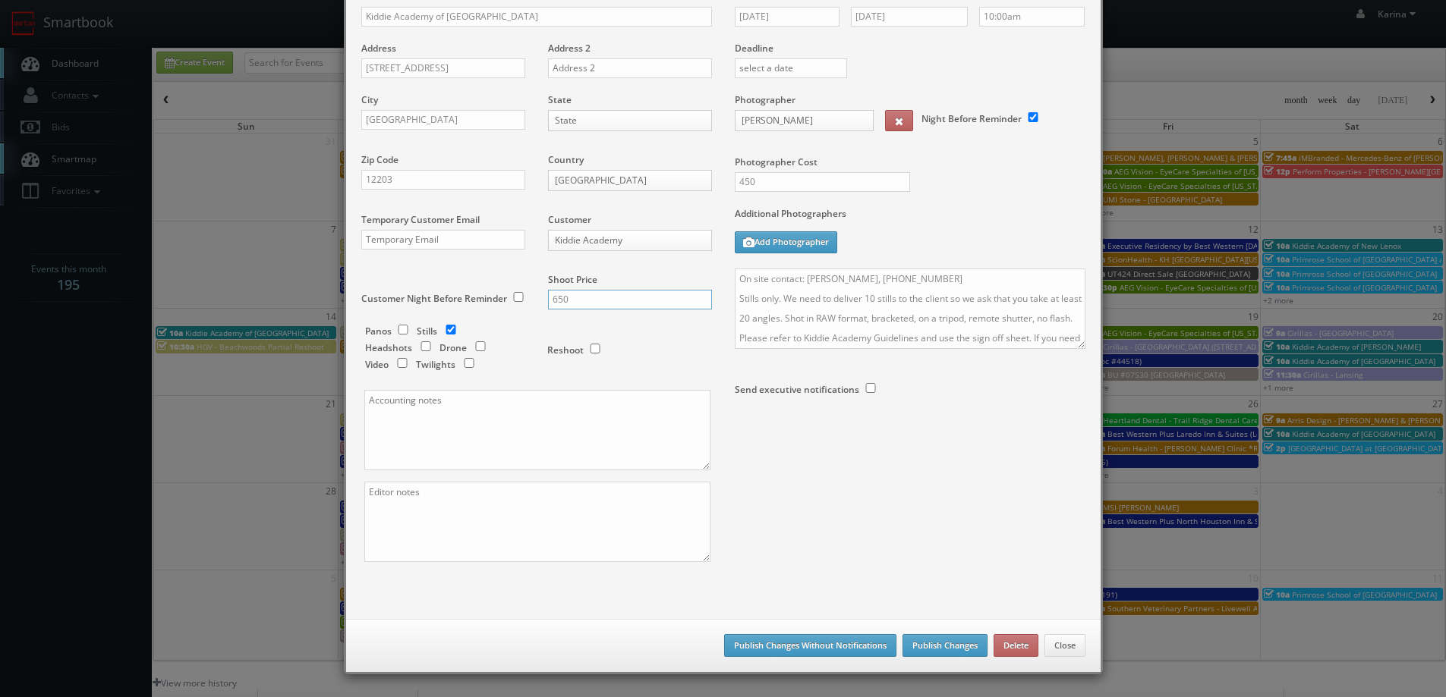
scroll to position [76, 0]
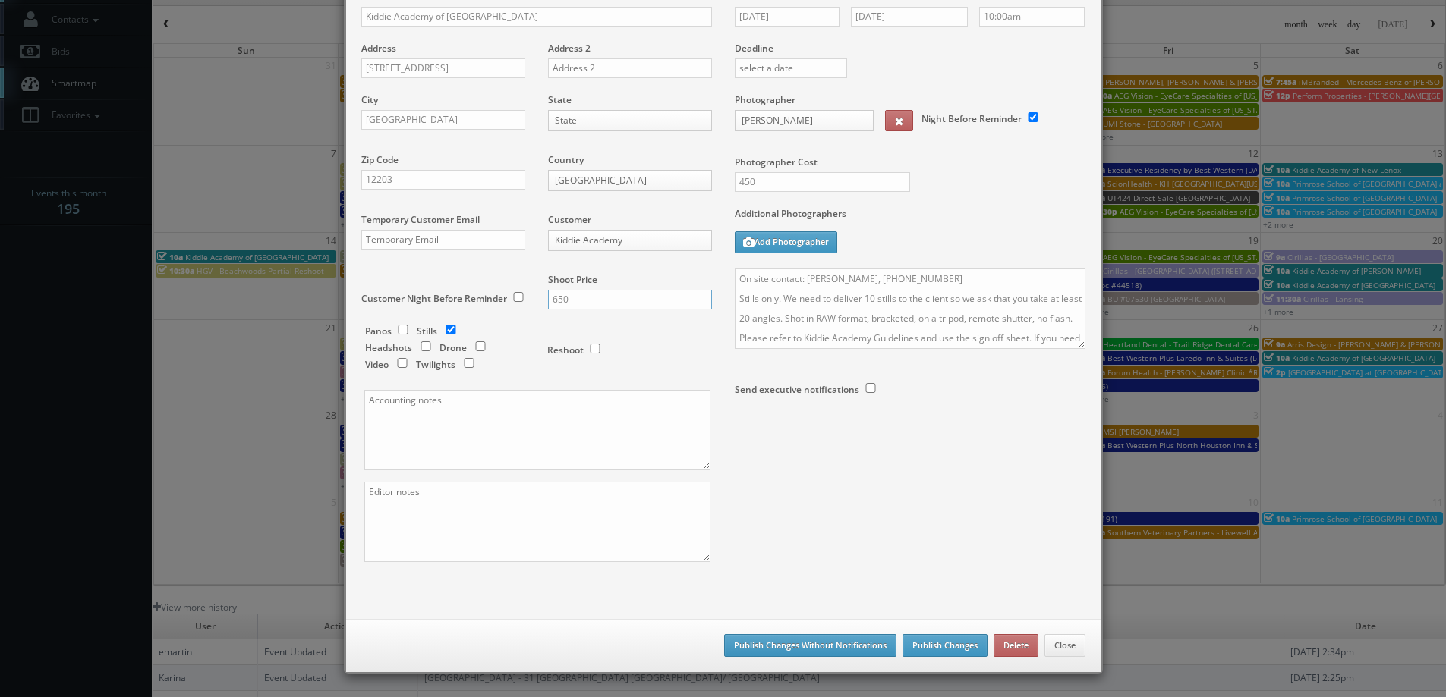
type input "650"
click at [850, 641] on button "Publish Changes Without Notifications" at bounding box center [810, 645] width 172 height 23
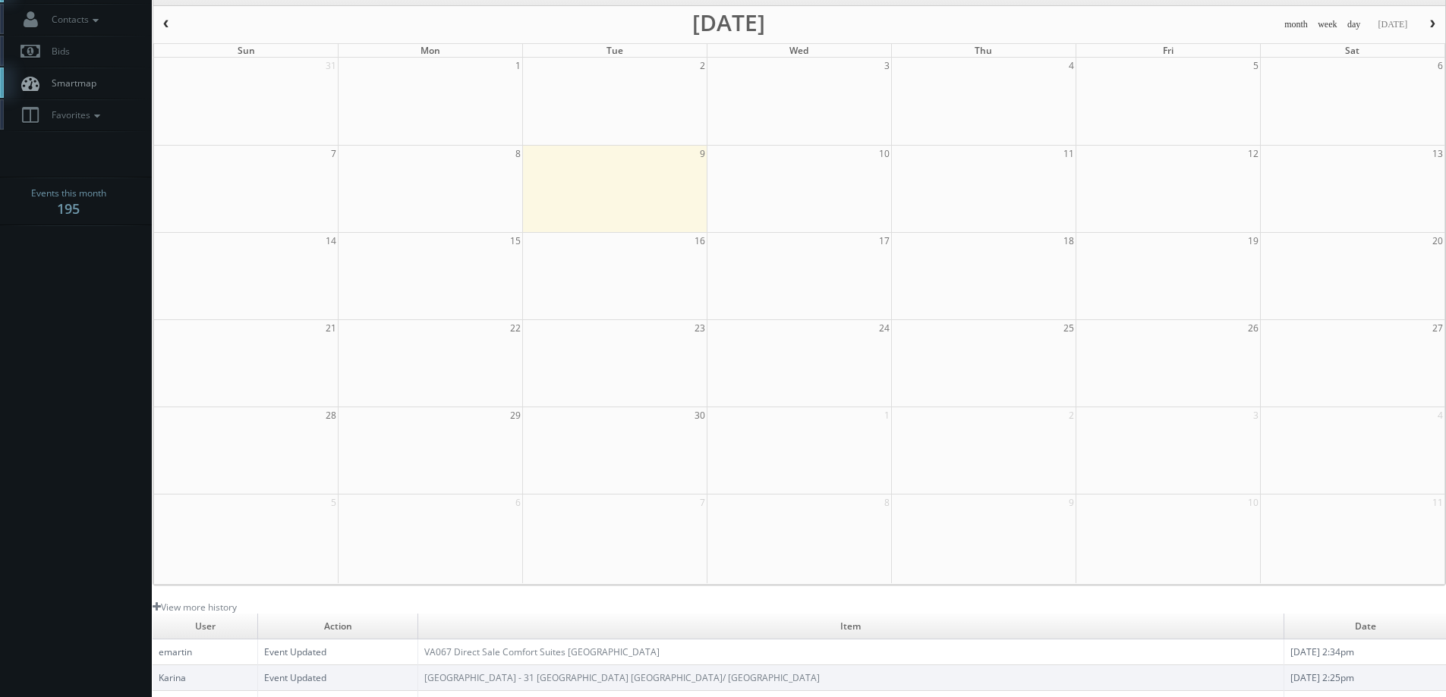
scroll to position [0, 0]
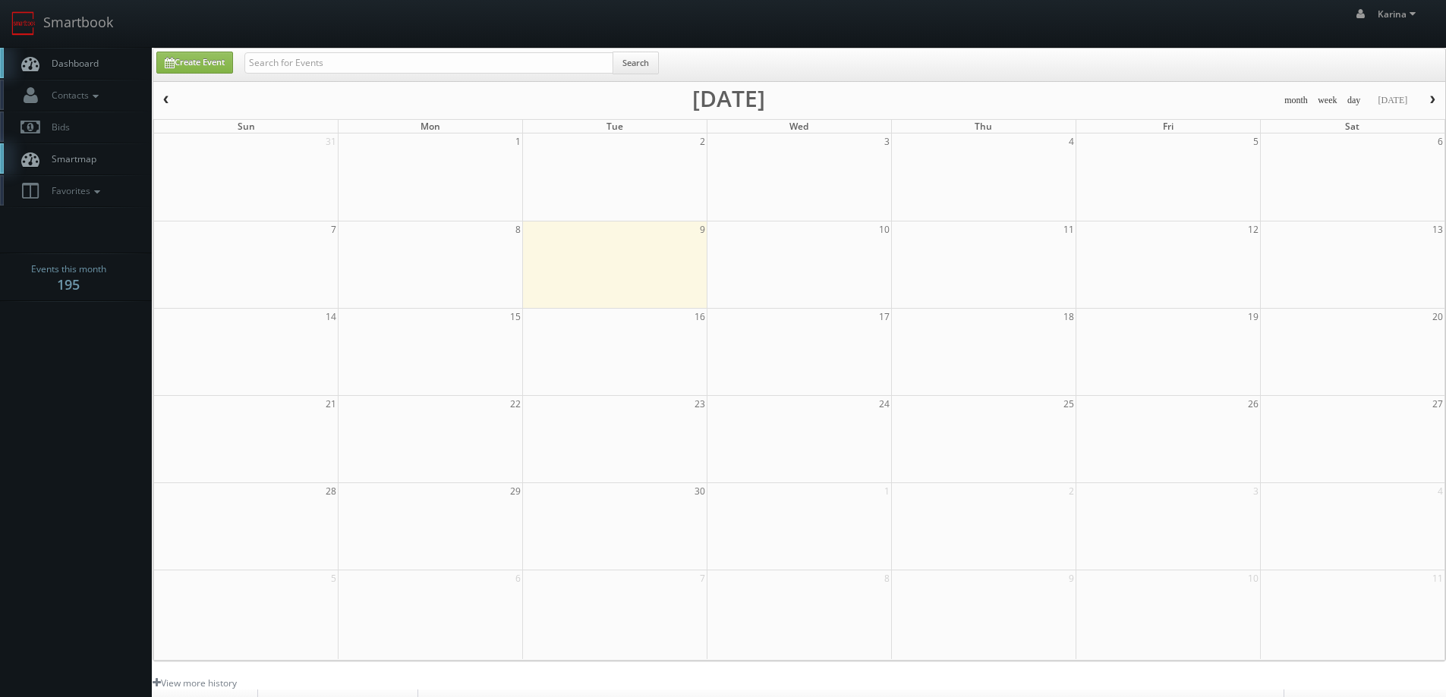
click at [79, 68] on span "Dashboard" at bounding box center [71, 63] width 55 height 13
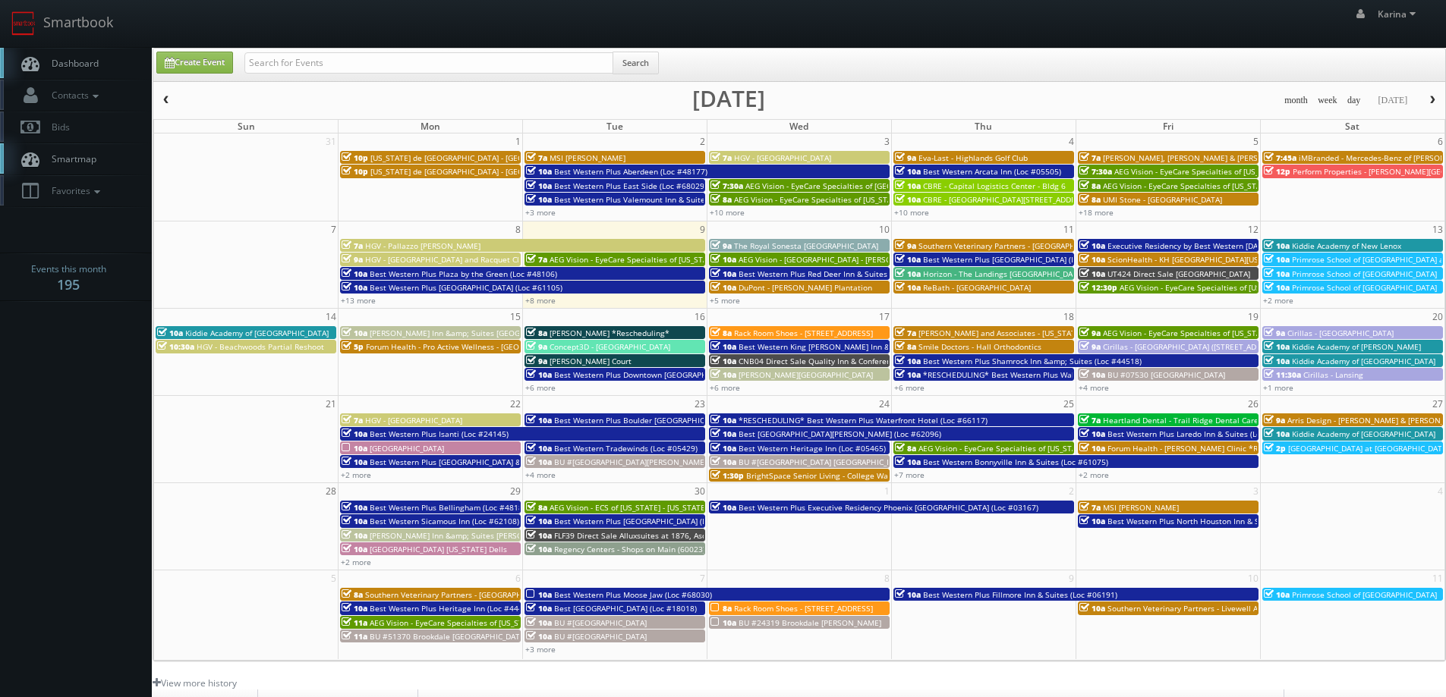
click at [108, 368] on body "Smartbook Toggle Side Navigation Toggle Top Navigation [PERSON_NAME] [PERSON_NA…" at bounding box center [723, 487] width 1446 height 974
click at [1121, 450] on span "Forum Health - [PERSON_NAME] Clinic *Rescheduling*" at bounding box center [1206, 448] width 199 height 11
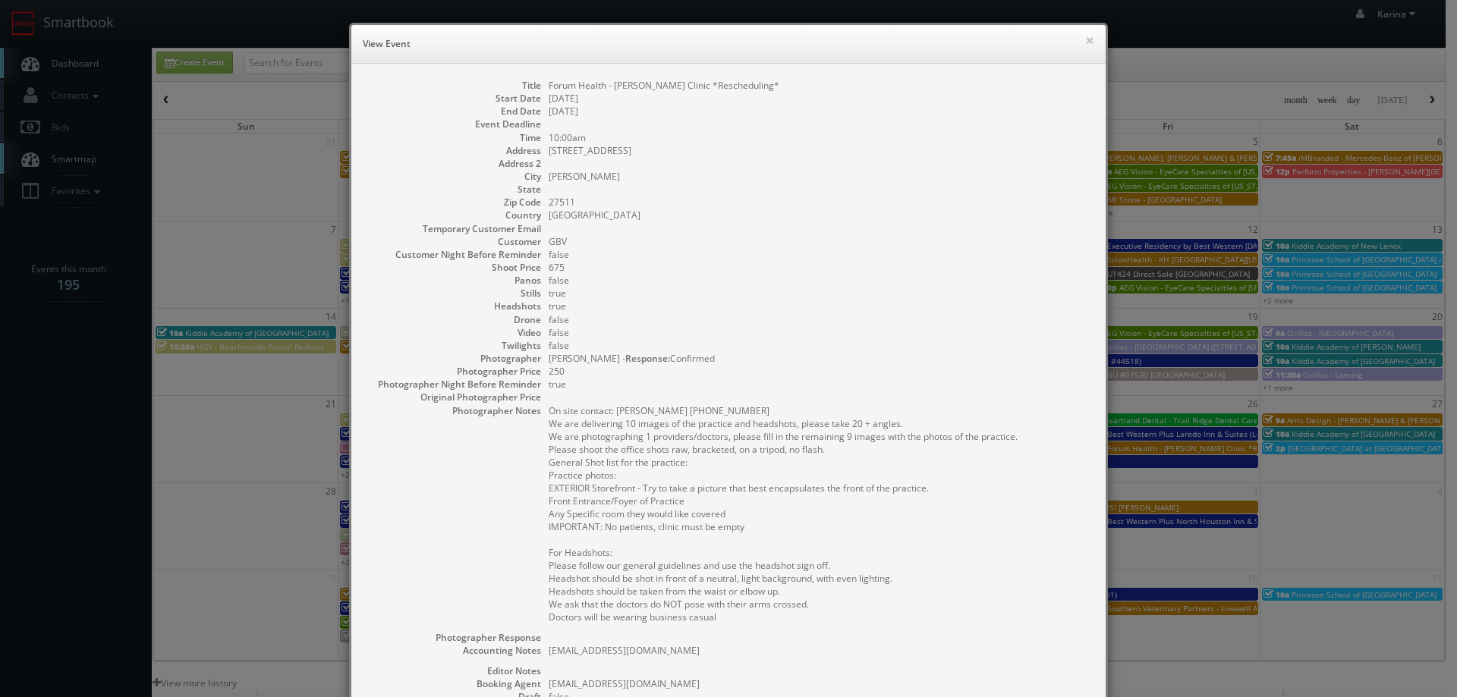
scroll to position [257, 0]
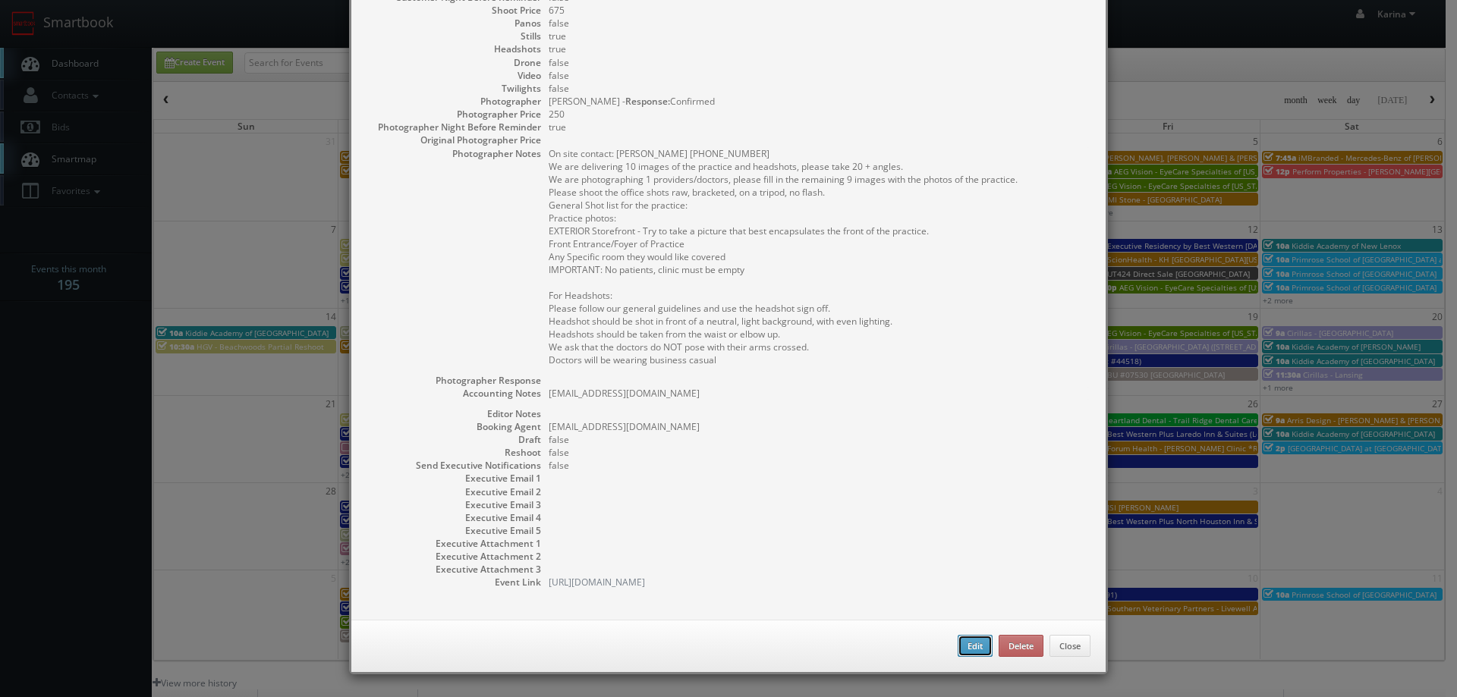
click at [958, 640] on button "Edit" at bounding box center [975, 646] width 35 height 23
type input "Forum Health - [PERSON_NAME] Clinic *Rescheduling*"
type input "[STREET_ADDRESS]"
type input "[PERSON_NAME]"
type input "27511"
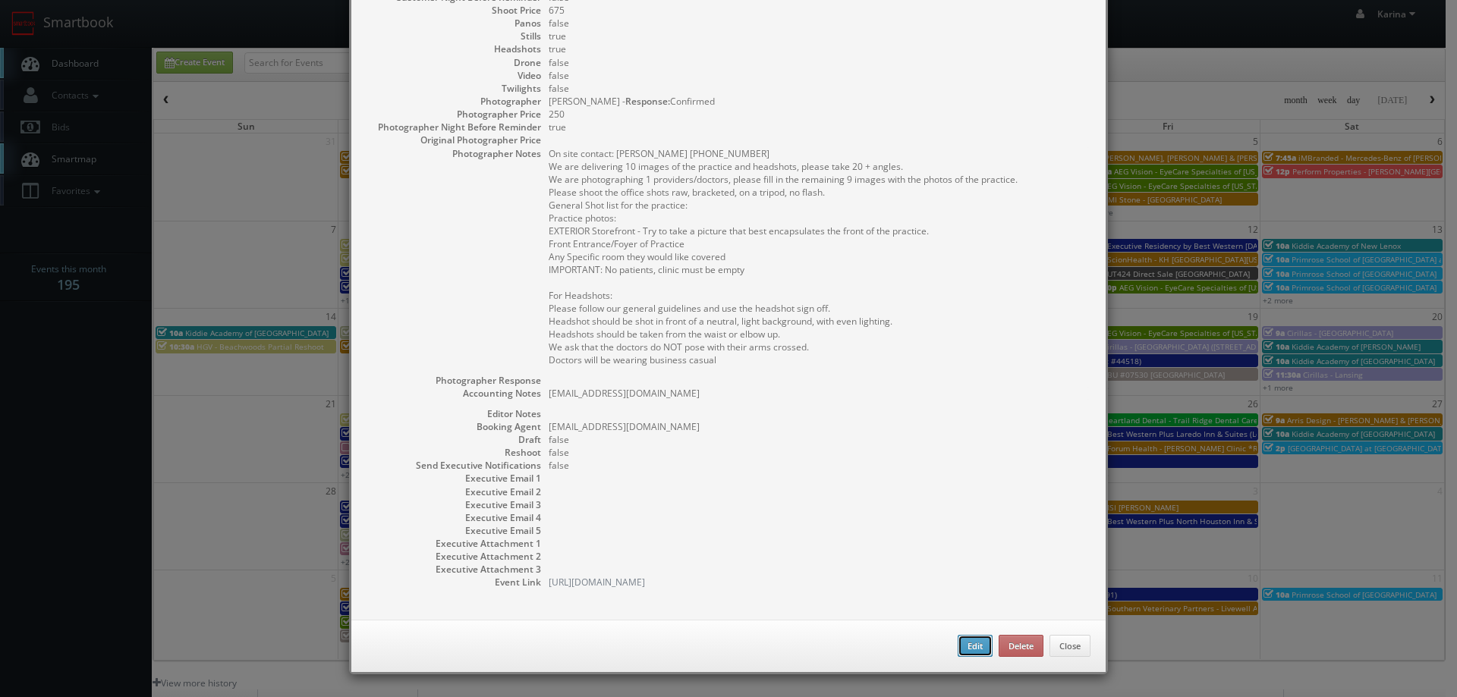
type input "675"
checkbox input "true"
type textarea "[EMAIL_ADDRESS][DOMAIN_NAME]"
type input "[DATE]"
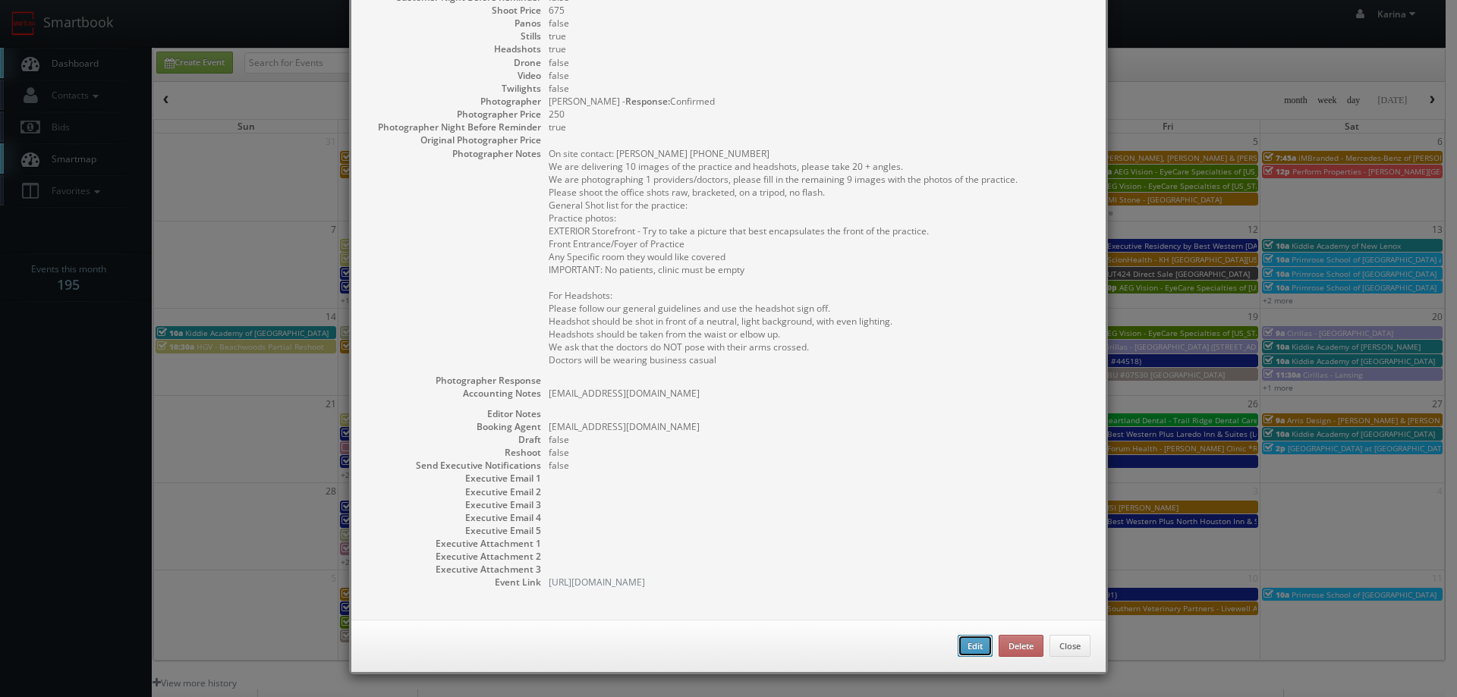
type input "[DATE]"
type input "10:00am"
checkbox input "true"
type textarea "On site contact: [PERSON_NAME] [PHONE_NUMBER] We are delivering 10 images of th…"
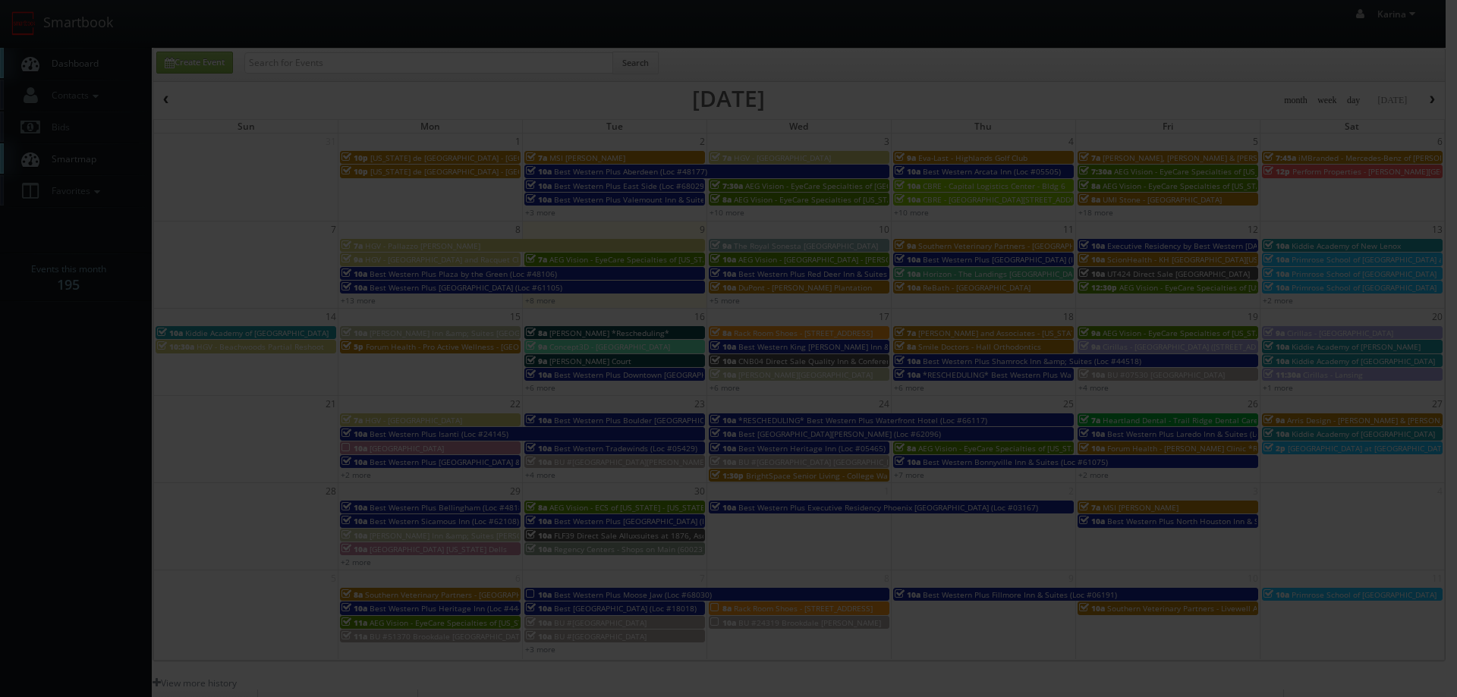
type input "675"
type input "250"
select select "[EMAIL_ADDRESS][DOMAIN_NAME]"
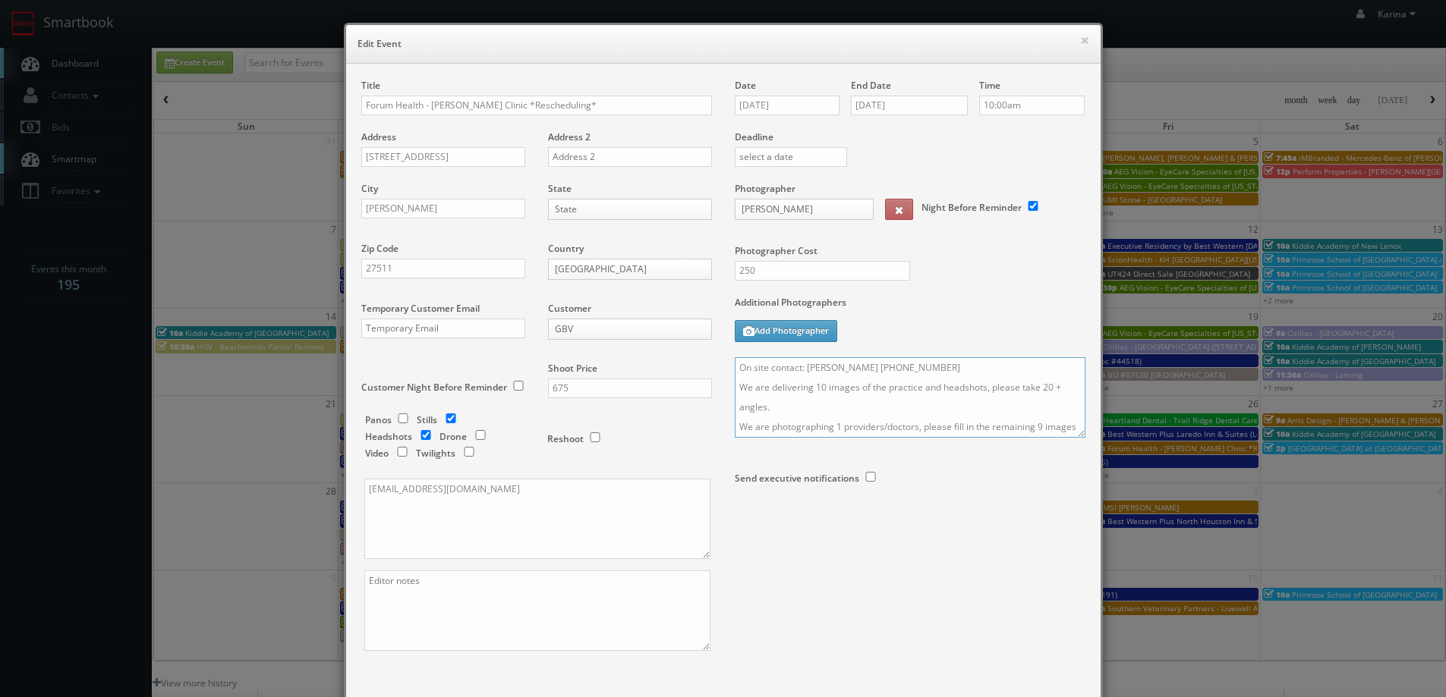
click at [939, 367] on textarea "On site contact: [PERSON_NAME] [PHONE_NUMBER] We are delivering 10 images of th…" at bounding box center [910, 397] width 351 height 80
drag, startPoint x: 854, startPoint y: 369, endPoint x: 876, endPoint y: 373, distance: 21.6
click at [855, 370] on textarea "On site contact: [PERSON_NAME] [PHONE_NUMBER] We are delivering 10 images of th…" at bounding box center [910, 397] width 351 height 80
type textarea "On site contact: [PERSON_NAME]/ [PERSON_NAME] [PHONE_NUMBER] We are delivering …"
click at [795, 105] on input "[DATE]" at bounding box center [787, 106] width 105 height 20
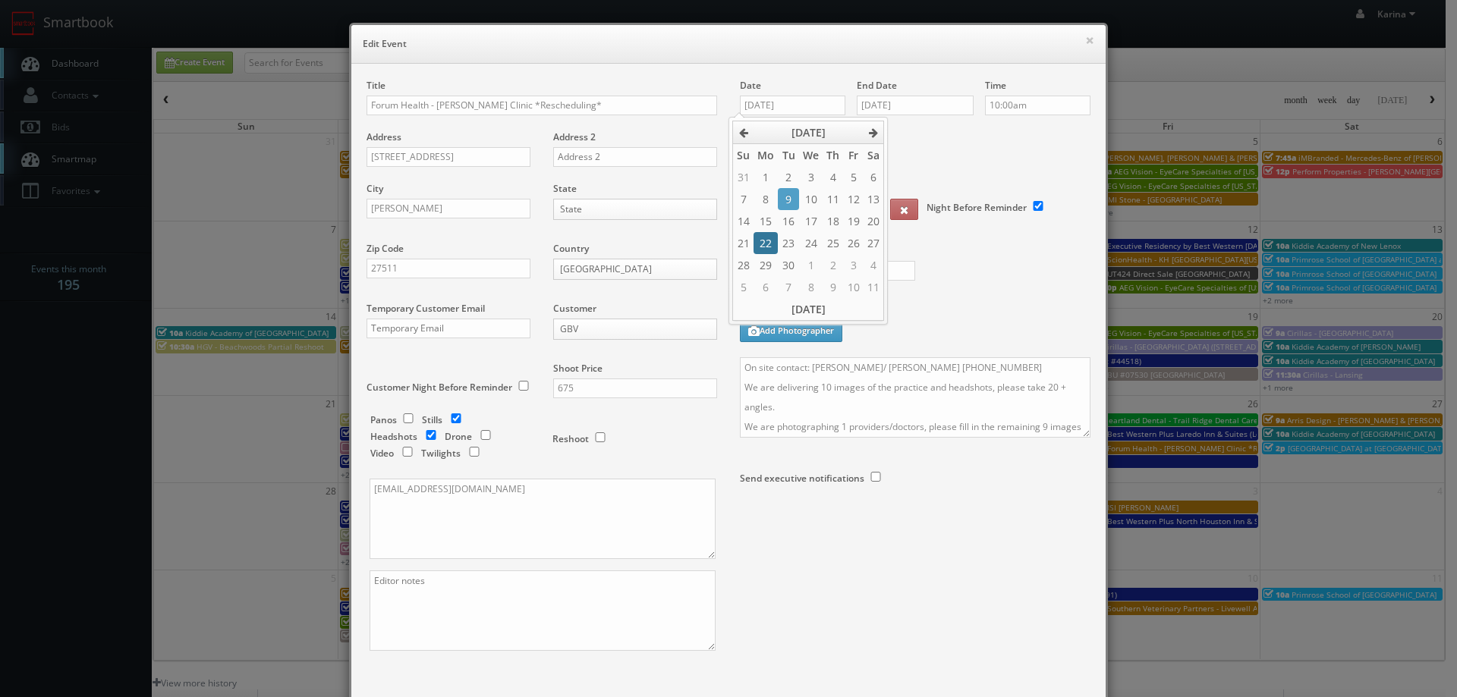
click at [772, 242] on td "22" at bounding box center [766, 243] width 24 height 22
type input "[DATE]"
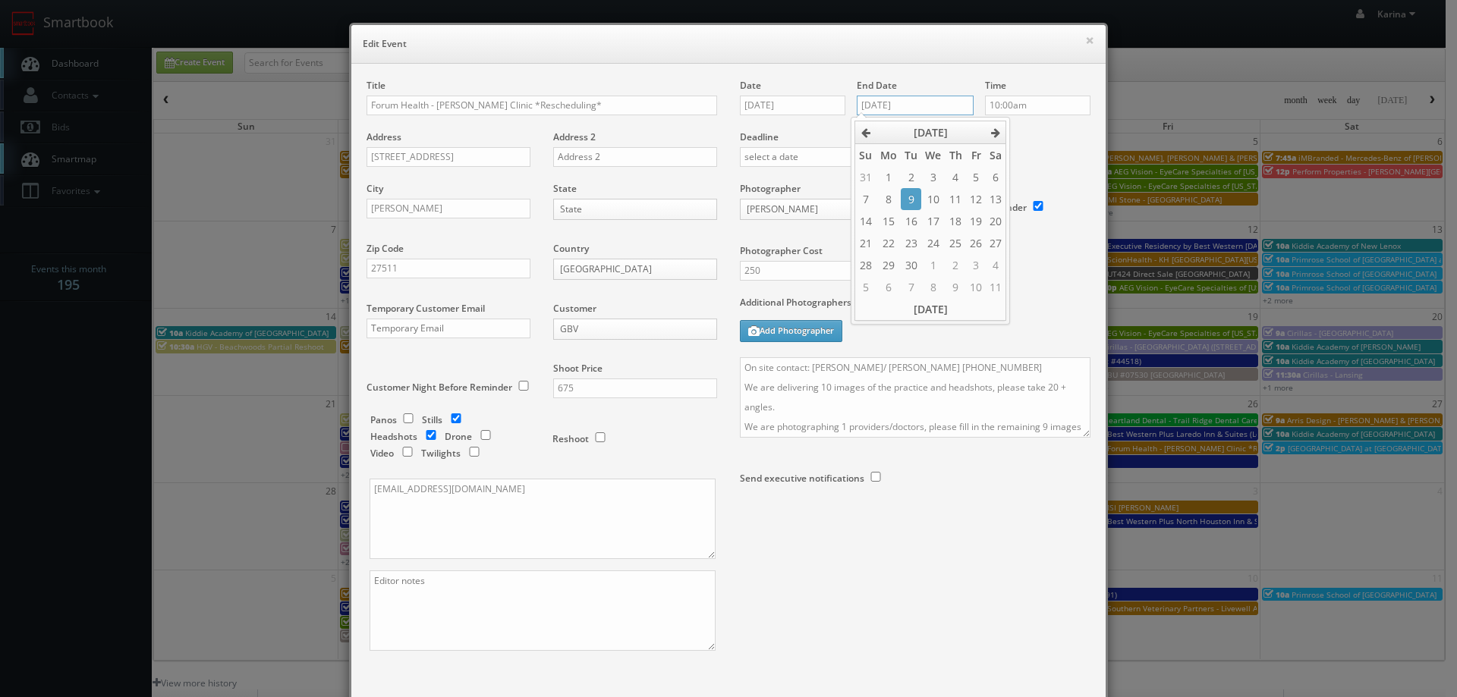
click at [895, 105] on input "[DATE]" at bounding box center [915, 106] width 117 height 20
click at [889, 248] on td "22" at bounding box center [888, 243] width 24 height 22
type input "[DATE]"
click at [1027, 105] on input "10:00am" at bounding box center [1037, 106] width 105 height 20
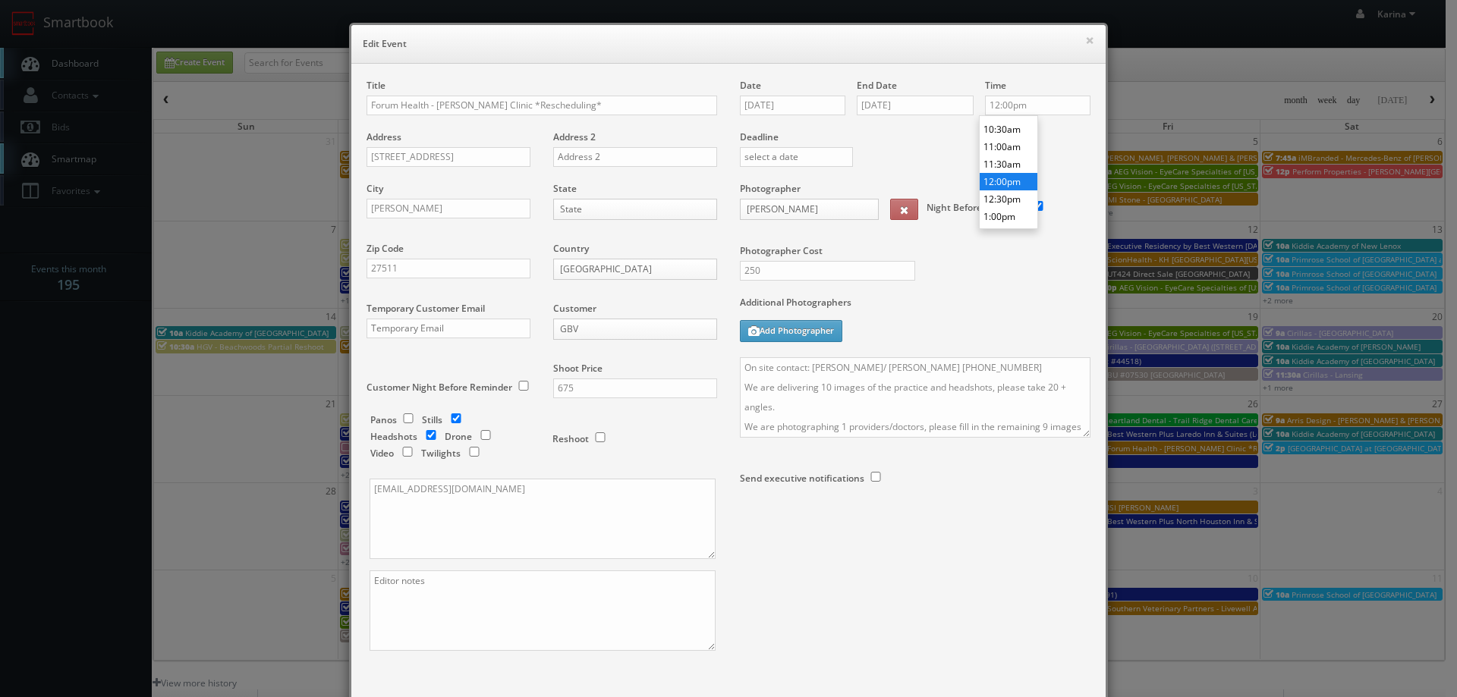
click at [1006, 183] on li "12:00pm" at bounding box center [1009, 181] width 58 height 17
click at [1006, 97] on input "12:00pm" at bounding box center [1037, 106] width 105 height 20
click at [1034, 106] on input "12:15 pm" at bounding box center [1037, 106] width 105 height 20
type input "12:15pm"
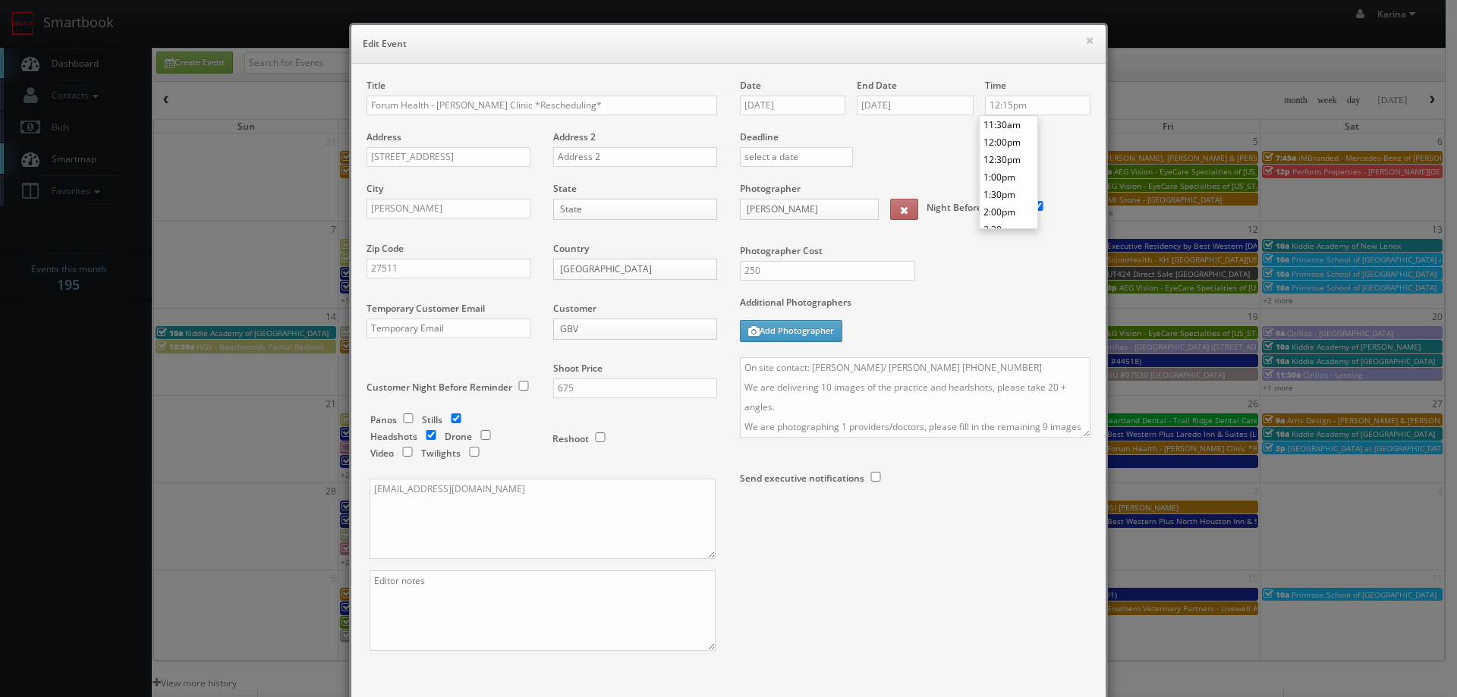
click at [1002, 278] on div "Photographer Cost 250" at bounding box center [914, 239] width 373 height 114
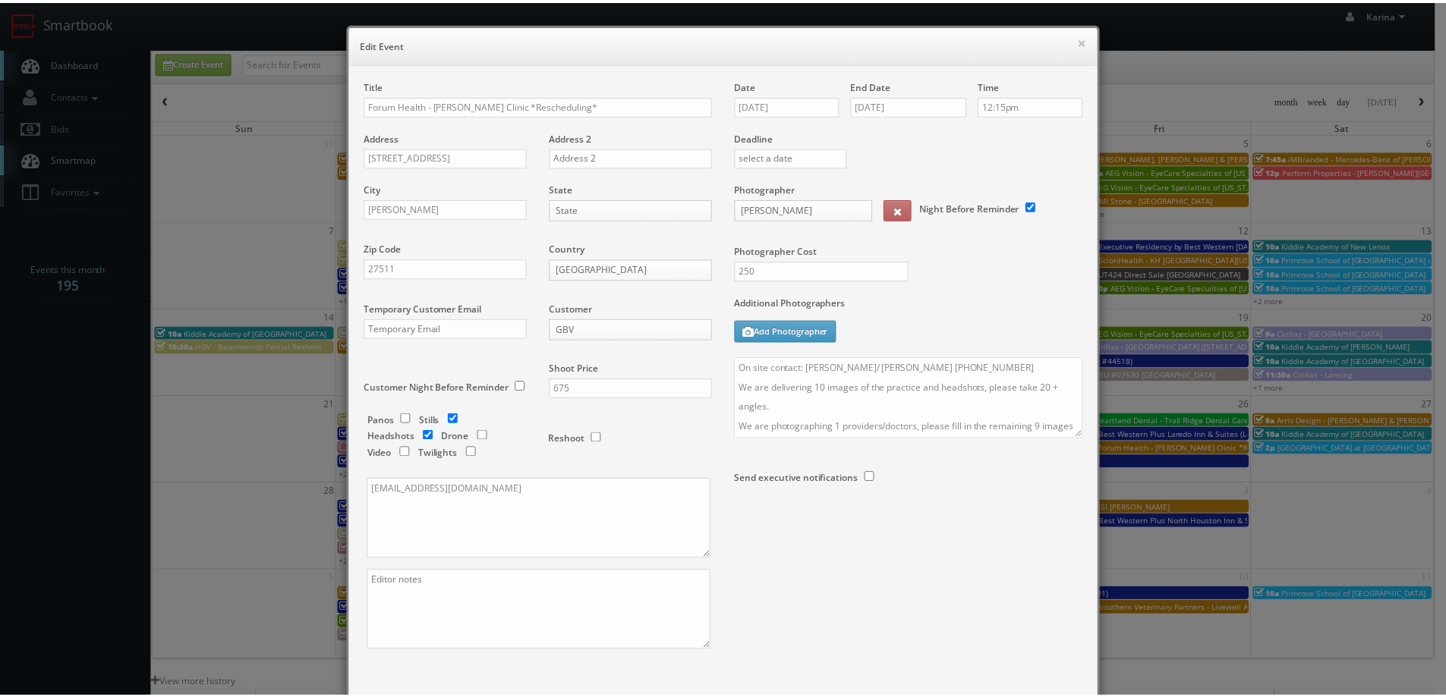
scroll to position [89, 0]
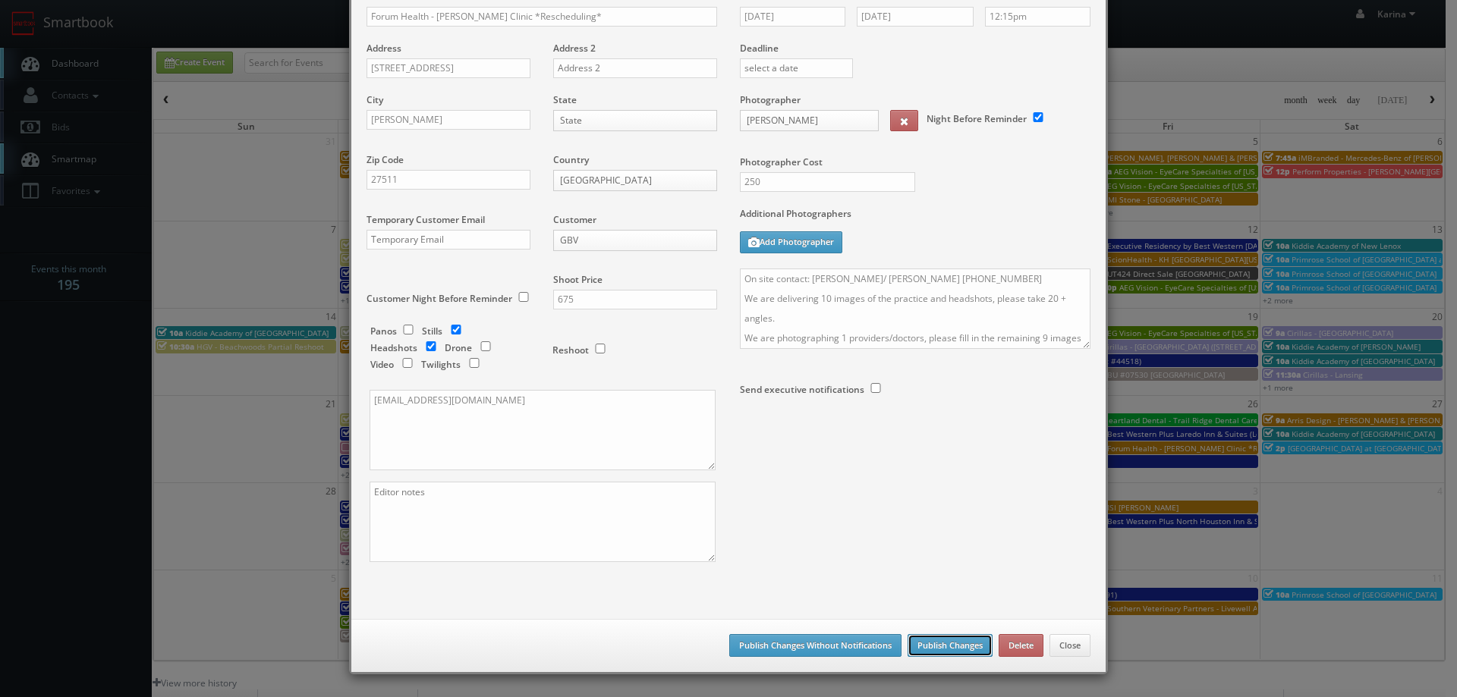
click at [936, 643] on button "Publish Changes" at bounding box center [950, 645] width 85 height 23
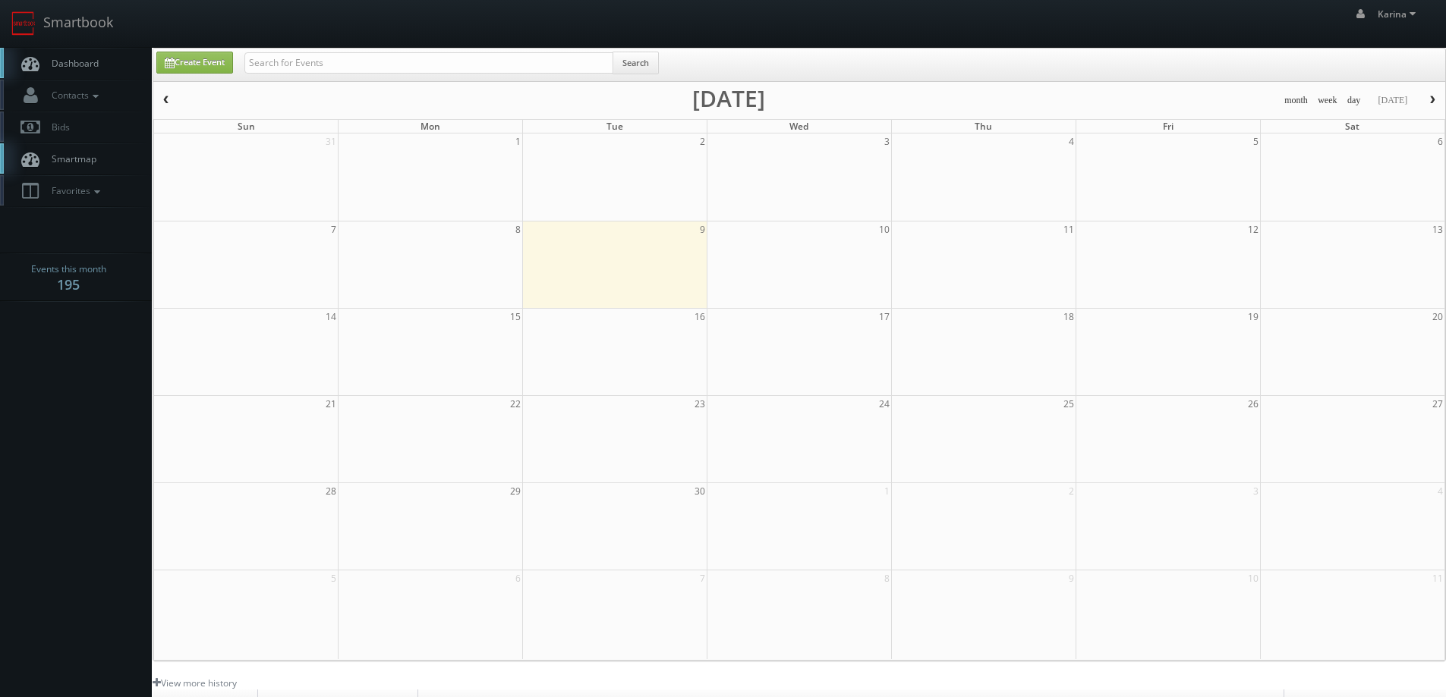
click at [95, 72] on link "Dashboard" at bounding box center [76, 63] width 152 height 31
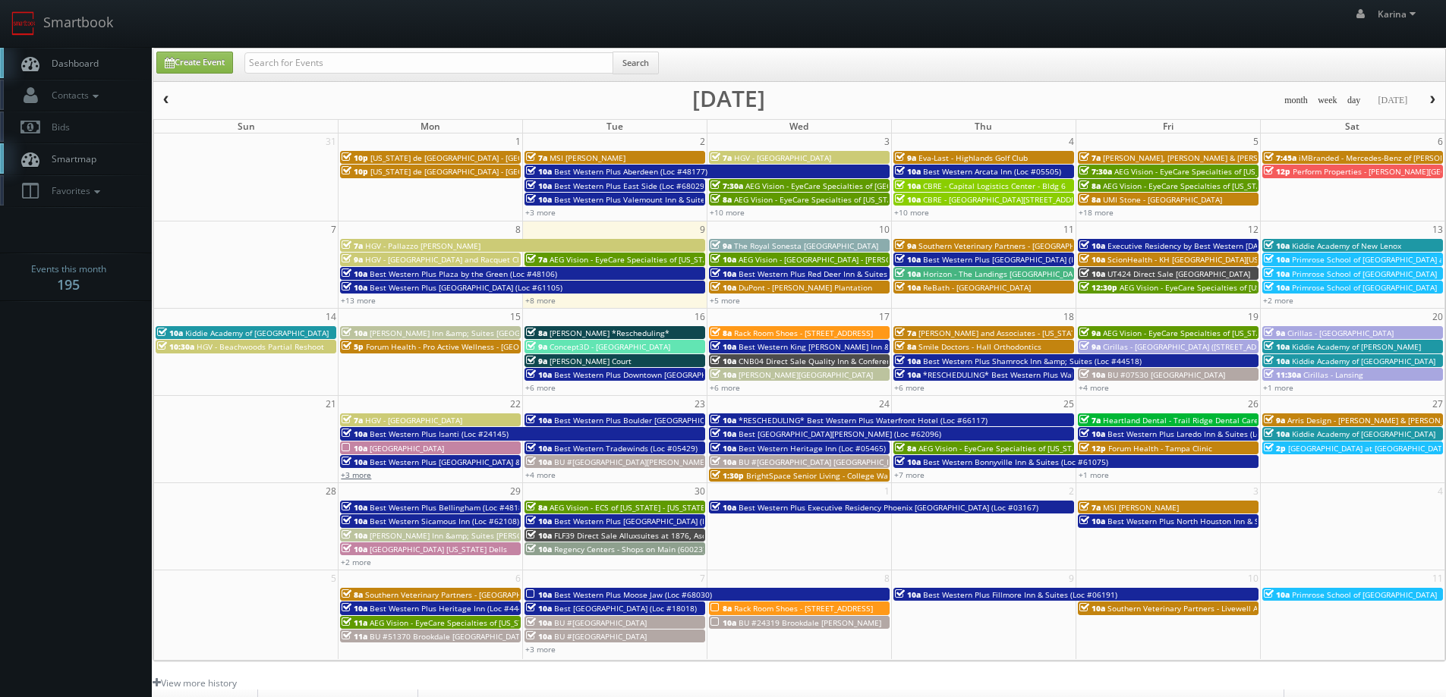
click at [363, 474] on link "+3 more" at bounding box center [356, 475] width 30 height 11
click at [51, 416] on body "Smartbook Toggle Side Navigation Toggle Top Navigation [PERSON_NAME] [PERSON_NA…" at bounding box center [723, 487] width 1446 height 974
click at [93, 357] on body "Smartbook Toggle Side Navigation Toggle Top Navigation [PERSON_NAME] [PERSON_NA…" at bounding box center [723, 487] width 1446 height 974
click at [318, 56] on input "text" at bounding box center [428, 62] width 369 height 21
type input "ga737"
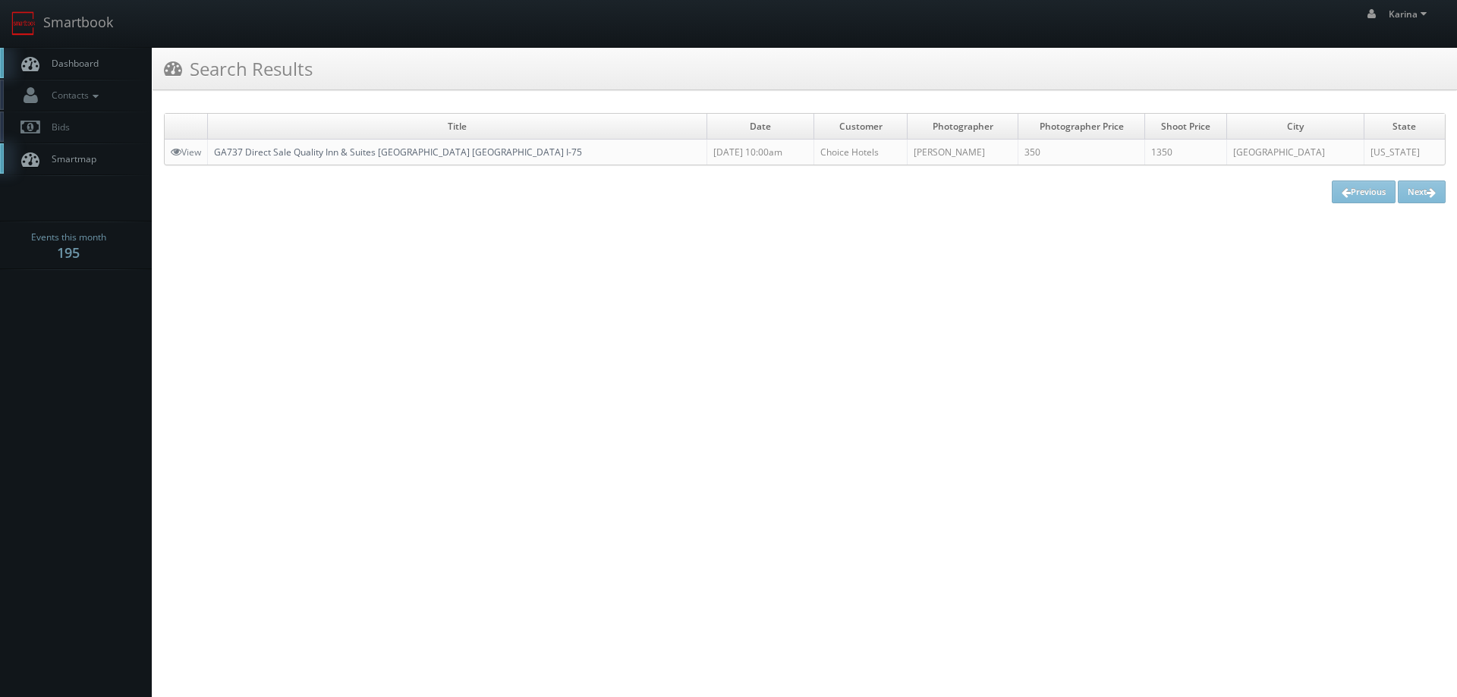
click at [333, 156] on link "GA737 Direct Sale Quality Inn & Suites [GEOGRAPHIC_DATA] [GEOGRAPHIC_DATA] I-75" at bounding box center [398, 152] width 368 height 13
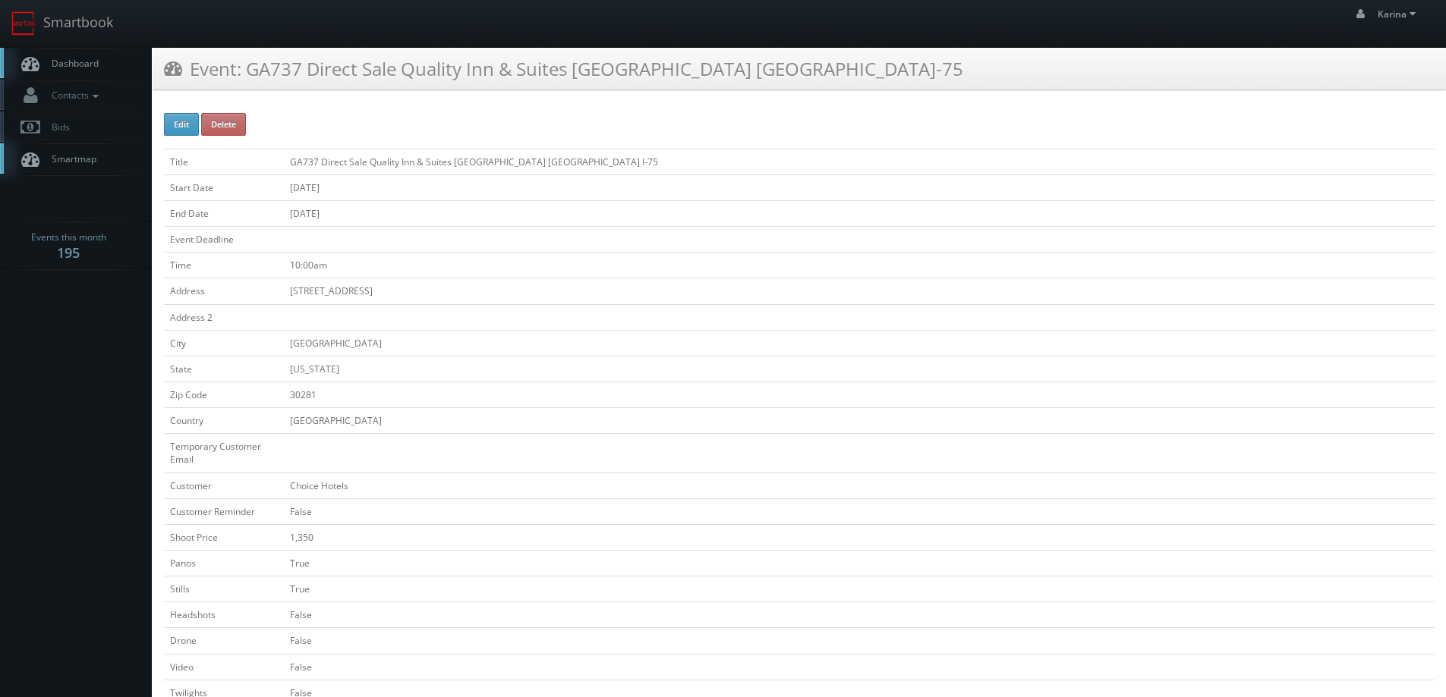
click at [97, 67] on span "Dashboard" at bounding box center [71, 63] width 55 height 13
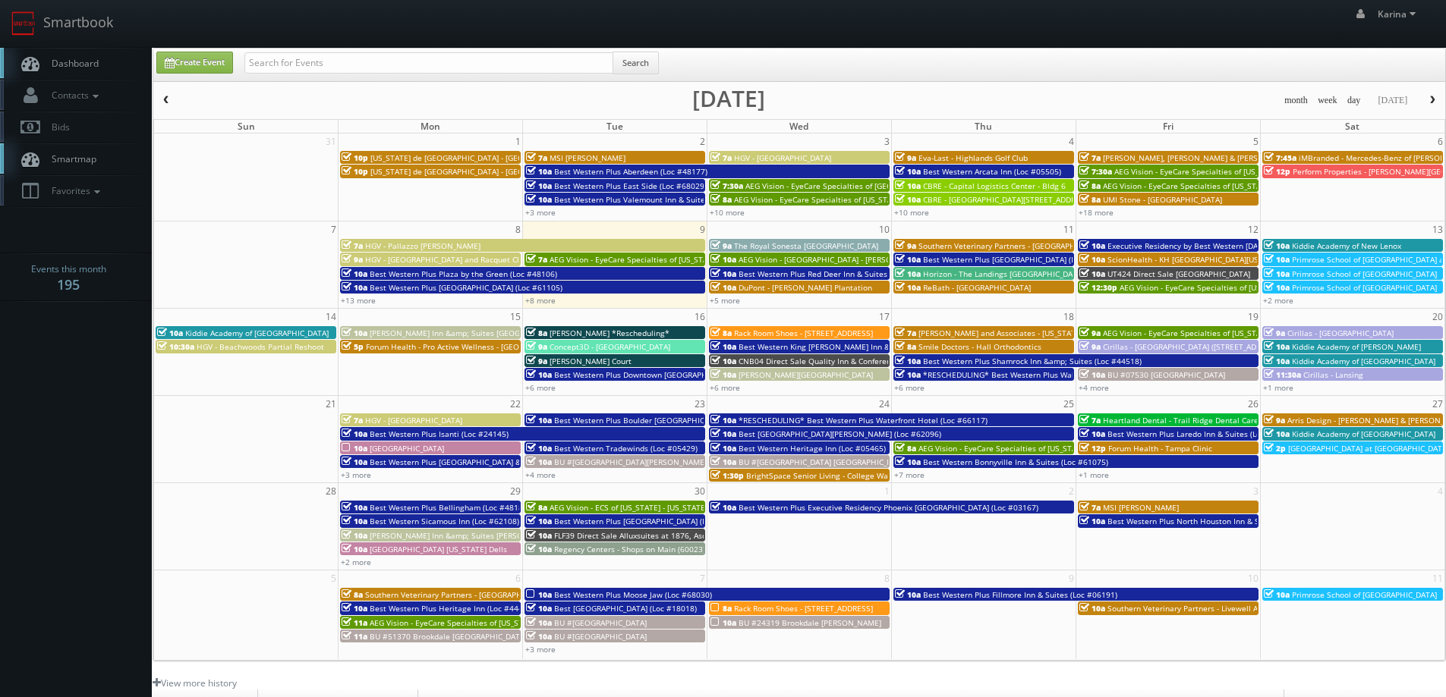
click at [61, 65] on span "Dashboard" at bounding box center [71, 63] width 55 height 13
click at [143, 481] on body "Smartbook Toggle Side Navigation Toggle Top Navigation Karina Karina Profile Lo…" at bounding box center [723, 487] width 1446 height 974
click at [99, 66] on link "Dashboard" at bounding box center [76, 63] width 152 height 31
click at [549, 300] on link "+8 more" at bounding box center [540, 300] width 30 height 11
click at [1097, 216] on link "+18 more" at bounding box center [1095, 212] width 35 height 11
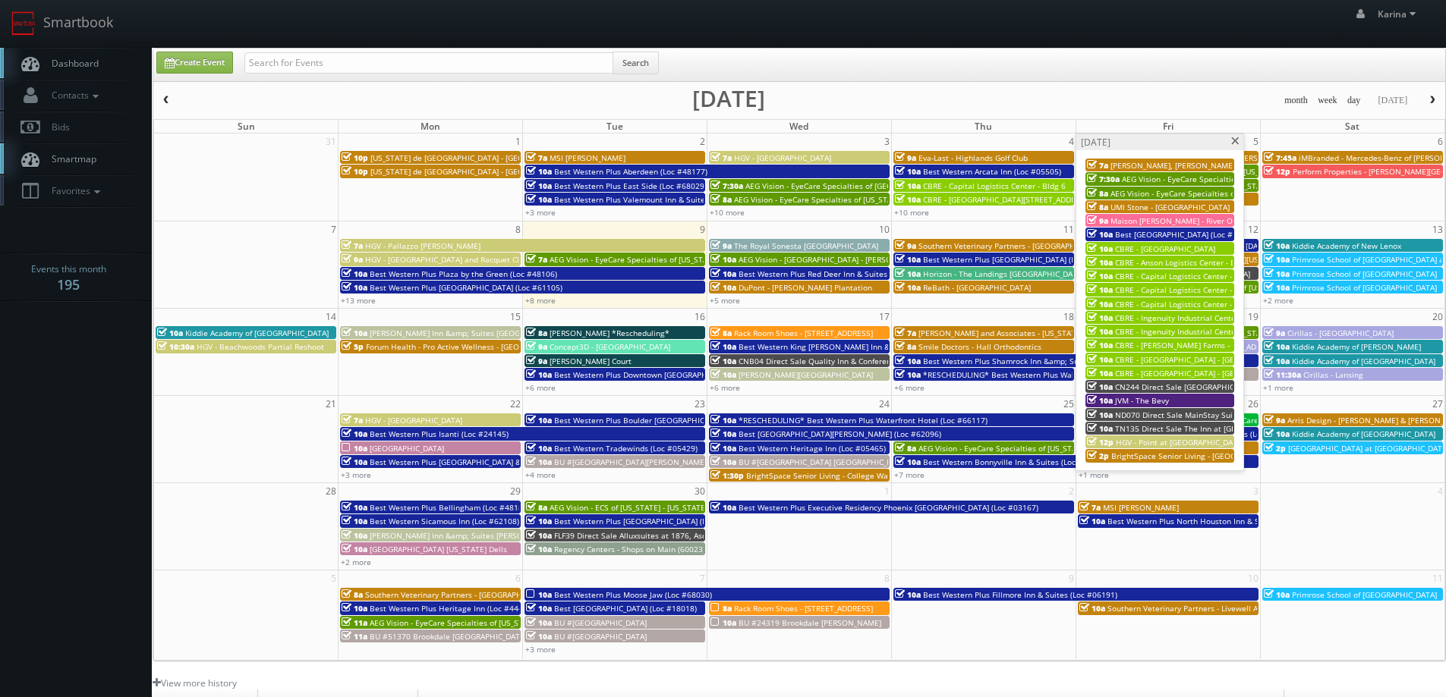
click at [1231, 140] on span at bounding box center [1235, 141] width 10 height 8
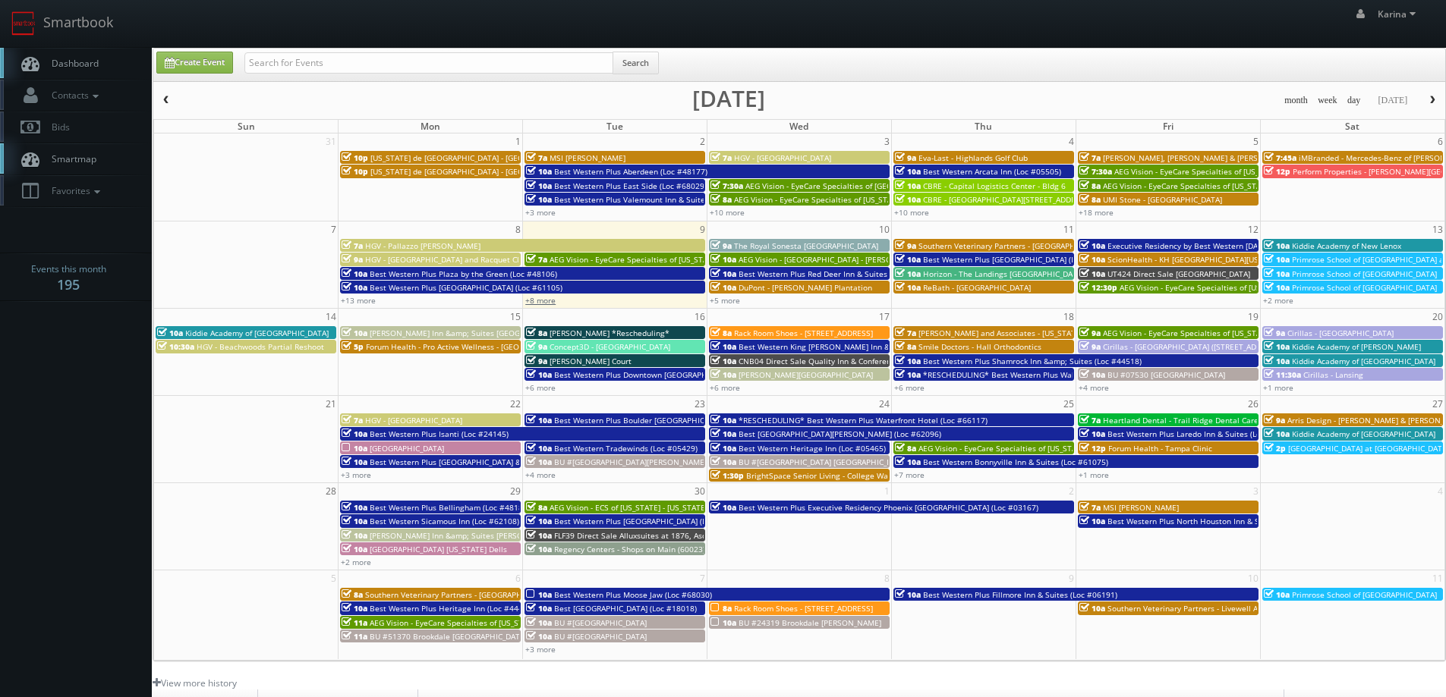
click at [536, 301] on link "+8 more" at bounding box center [540, 300] width 30 height 11
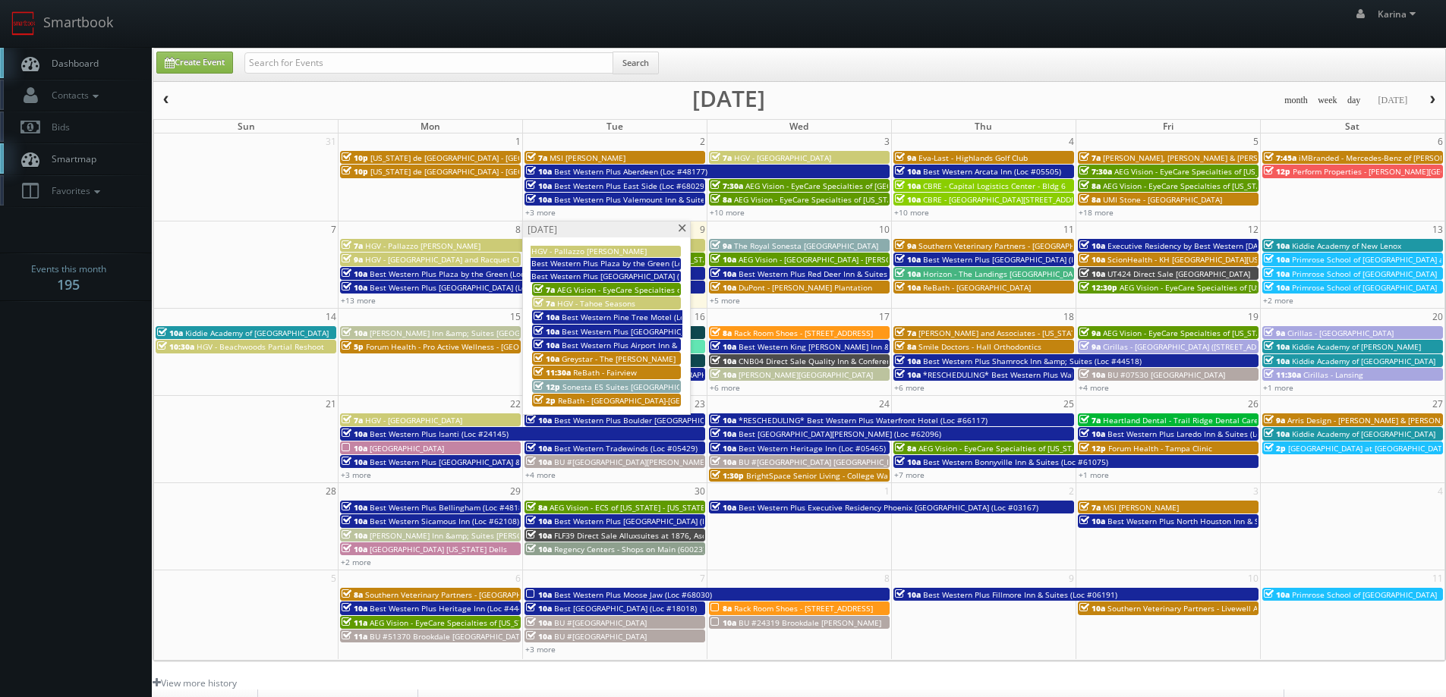
click at [681, 230] on span at bounding box center [682, 229] width 10 height 8
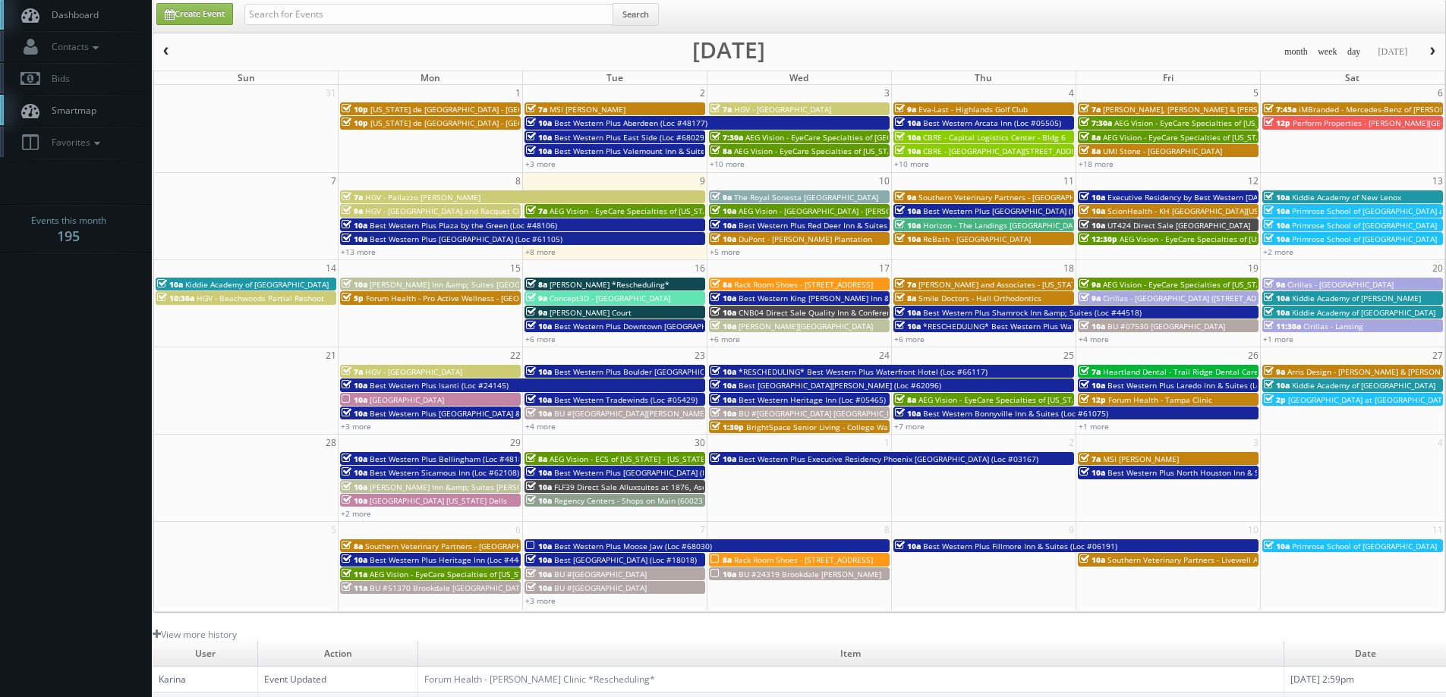
scroll to position [276, 0]
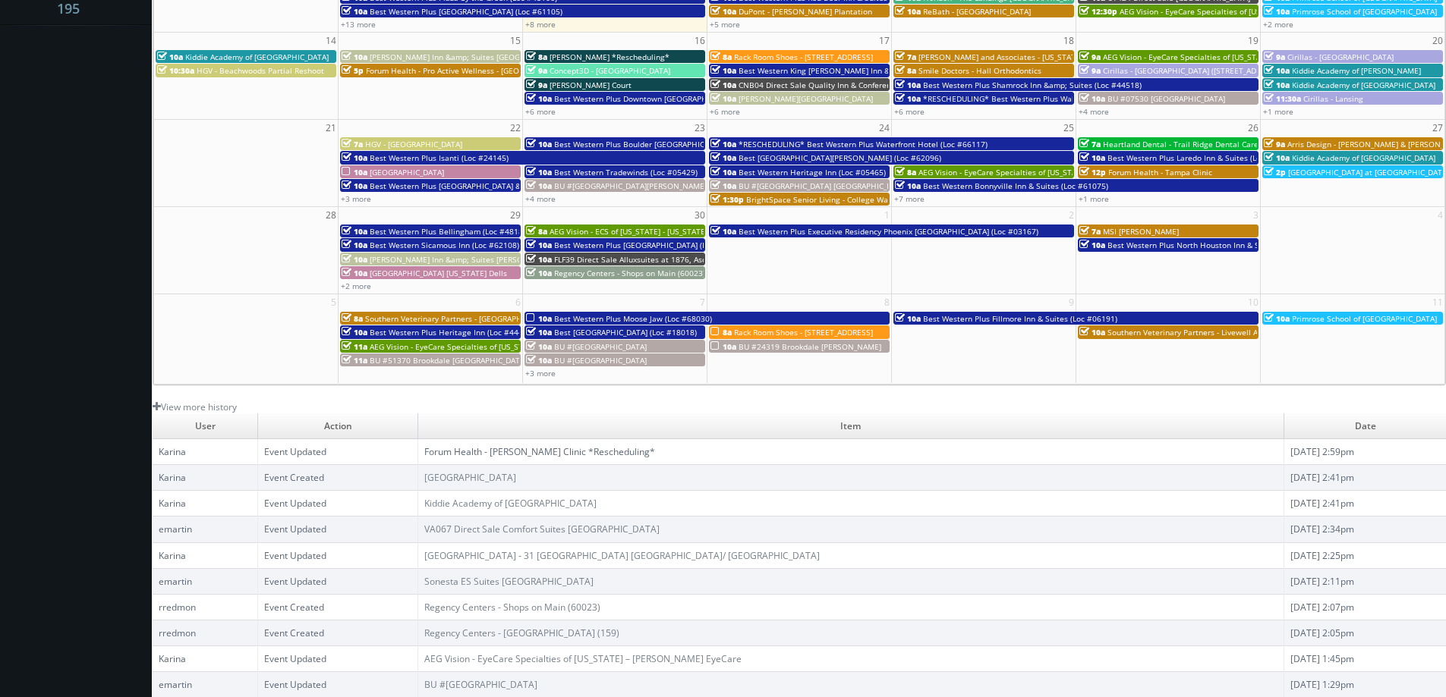
click at [551, 452] on link "Forum Health - [PERSON_NAME] Clinic *Rescheduling*" at bounding box center [539, 451] width 231 height 13
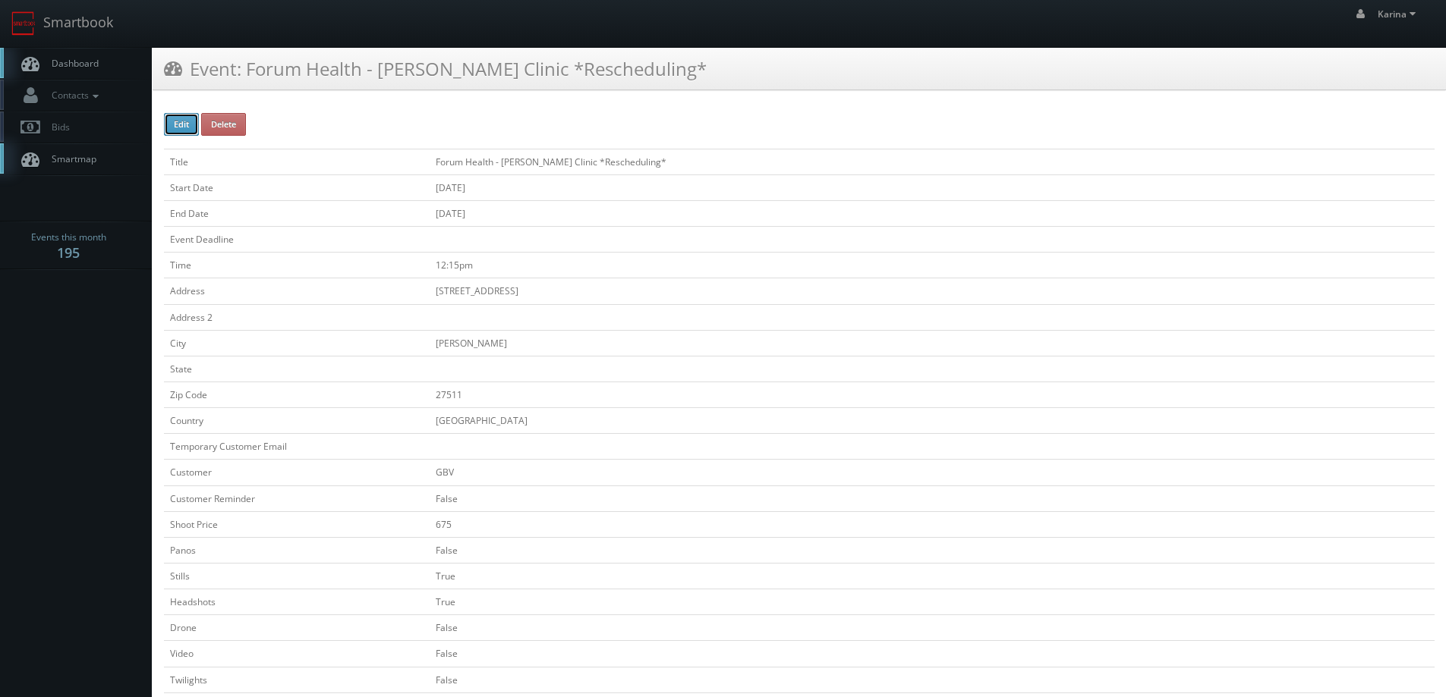
click at [175, 120] on button "Edit" at bounding box center [181, 124] width 35 height 23
type input "Forum Health - [PERSON_NAME] Clinic *Rescheduling*"
type input "107 Edinburgh S Dr, Suite 215"
type input "Cary"
type input "27511"
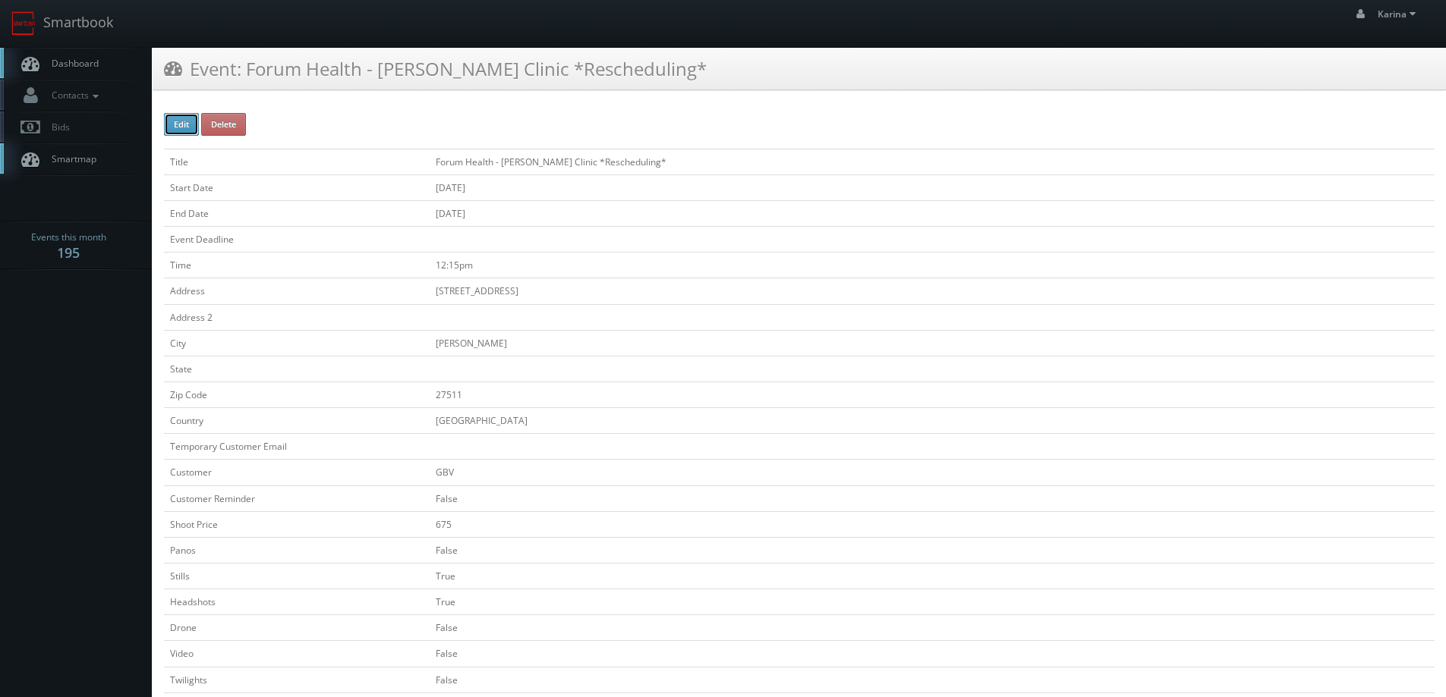
checkbox input "false"
type input "675"
checkbox input "false"
checkbox input "true"
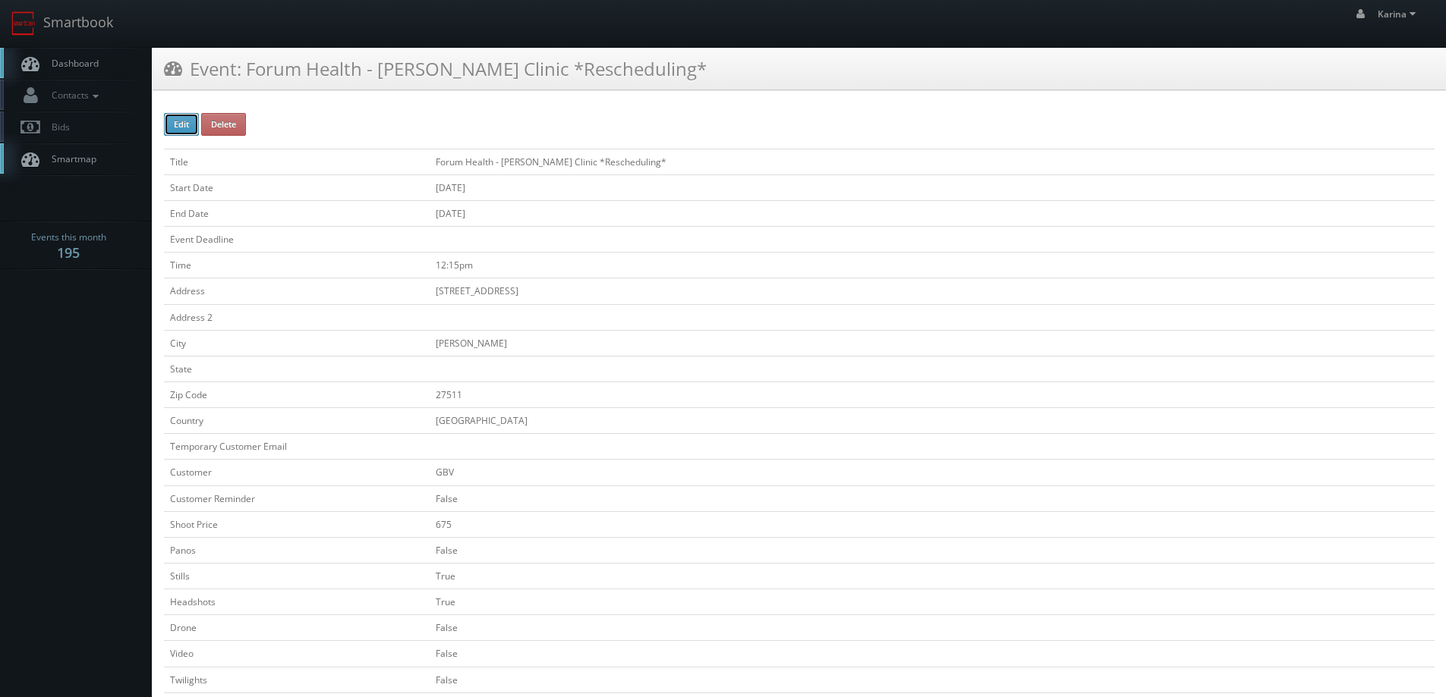
checkbox input "false"
type input "[DATE]"
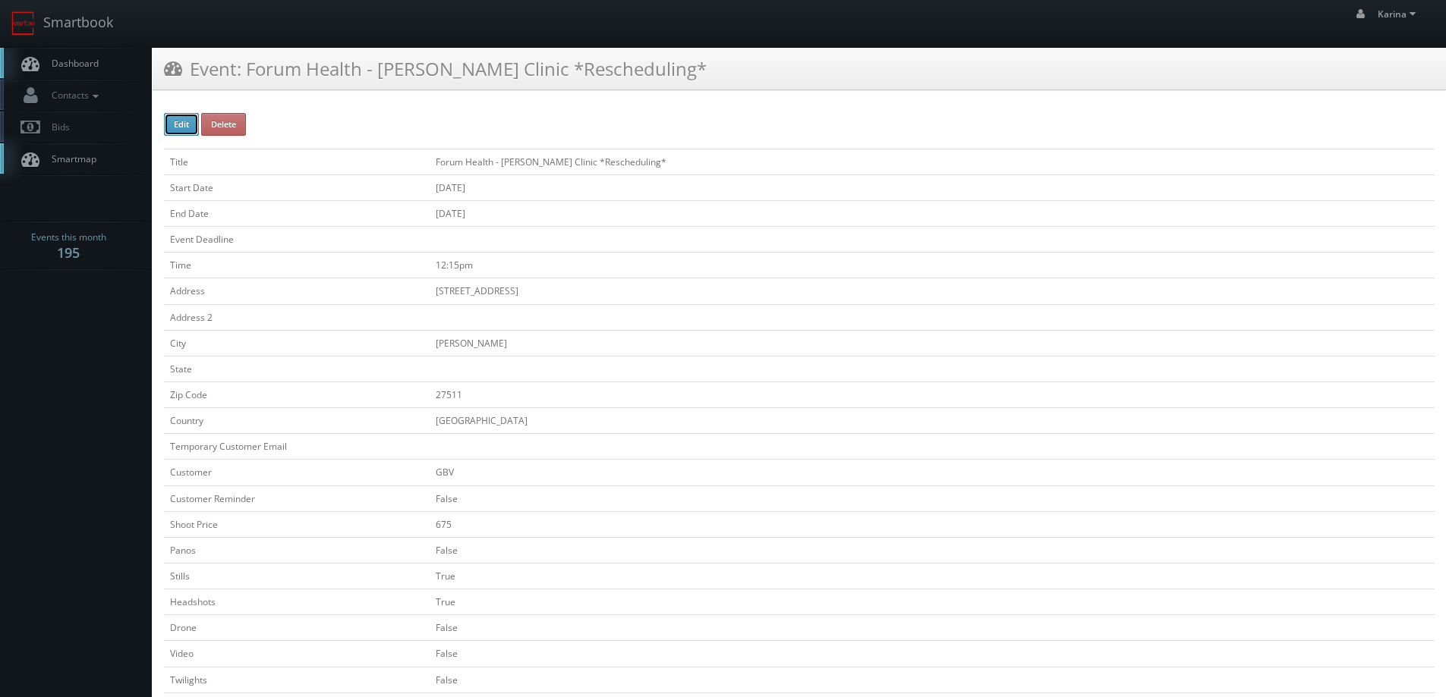
type input "[DATE]"
type input "12:15pm"
checkbox input "true"
checkbox input "false"
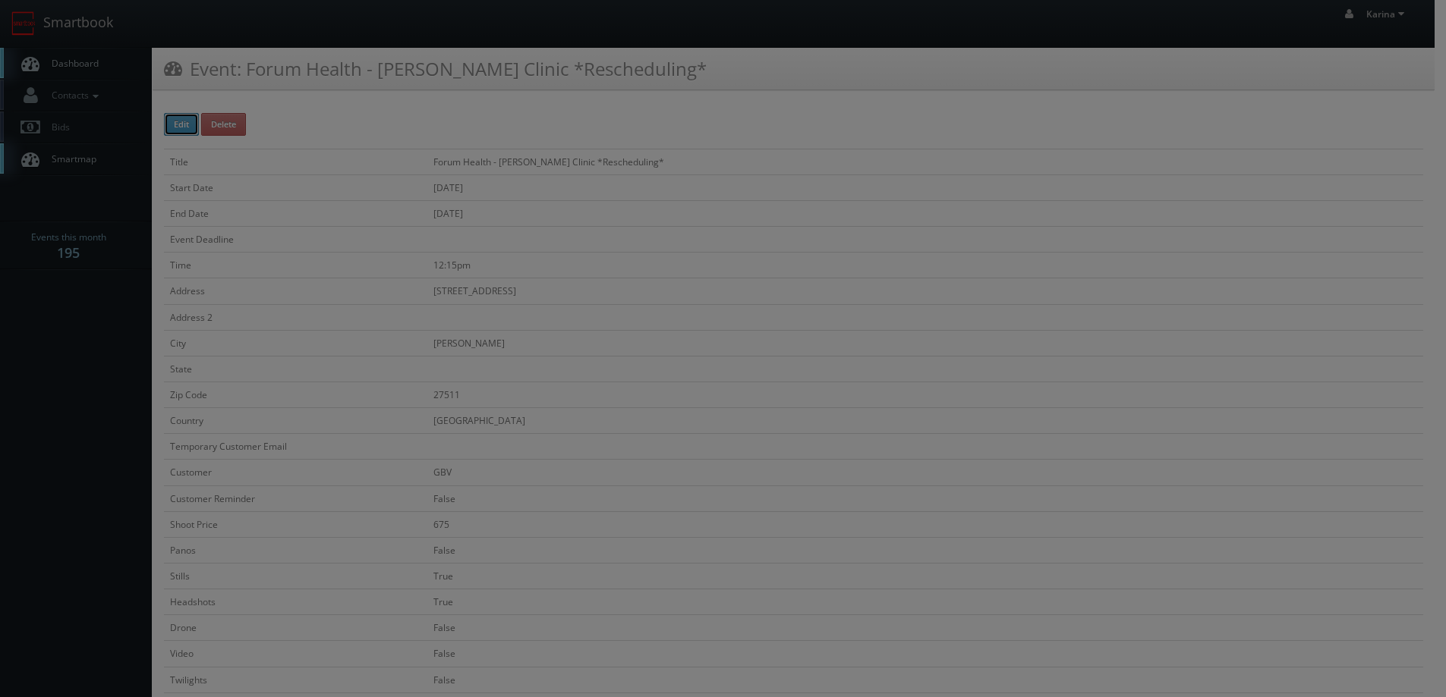
type input "675"
type input "250"
select select "fake72@mg.cs3calendar.com"
select select "sfvanmanen@gmail.com"
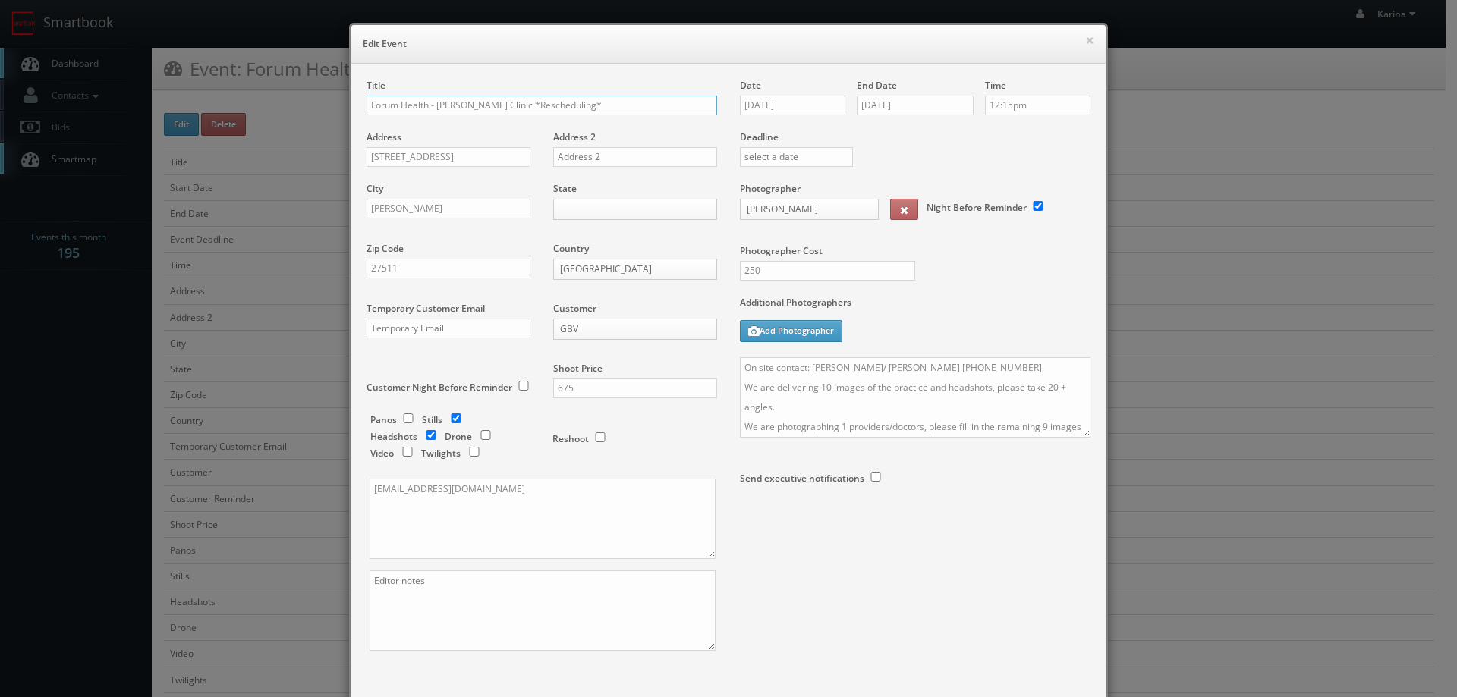
drag, startPoint x: 567, startPoint y: 105, endPoint x: 480, endPoint y: 105, distance: 87.3
click at [480, 105] on input "Forum Health - [PERSON_NAME] Clinic *Rescheduling*" at bounding box center [542, 106] width 351 height 20
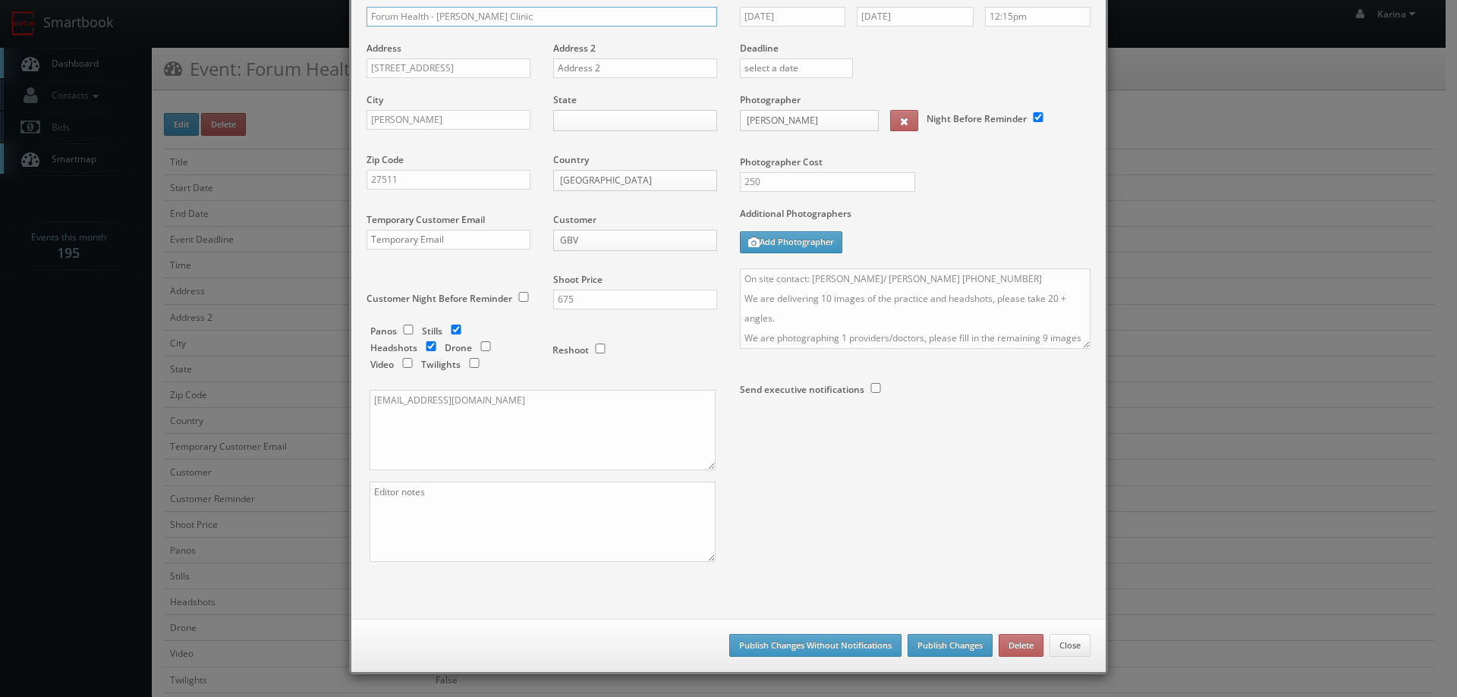
type input "Forum Health - [PERSON_NAME] Clinic"
click at [933, 651] on button "Publish Changes" at bounding box center [950, 645] width 85 height 23
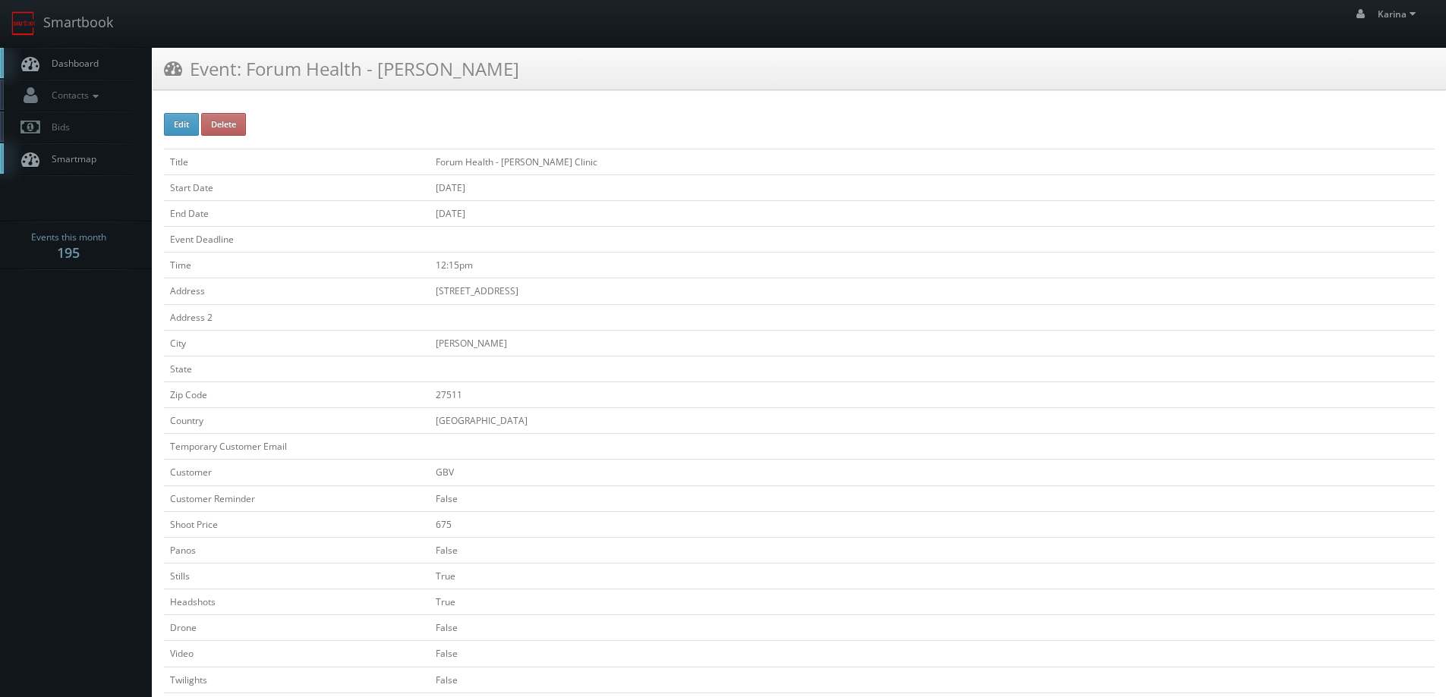
click at [99, 58] on link "Dashboard" at bounding box center [76, 63] width 152 height 31
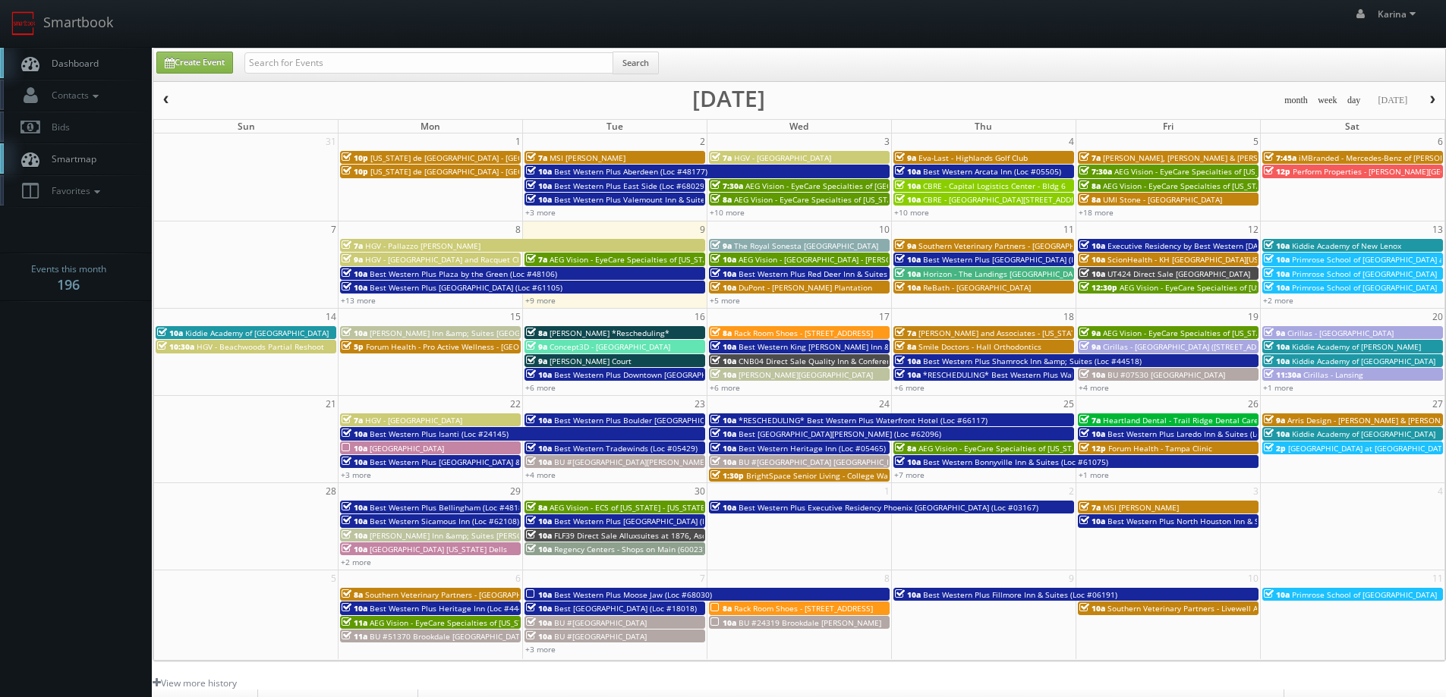
click at [87, 67] on span "Dashboard" at bounding box center [71, 63] width 55 height 13
